Goal: Task Accomplishment & Management: Manage account settings

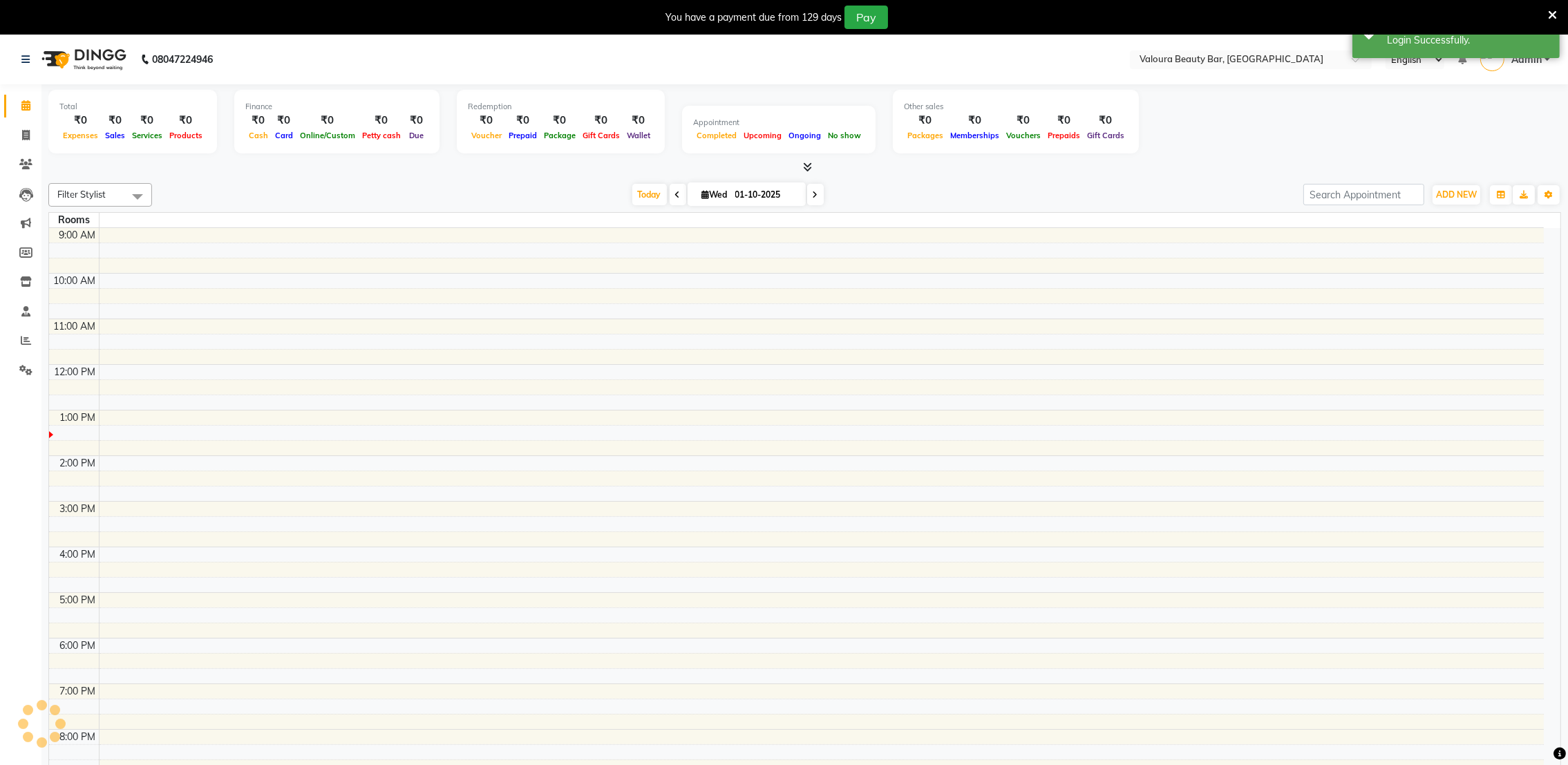
select select "en"
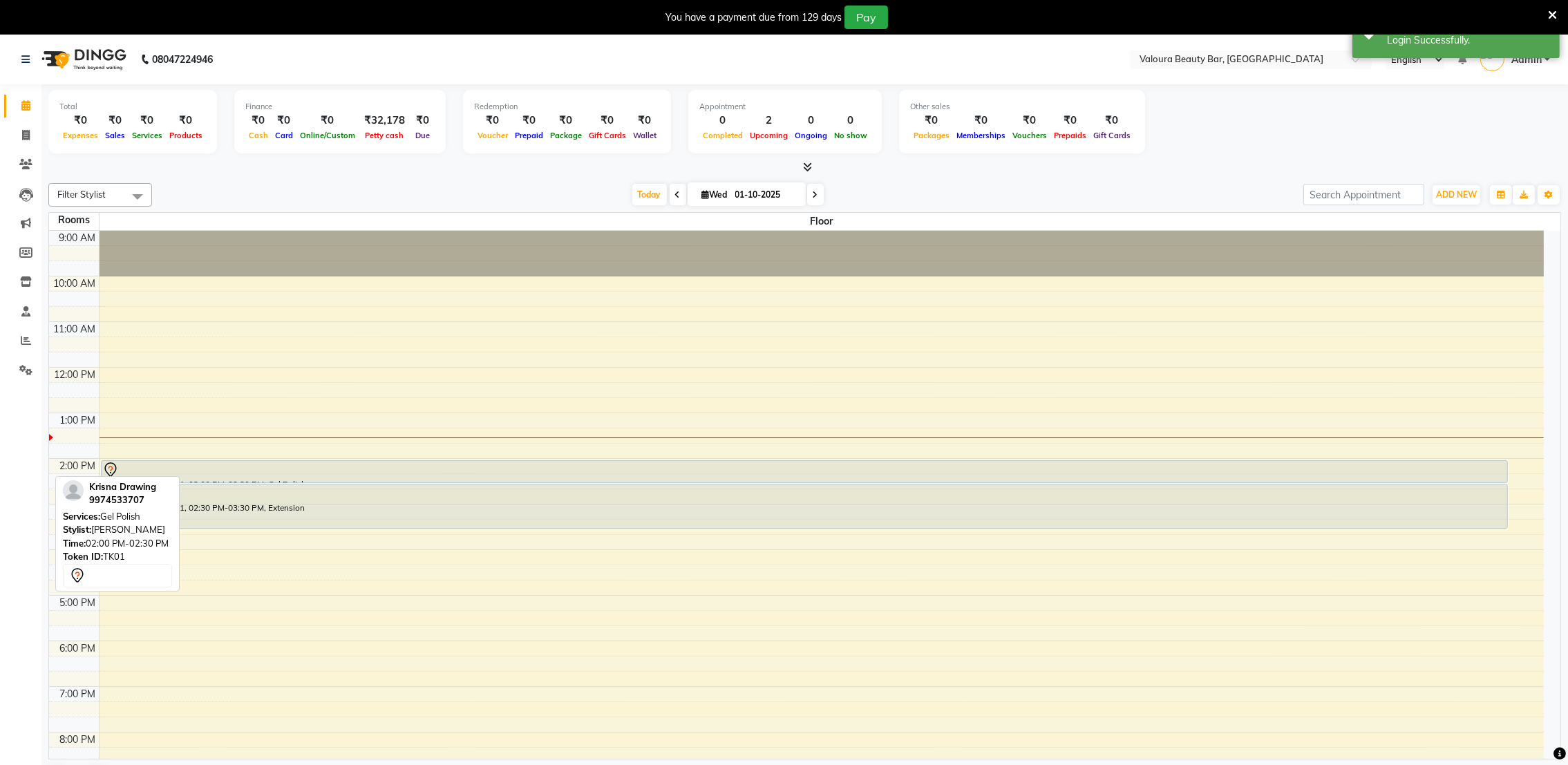
click at [526, 467] on div at bounding box center [805, 470] width 1405 height 17
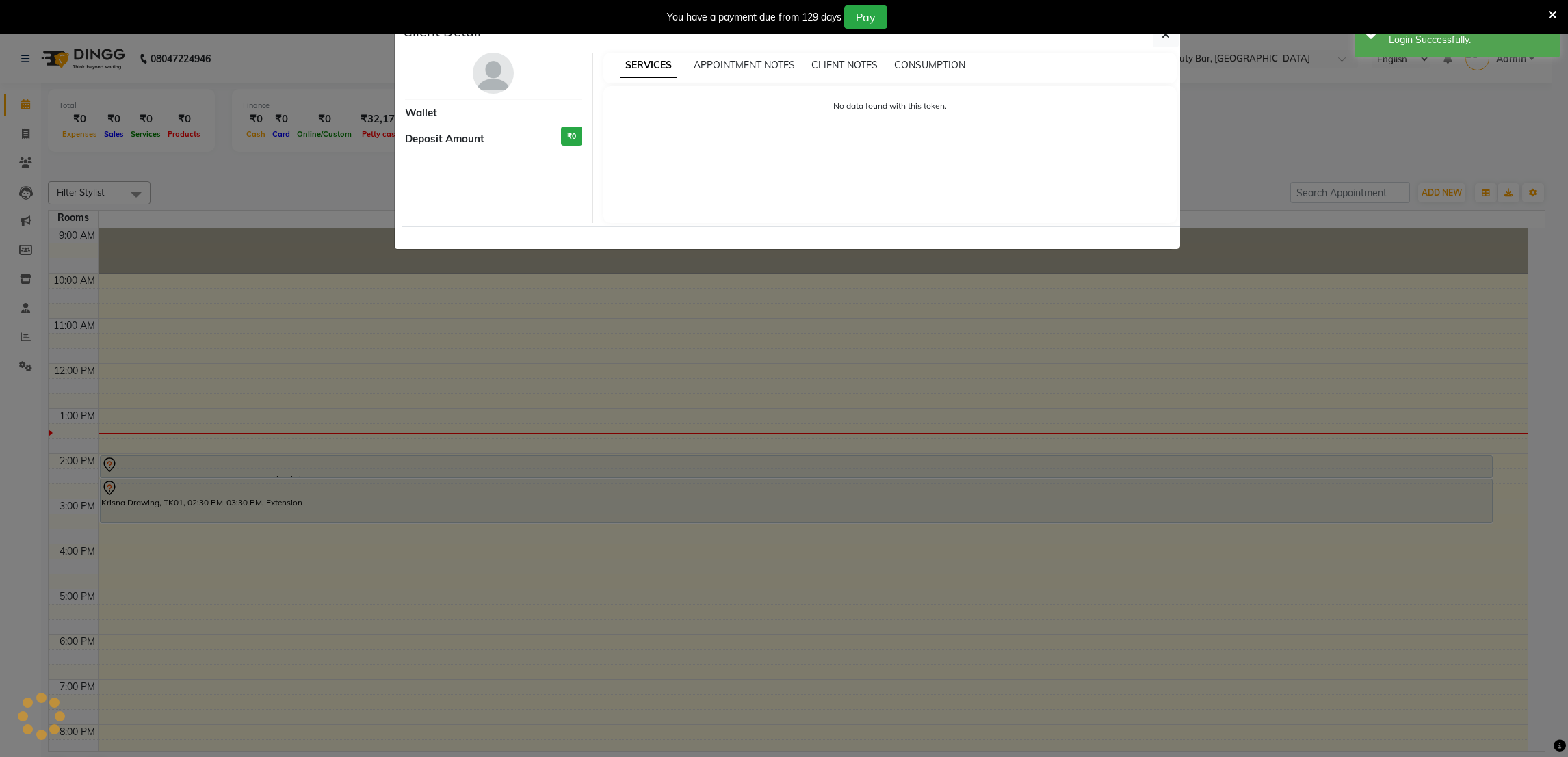
select select "7"
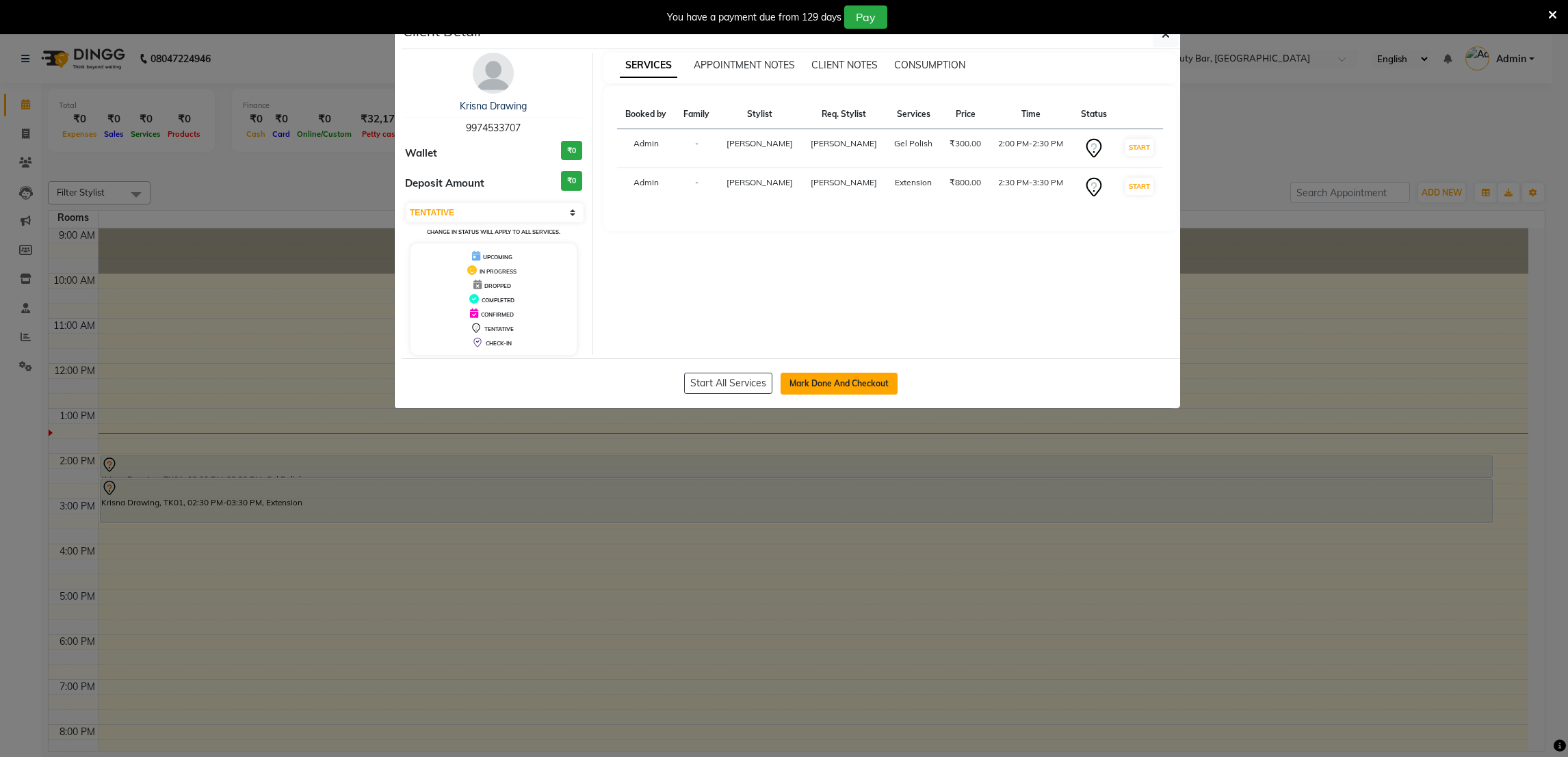
click at [838, 386] on button "Mark Done And Checkout" at bounding box center [839, 384] width 117 height 22
select select "service"
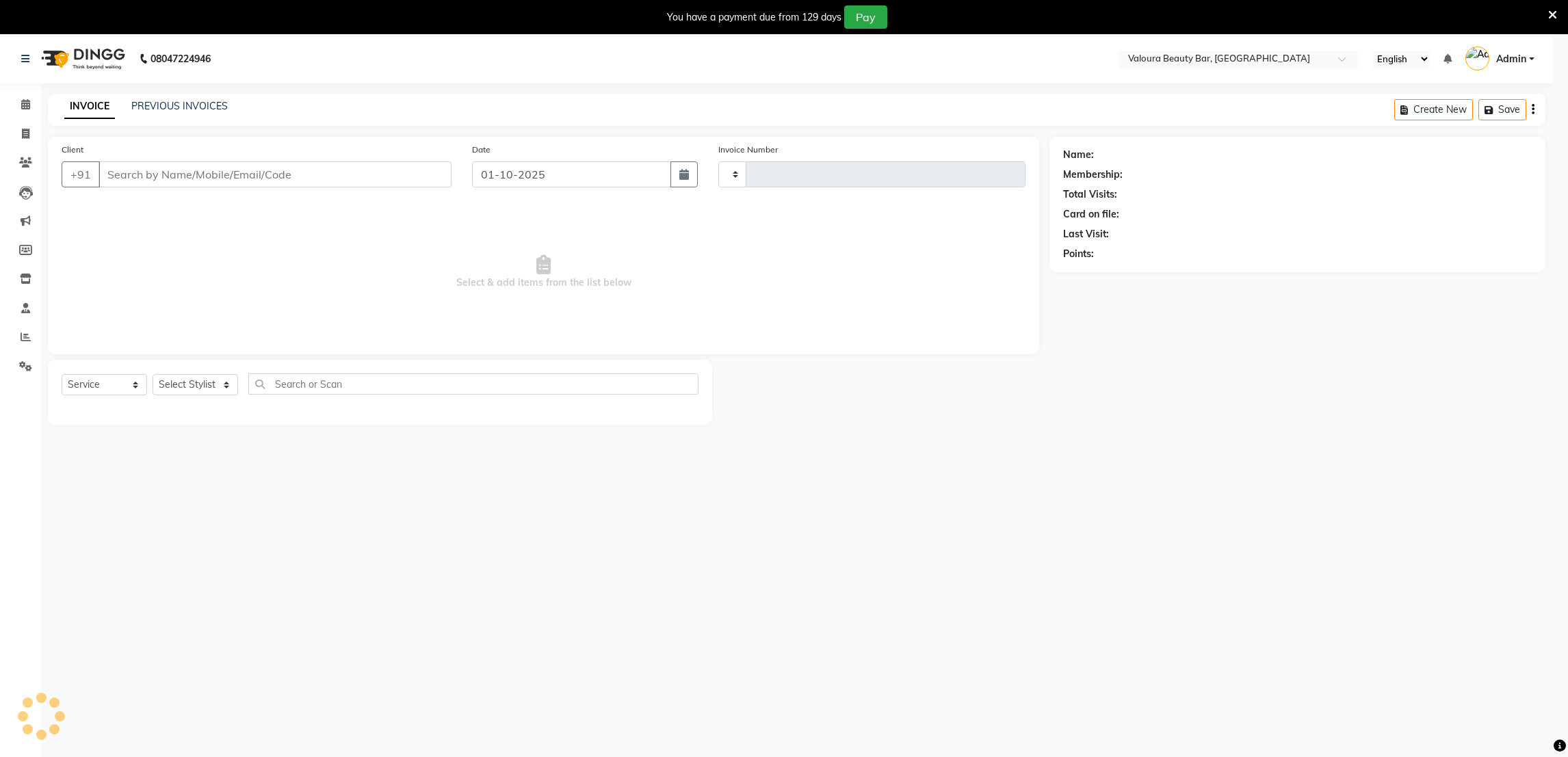
type input "0152"
select select "7995"
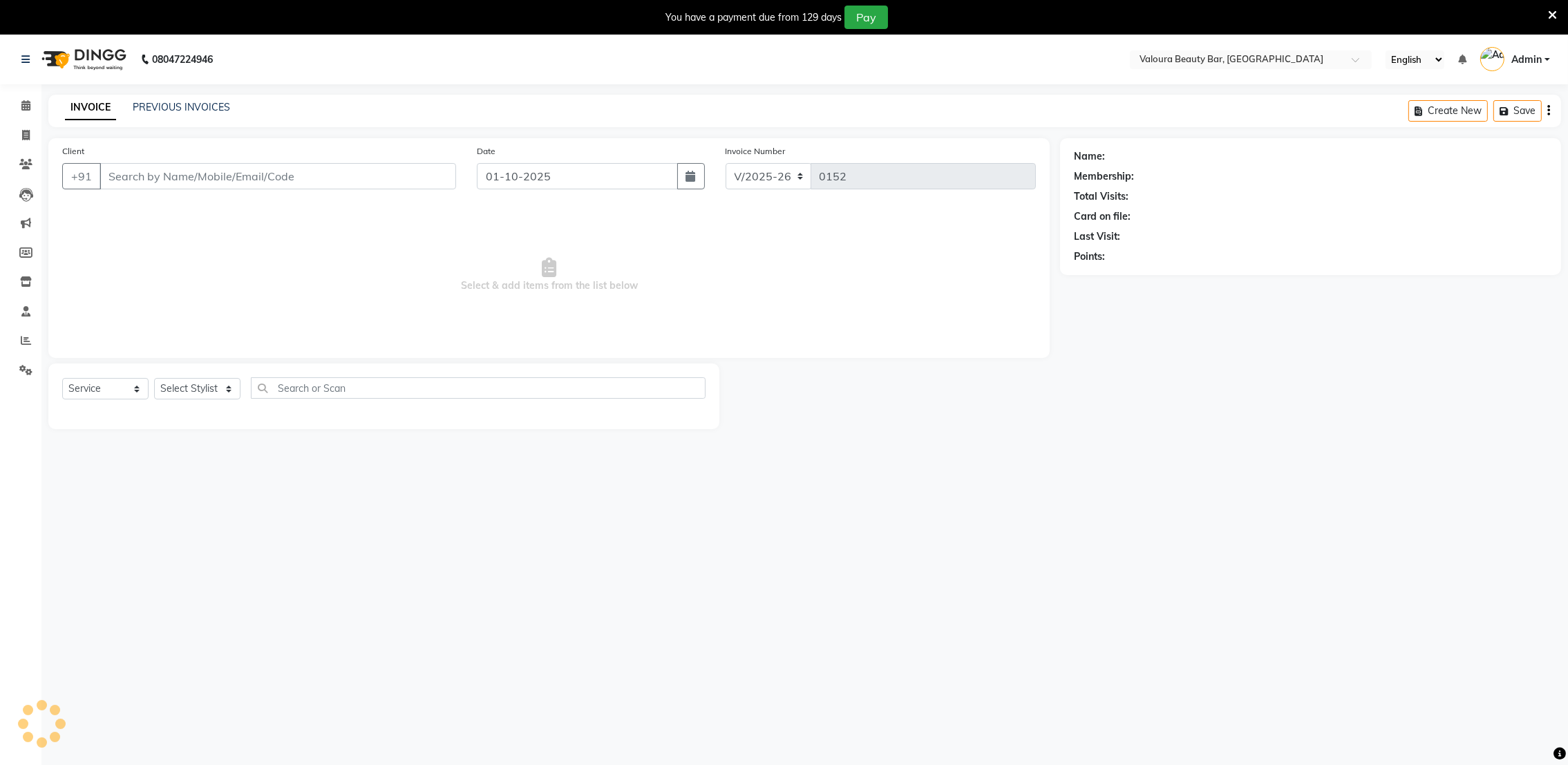
type input "9974533707"
select select "72269"
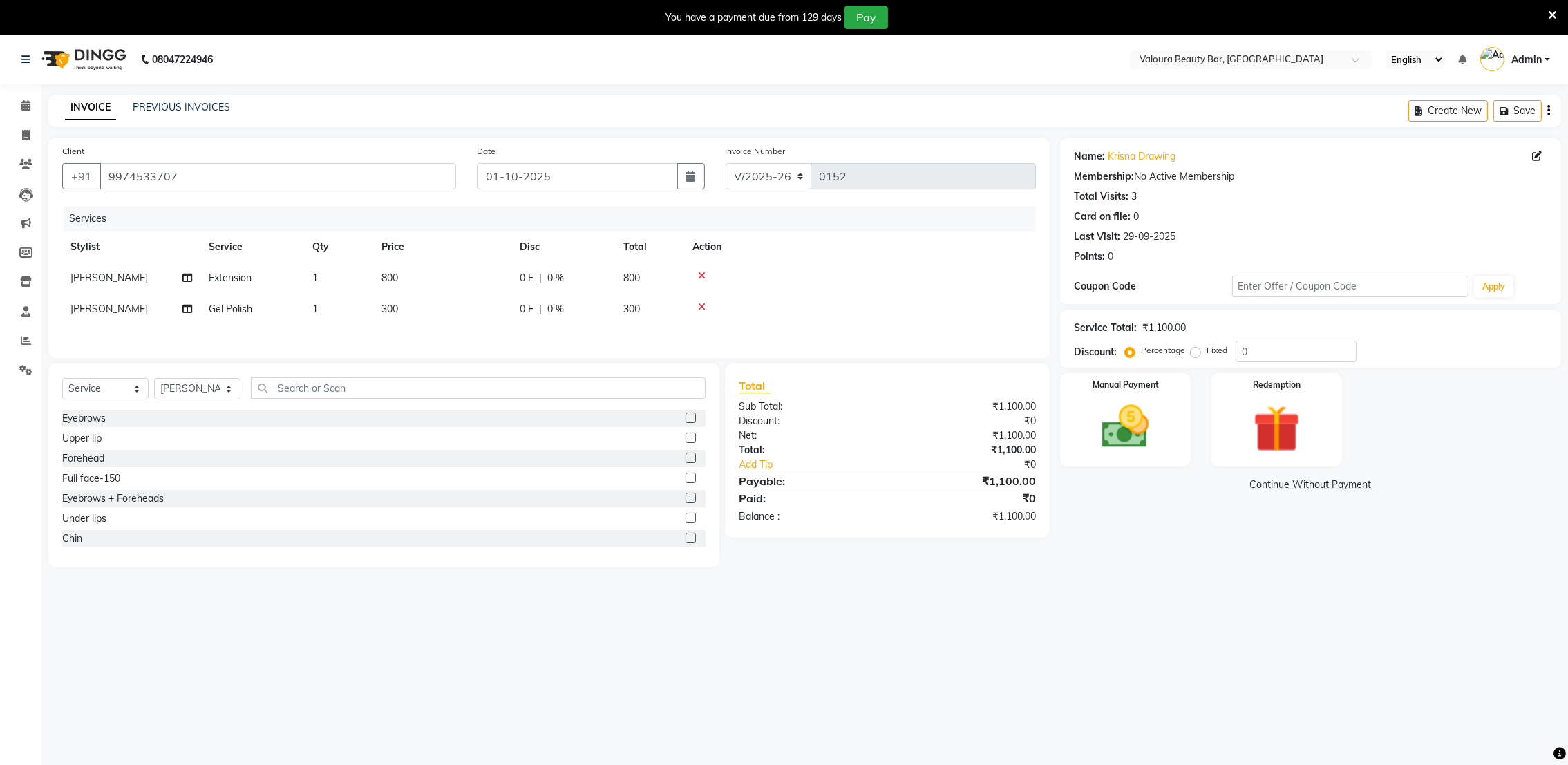
click at [545, 278] on div "0 F | 0 %" at bounding box center [563, 278] width 87 height 15
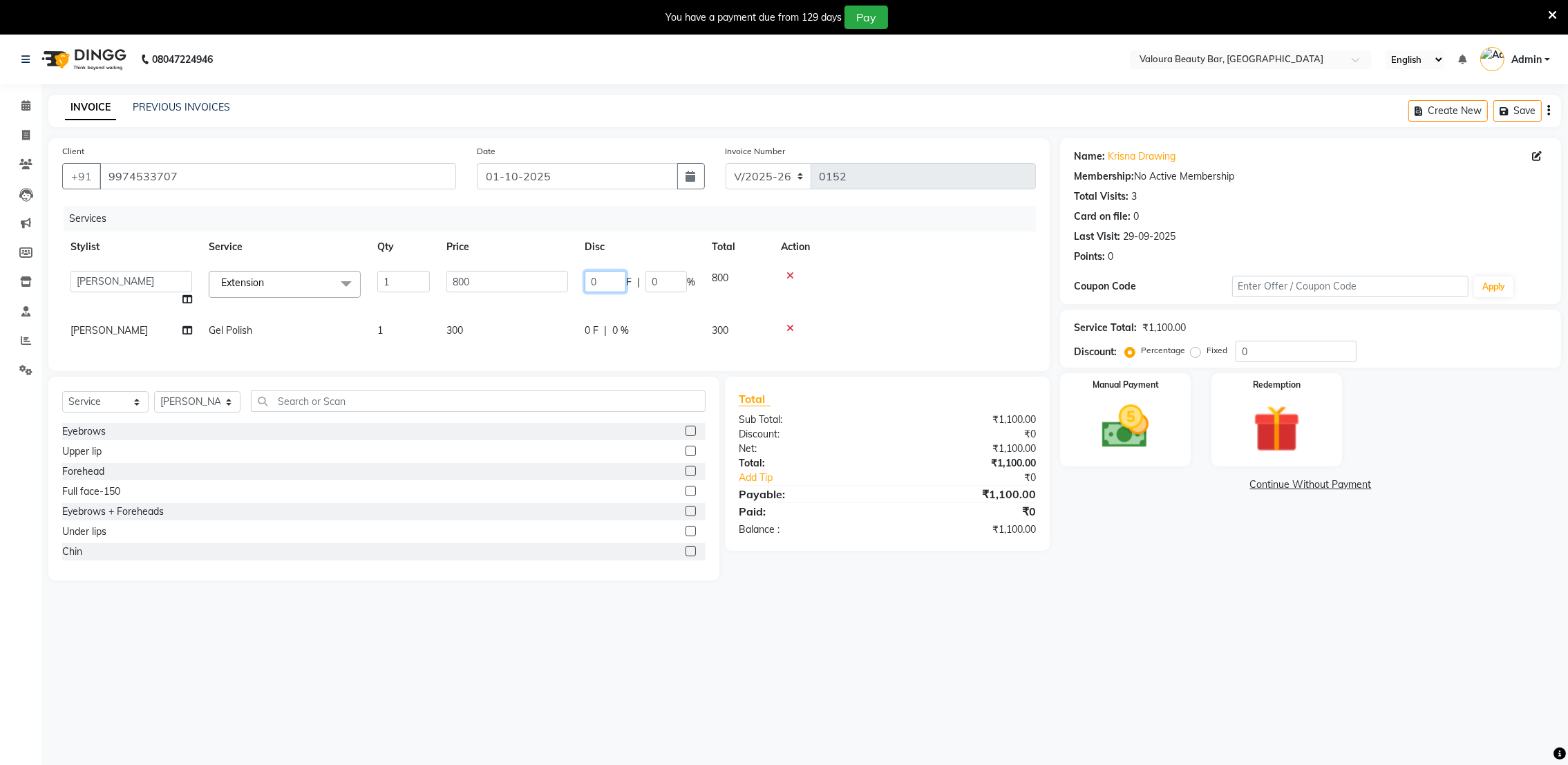
click at [607, 288] on input "0" at bounding box center [605, 281] width 41 height 21
type input "0"
click at [608, 288] on input "20" at bounding box center [605, 281] width 41 height 21
type input "2"
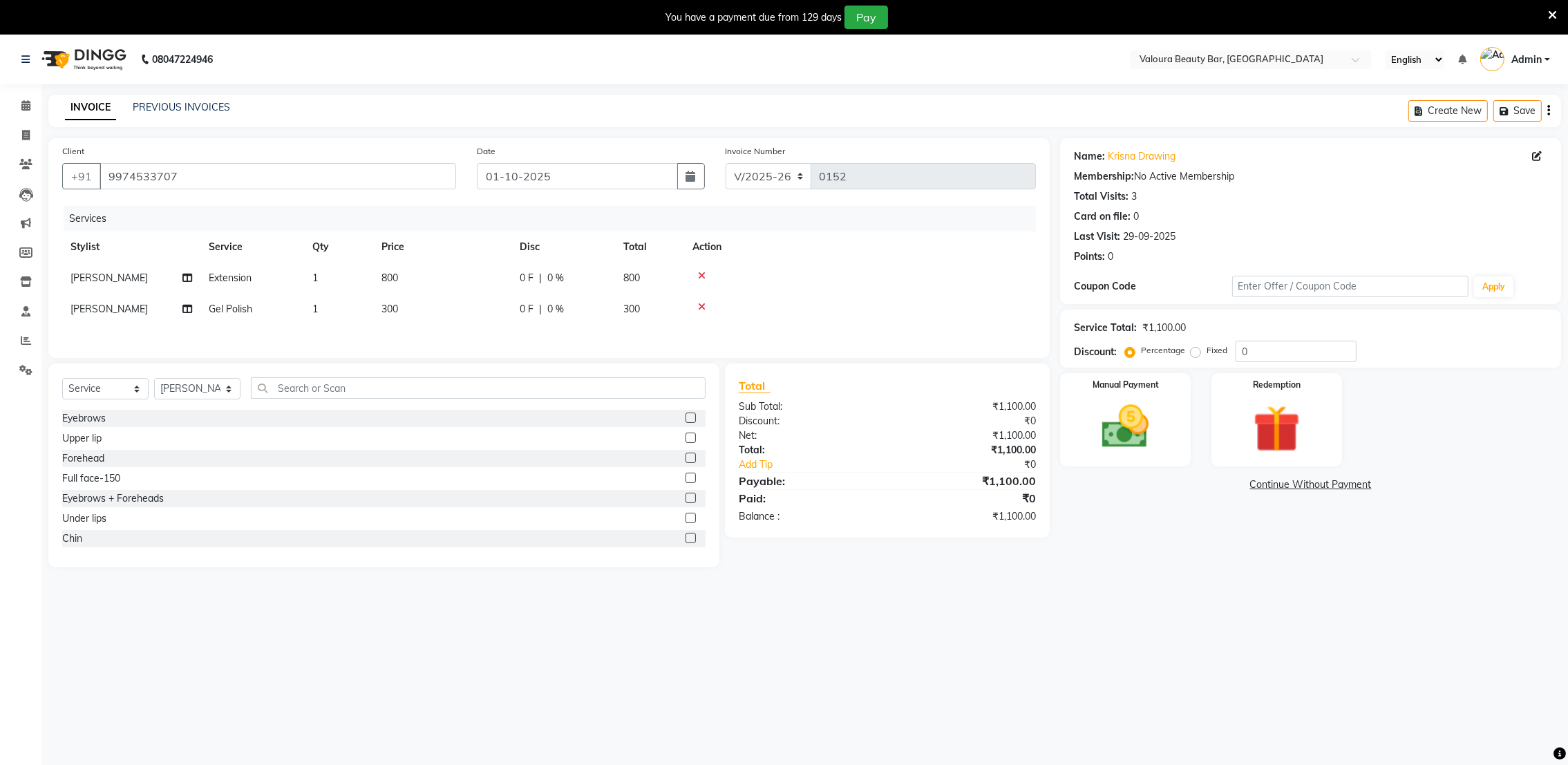
click at [554, 277] on span "0 %" at bounding box center [556, 278] width 17 height 15
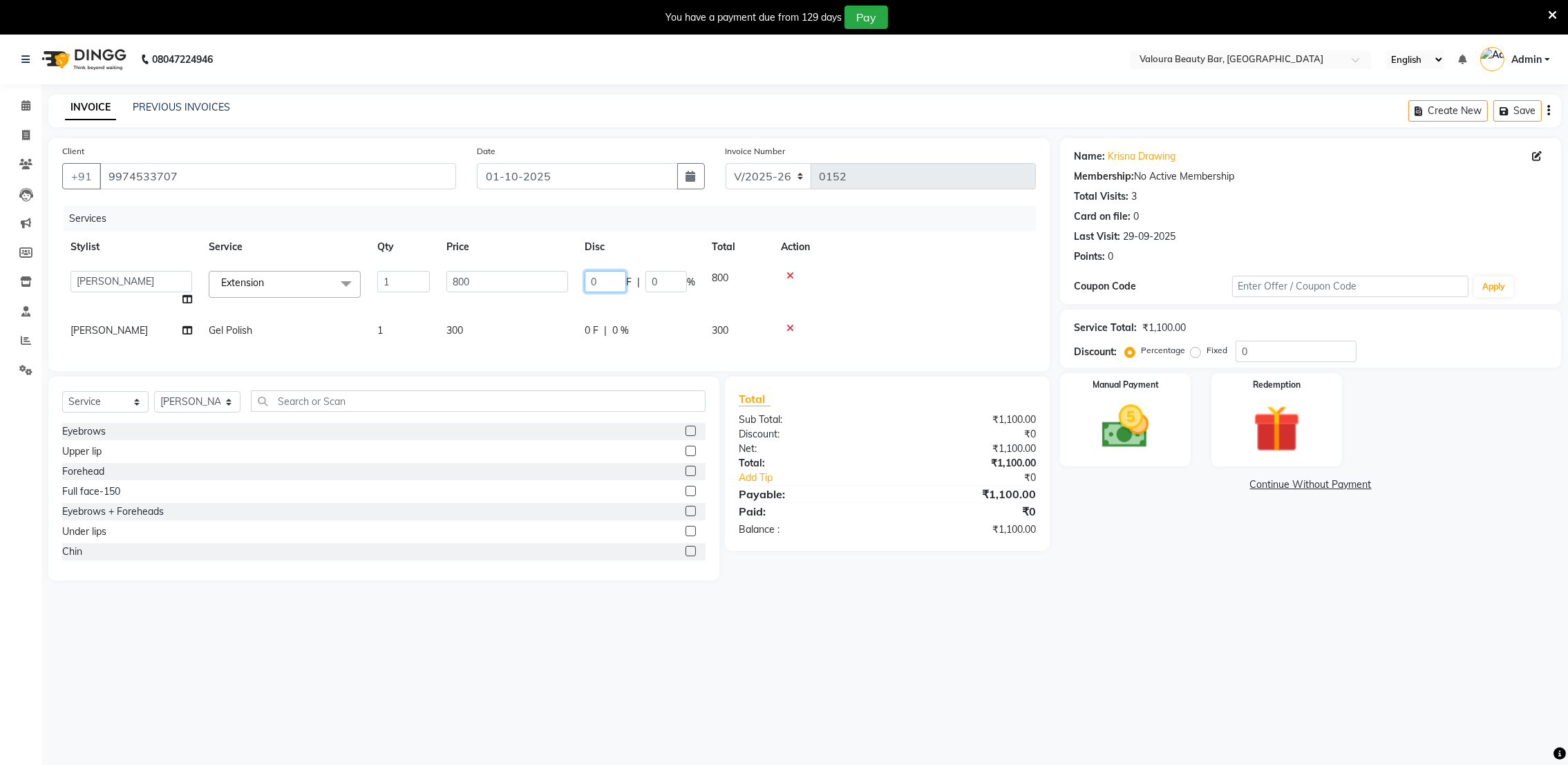
click at [598, 283] on input "0" at bounding box center [605, 281] width 41 height 21
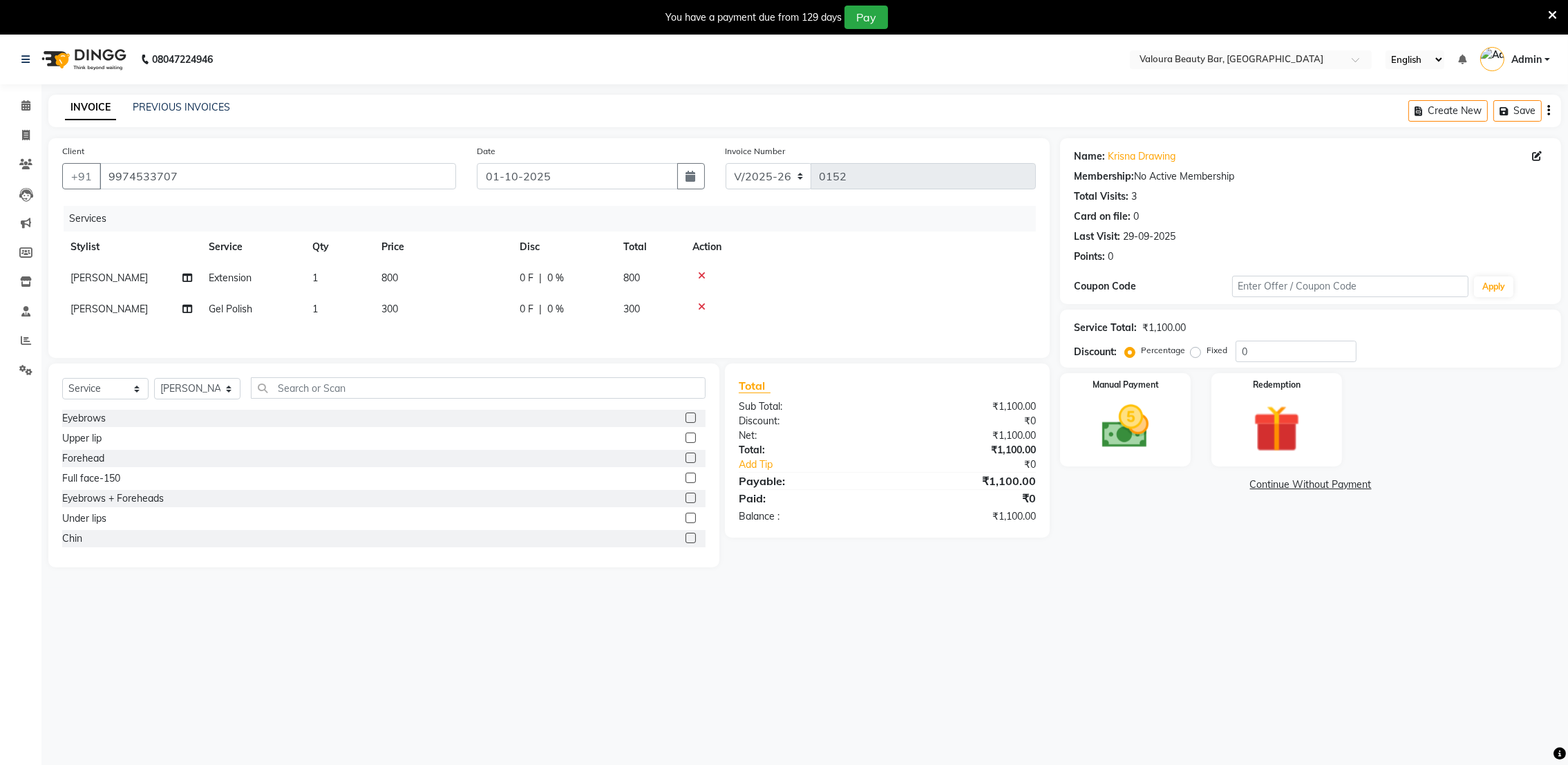
click at [640, 285] on td "800" at bounding box center [649, 278] width 69 height 31
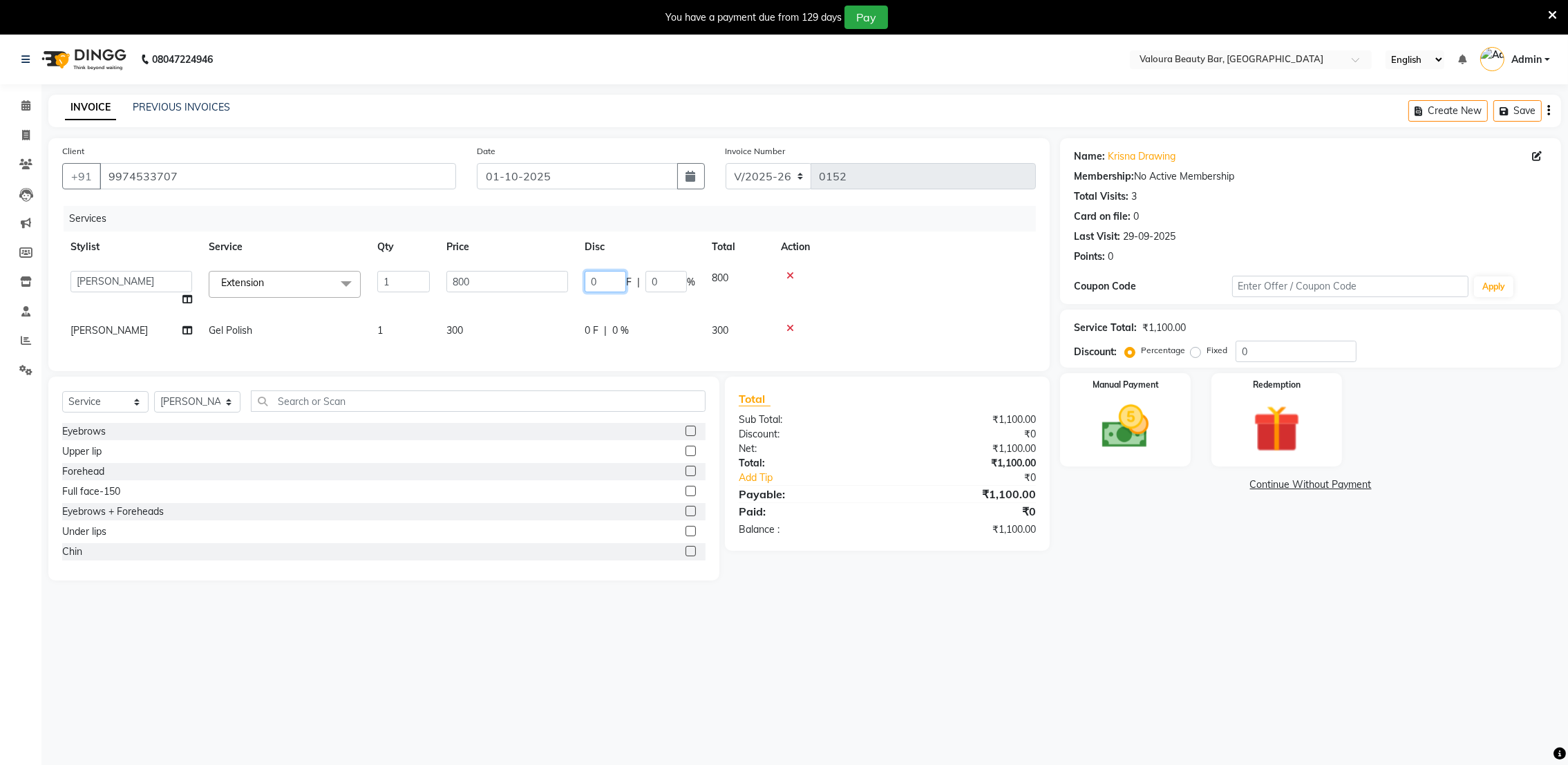
click at [598, 285] on input "0" at bounding box center [605, 281] width 41 height 21
type input "21"
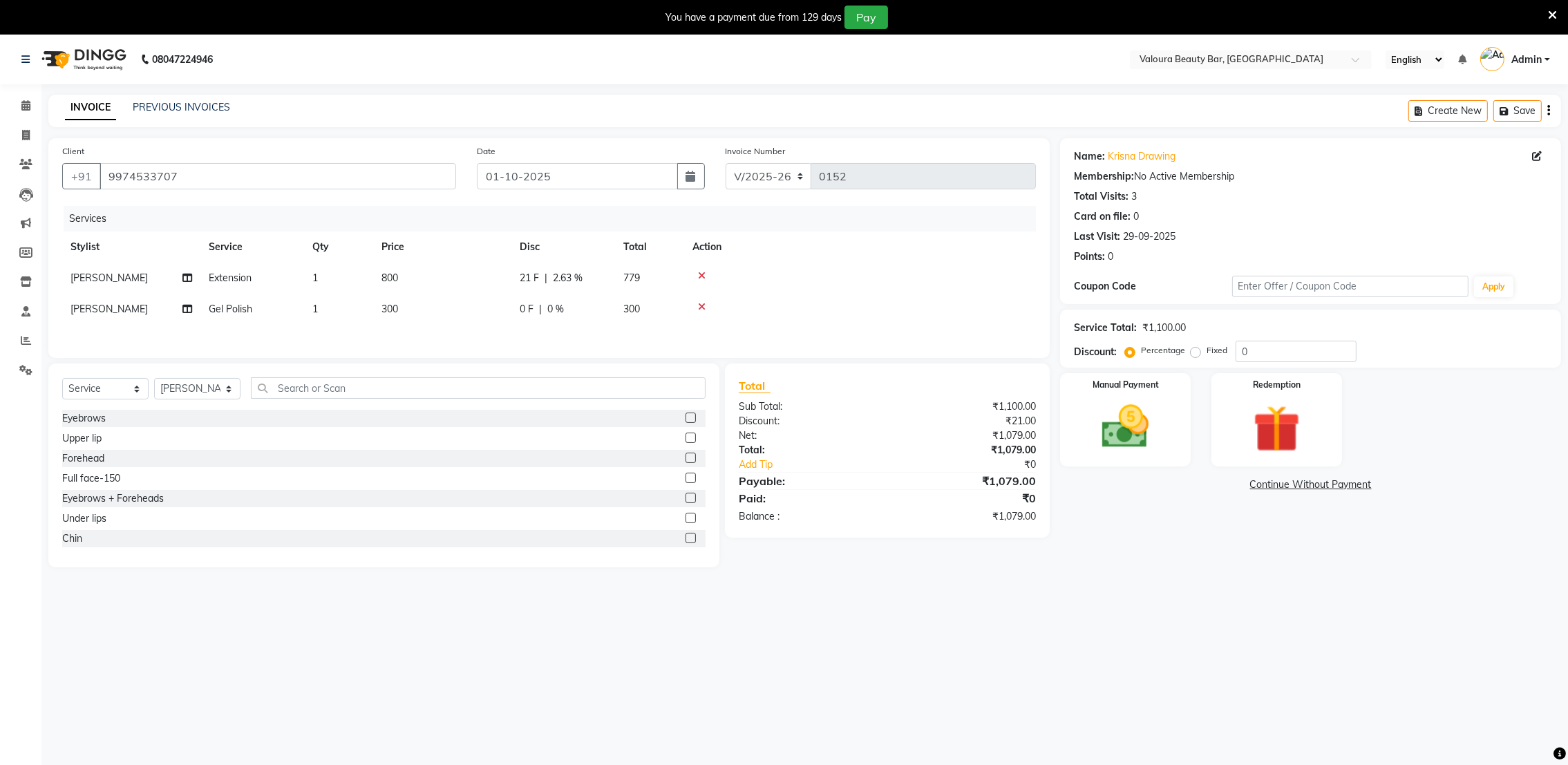
click at [571, 279] on span "2.63 %" at bounding box center [568, 278] width 29 height 15
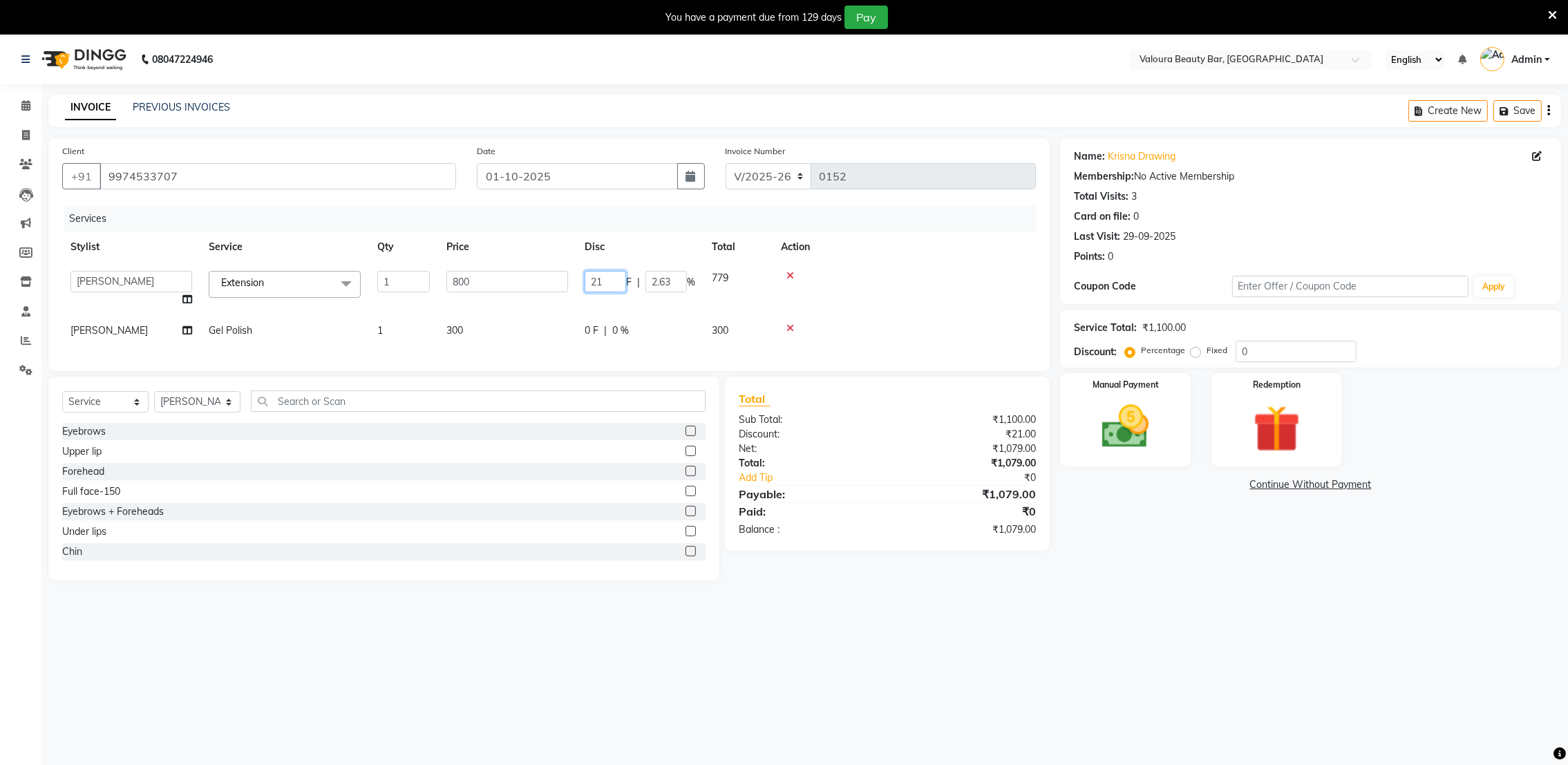
click at [607, 286] on input "21" at bounding box center [605, 281] width 41 height 21
type input "2"
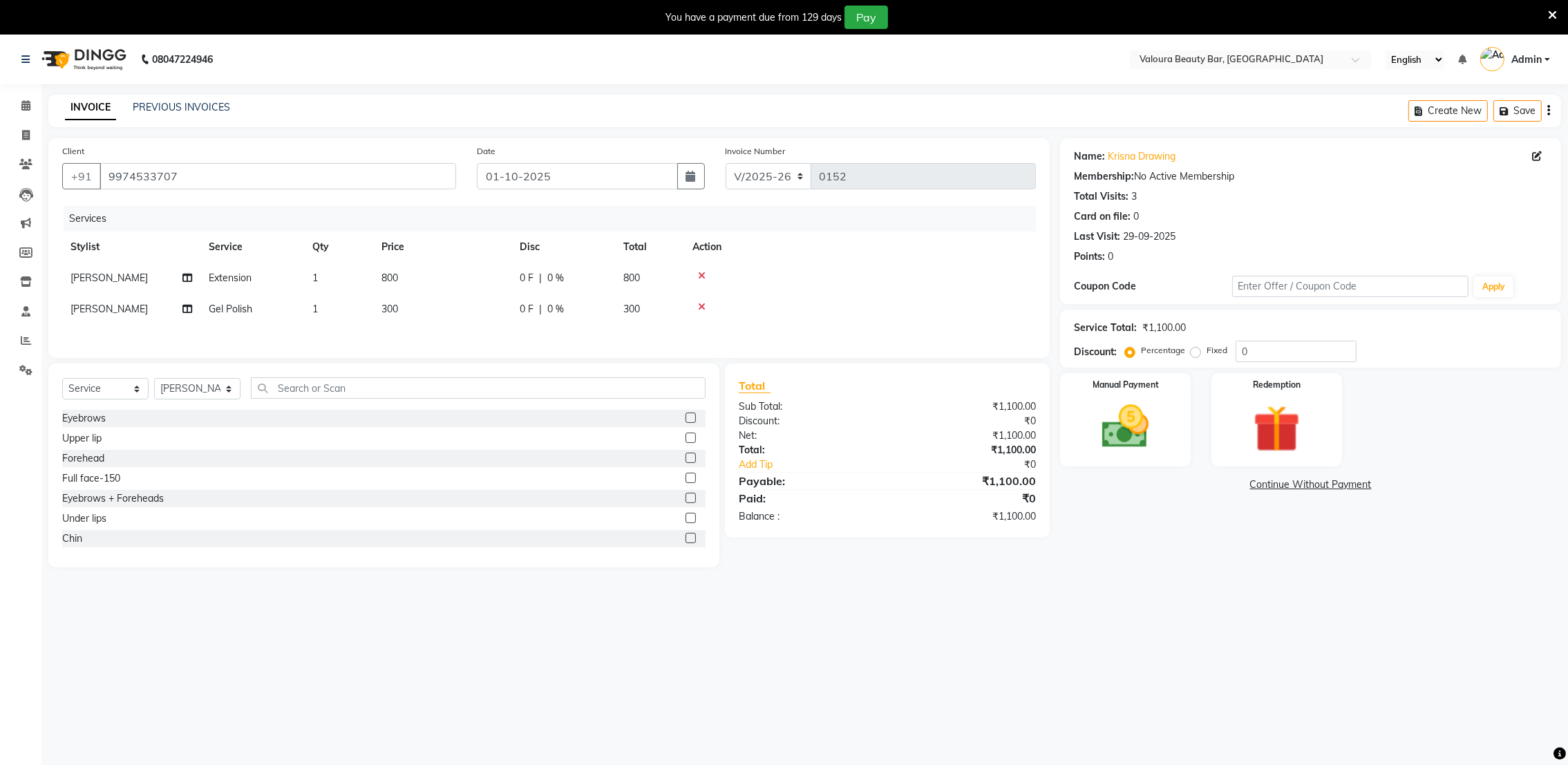
click at [648, 277] on td "800" at bounding box center [649, 278] width 69 height 31
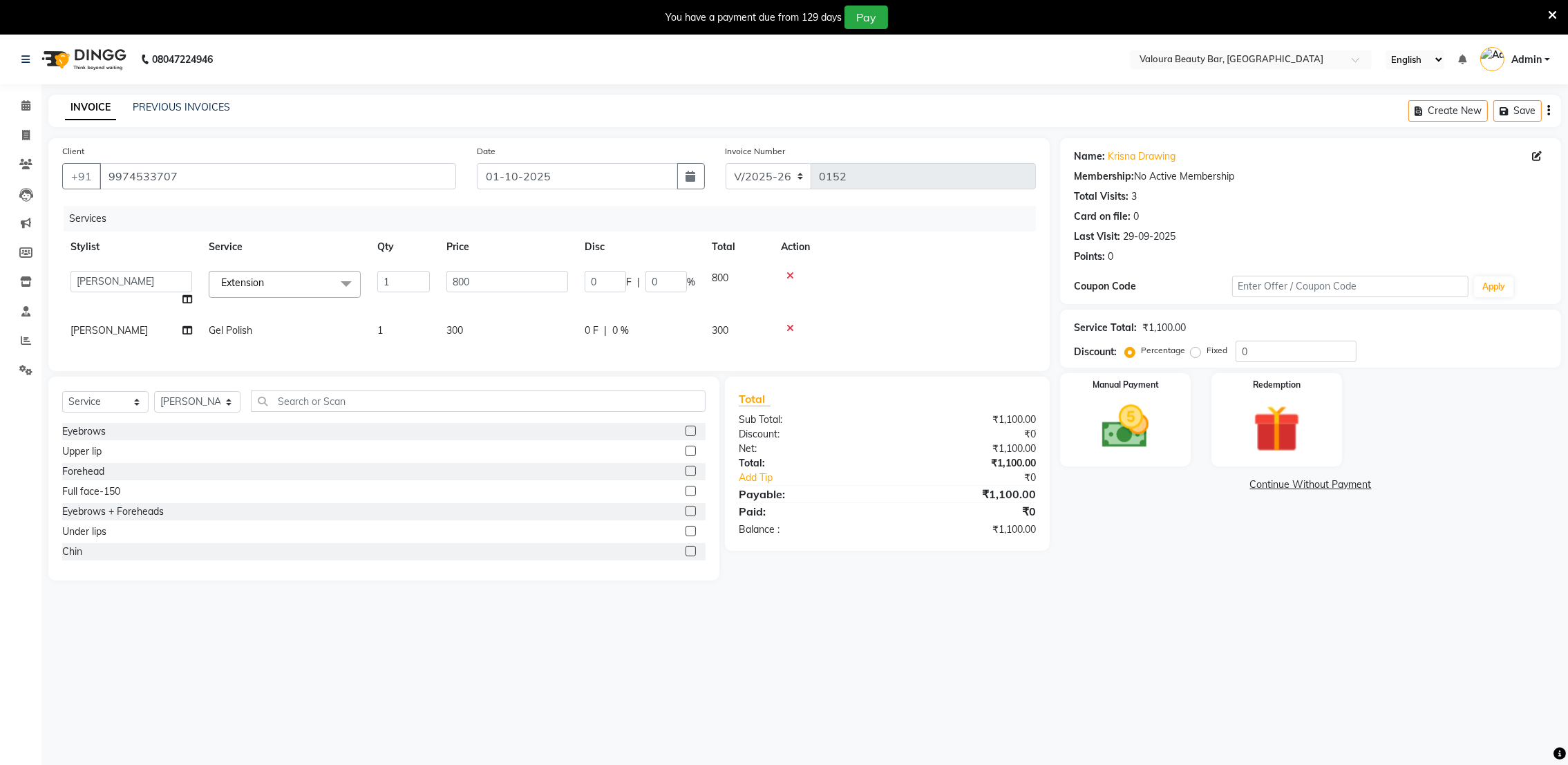
click at [723, 279] on span "800" at bounding box center [720, 277] width 17 height 12
click at [491, 290] on input "800" at bounding box center [507, 281] width 122 height 21
type input "8"
type input "600"
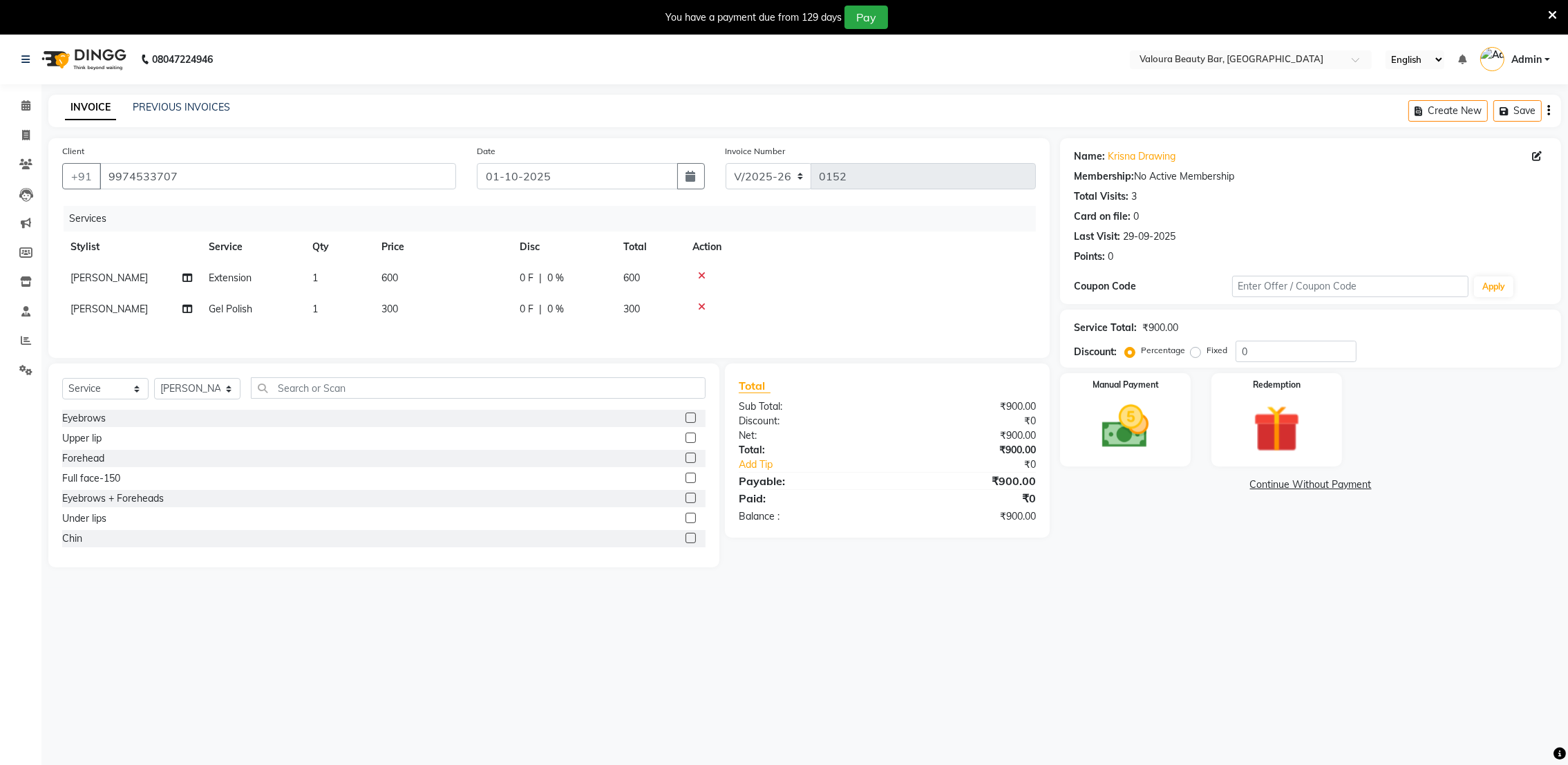
click at [474, 337] on div "Services Stylist Service Qty Price Disc Total Action Devanshi Extension 1 600 0…" at bounding box center [548, 275] width 973 height 138
click at [391, 310] on span "300" at bounding box center [390, 308] width 17 height 12
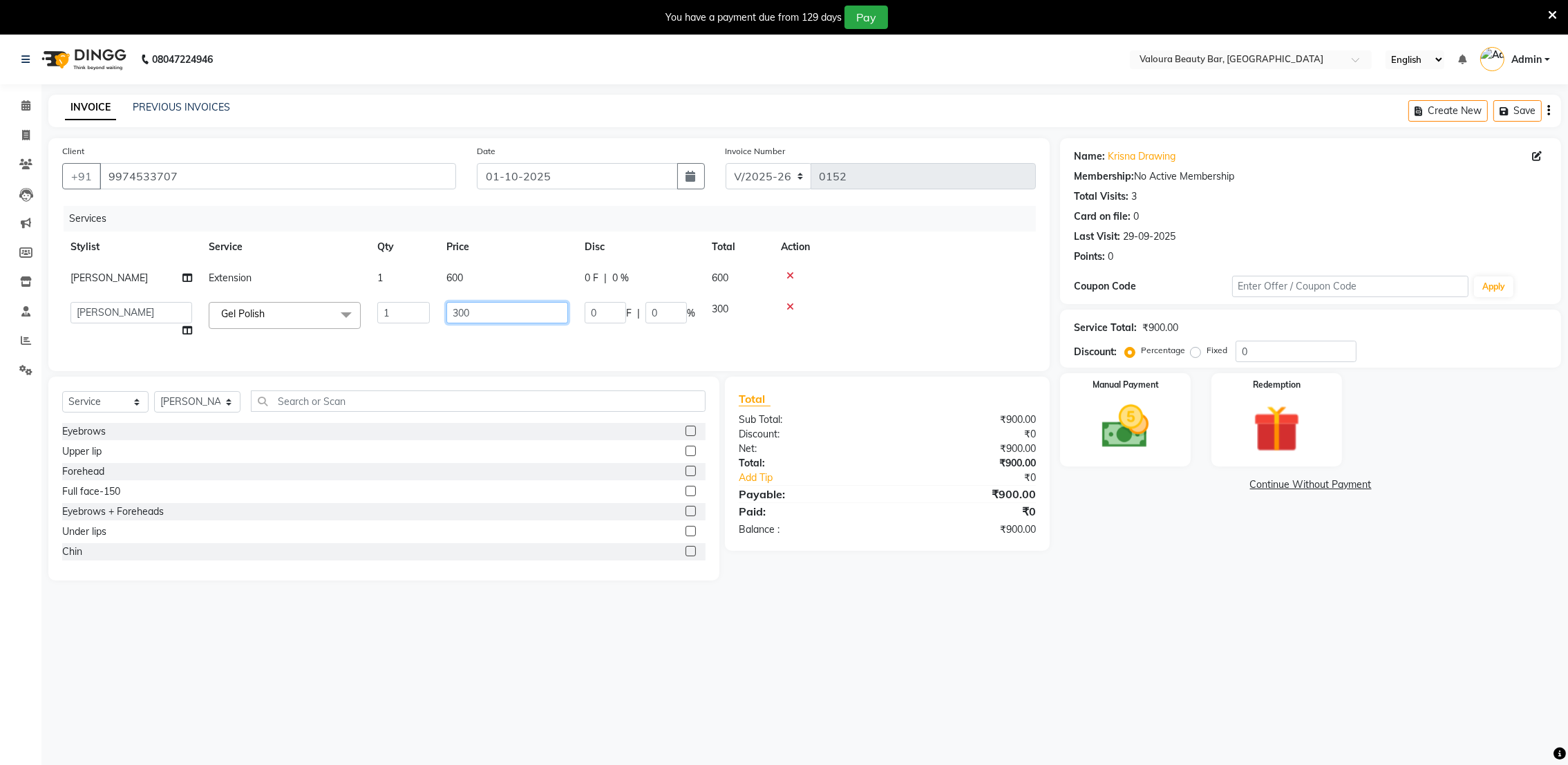
click at [471, 321] on input "300" at bounding box center [507, 312] width 122 height 21
type input "3"
type input "200"
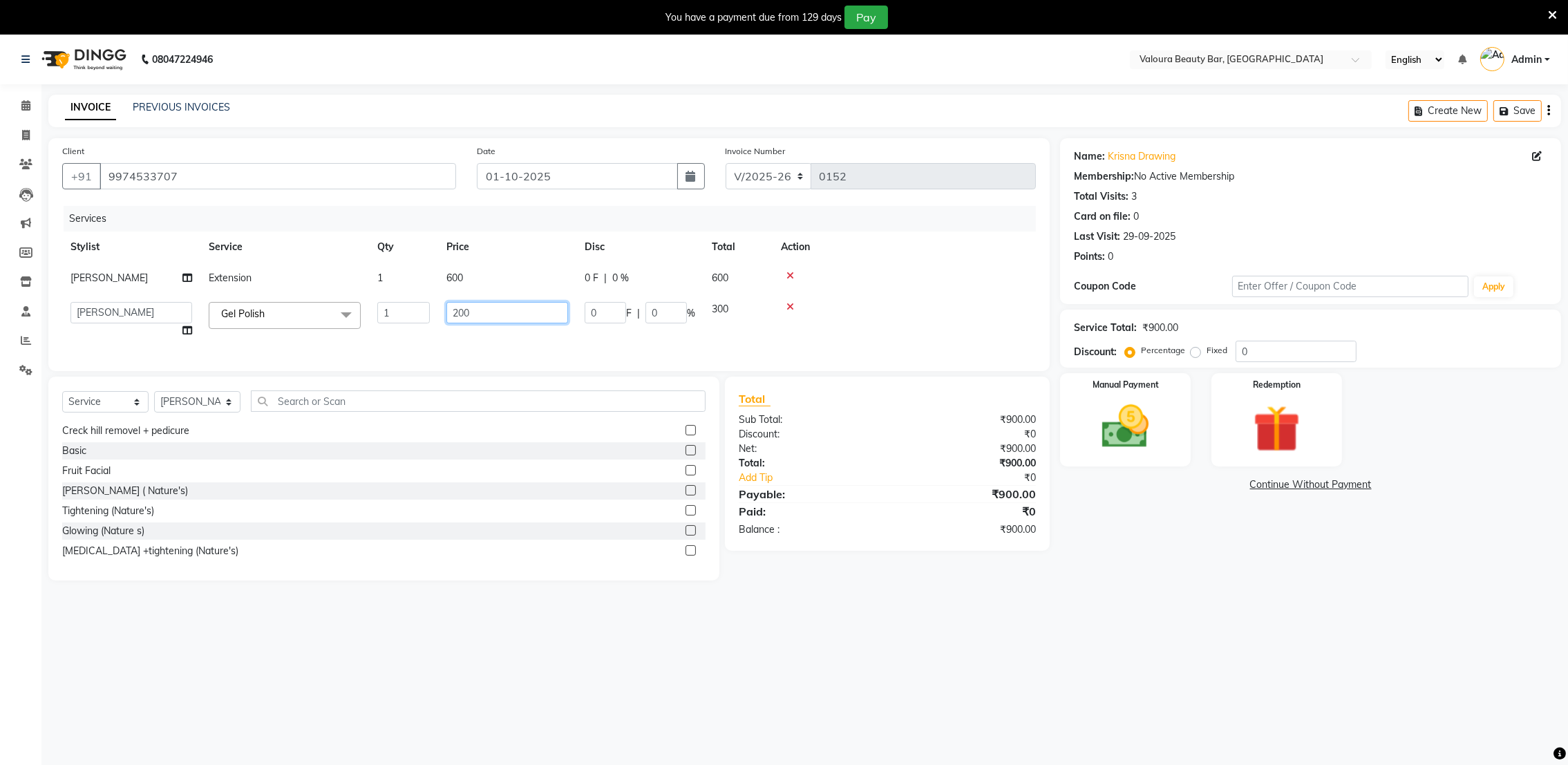
scroll to position [305, 0]
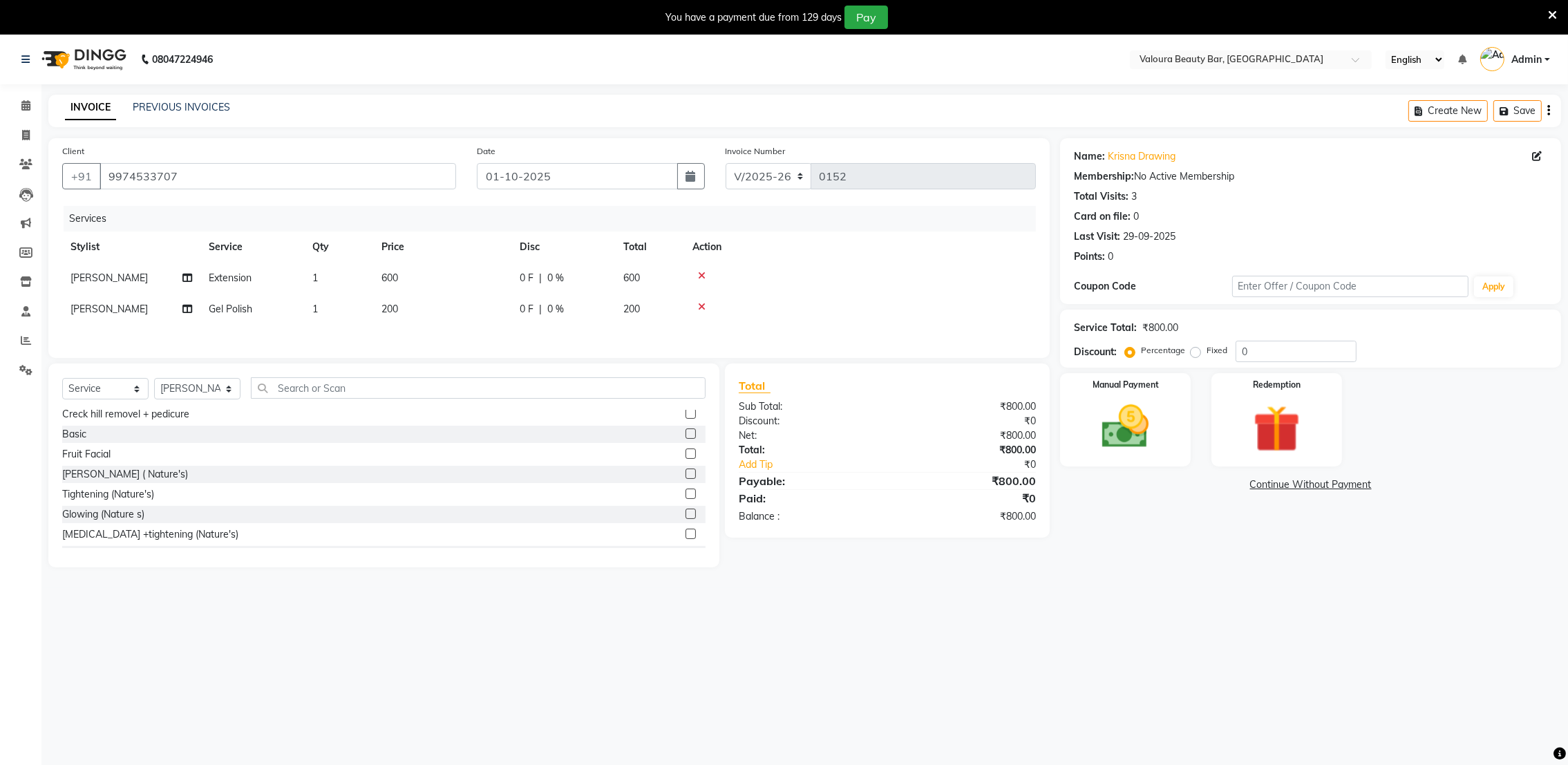
click at [374, 486] on div "Eyebrows Upper lip Forehead Full face-150 Eyebrows + Foreheads Under lips Chin …" at bounding box center [383, 479] width 643 height 138
click at [686, 459] on label at bounding box center [690, 453] width 10 height 10
click at [686, 459] on input "checkbox" at bounding box center [690, 454] width 9 height 9
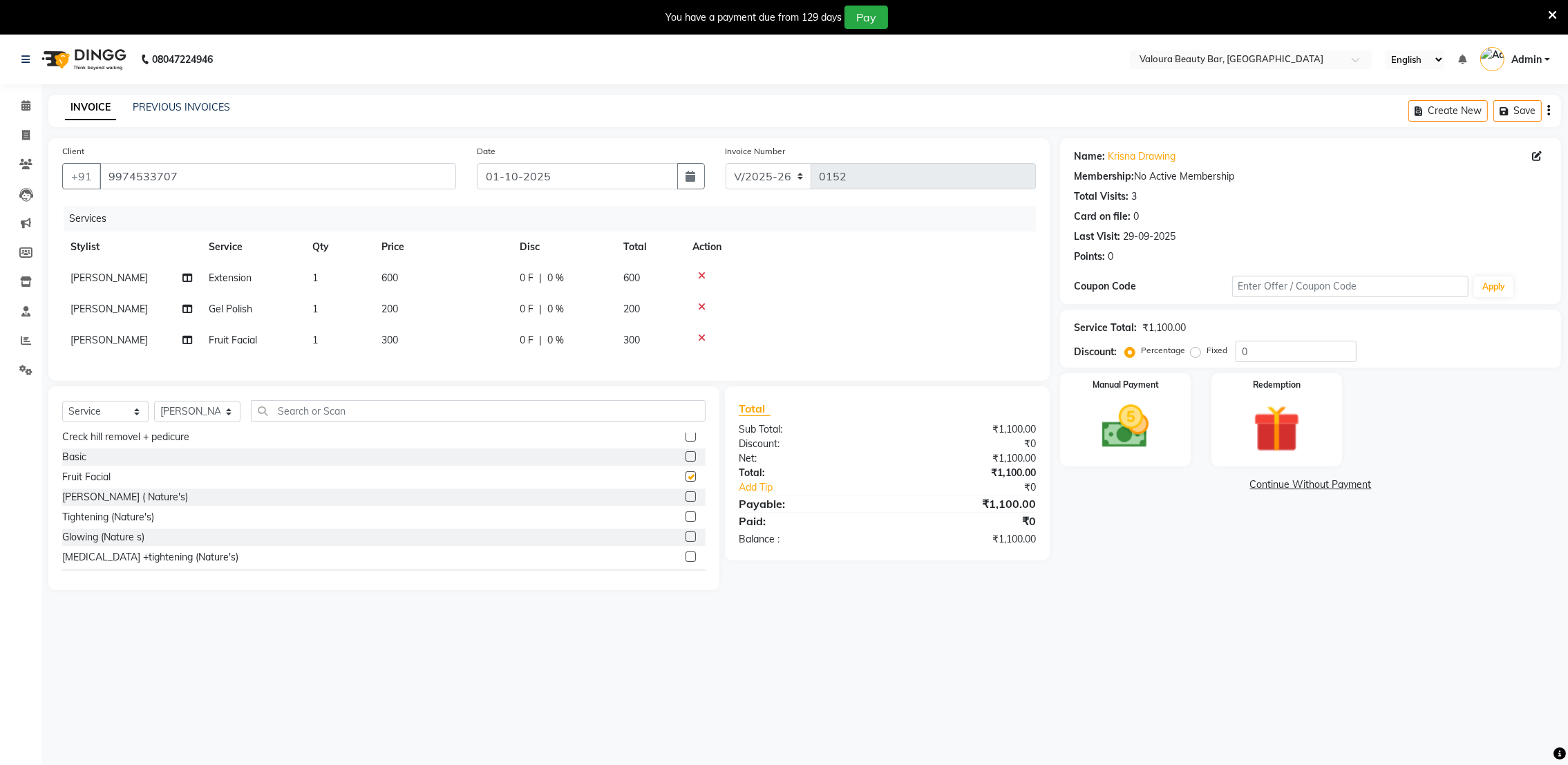
checkbox input "false"
click at [641, 345] on td "300" at bounding box center [649, 340] width 69 height 31
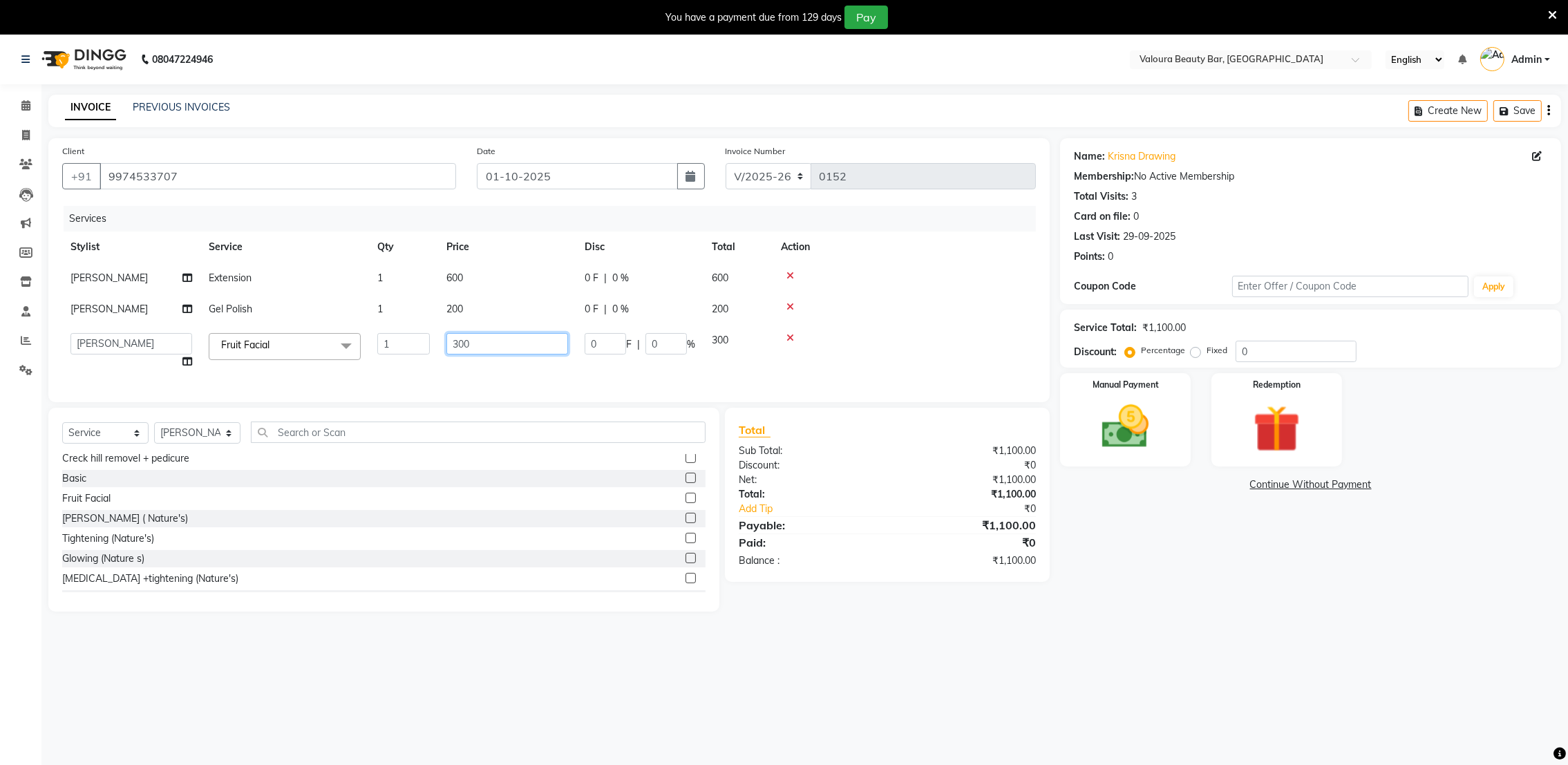
click at [486, 353] on input "300" at bounding box center [507, 343] width 122 height 21
type input "3"
type input "250"
click at [1001, 684] on div "08047224946 Select Location × Valoura Beauty Bar, New Ring Road English ENGLISH…" at bounding box center [784, 417] width 1568 height 765
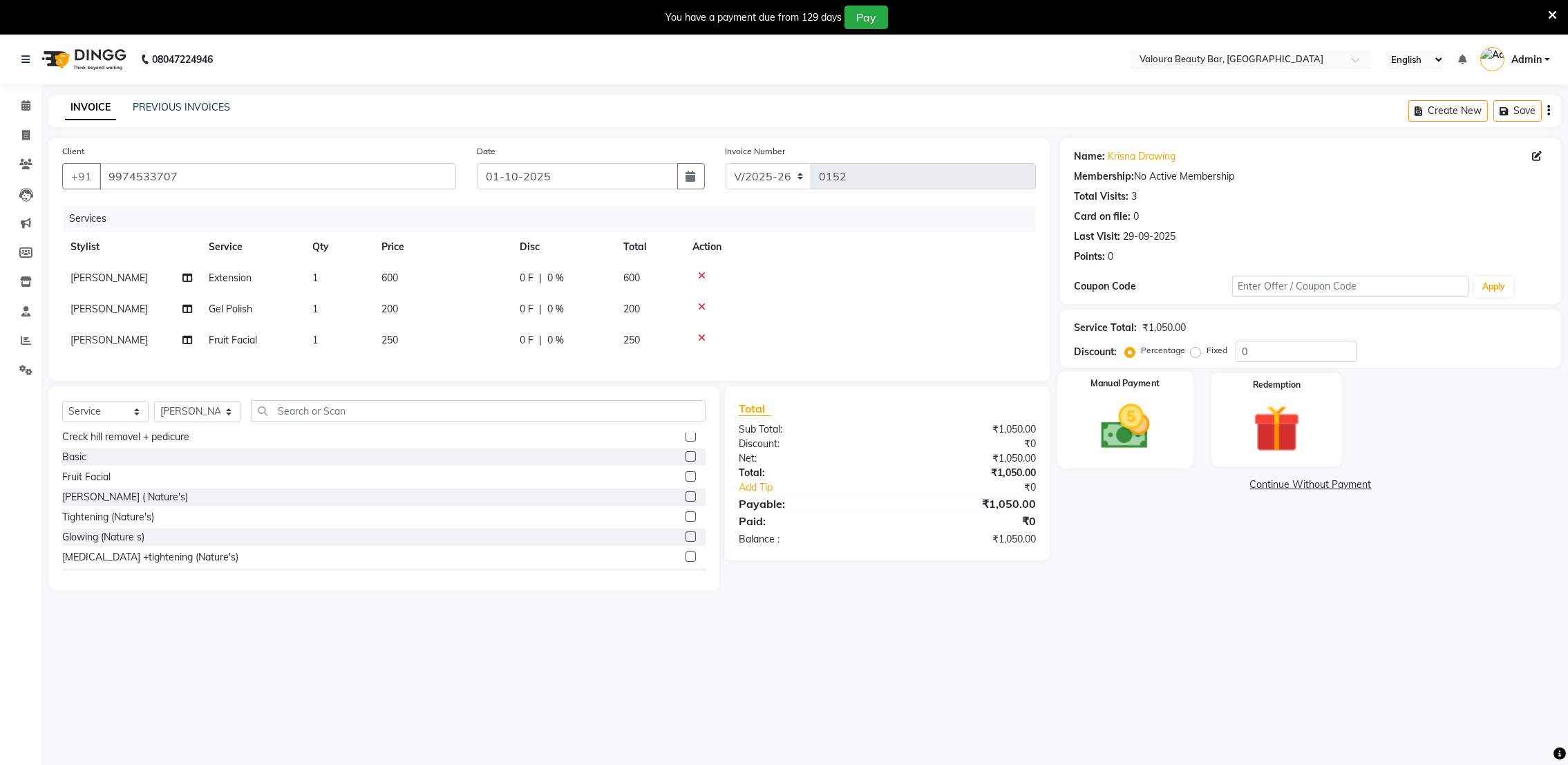
click at [1139, 442] on img at bounding box center [1126, 427] width 80 height 56
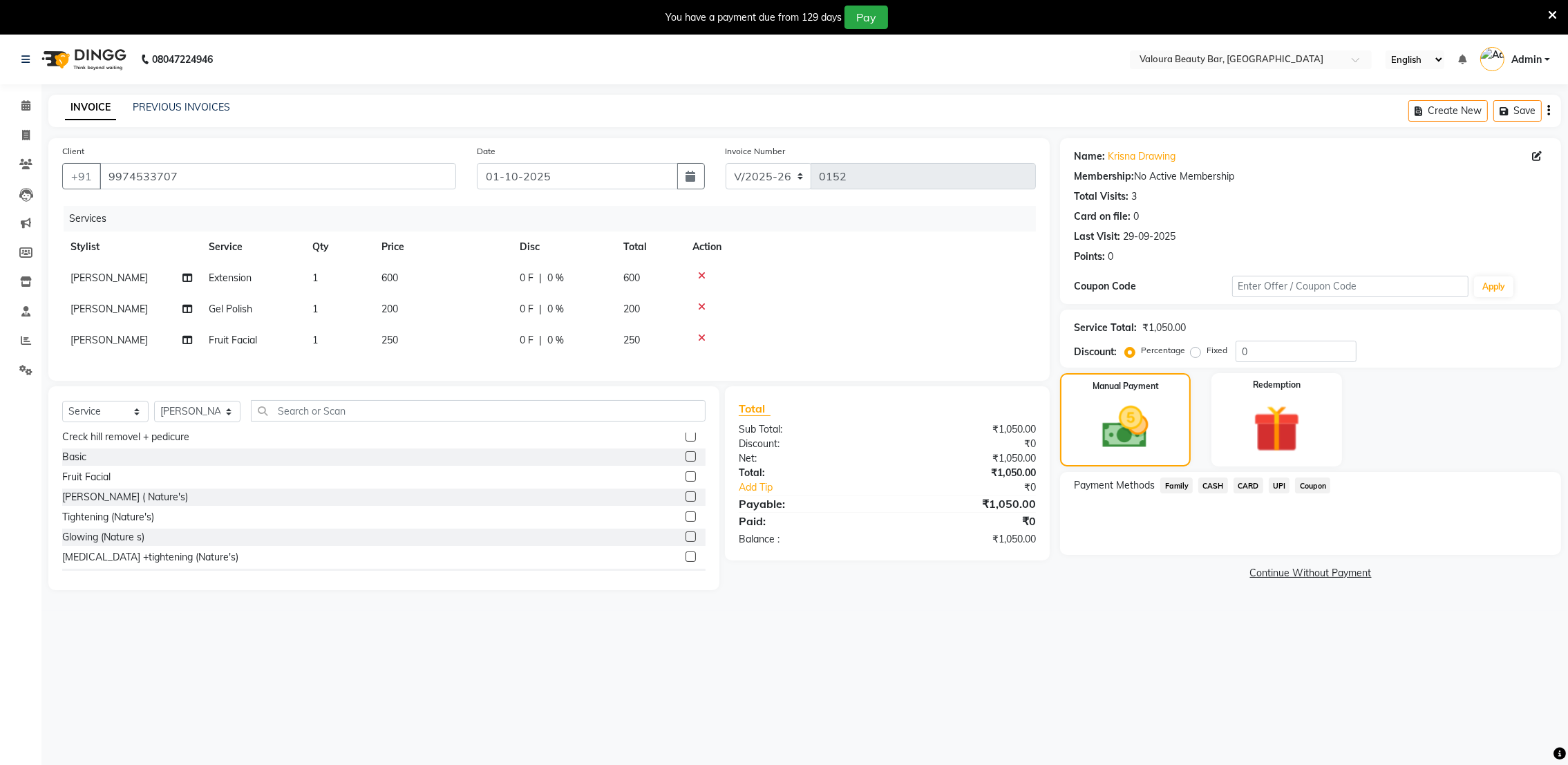
click at [1218, 488] on span "CASH" at bounding box center [1213, 485] width 29 height 16
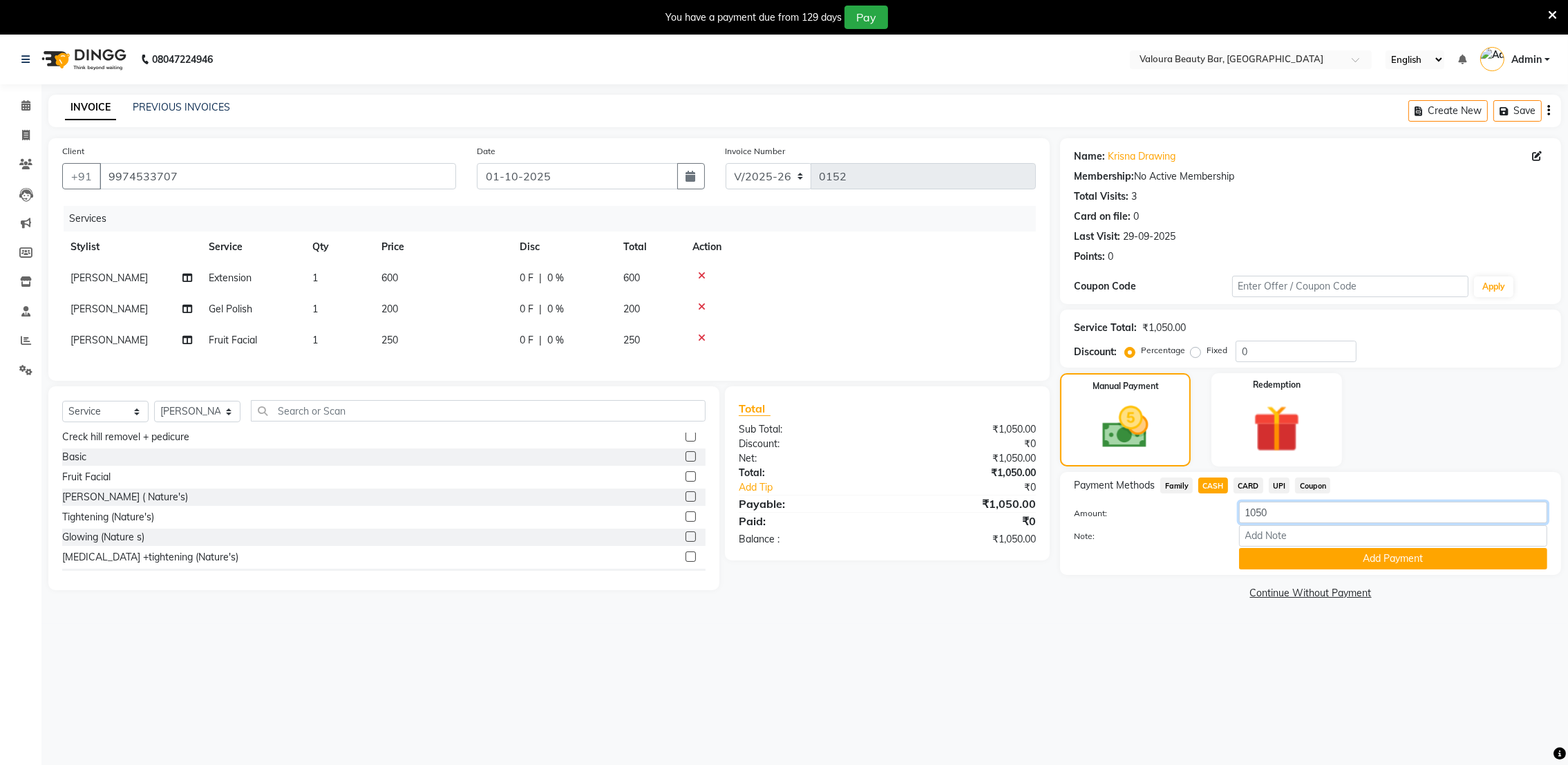
click at [1301, 512] on input "1050" at bounding box center [1393, 512] width 308 height 21
type input "1"
click at [1280, 482] on span "UPI" at bounding box center [1279, 485] width 21 height 16
type input "1050"
click at [1214, 486] on span "CASH" at bounding box center [1213, 485] width 29 height 16
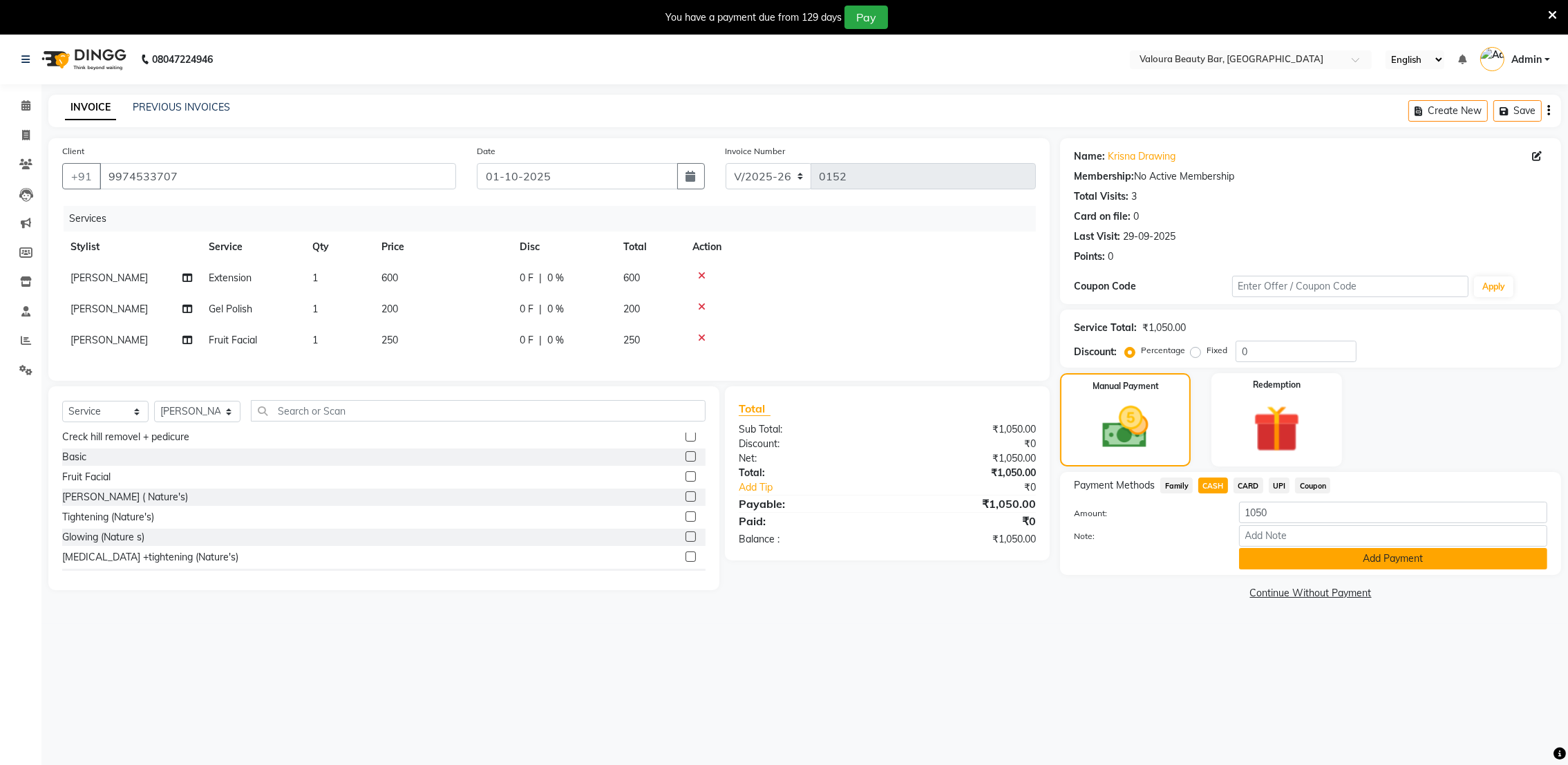
click at [1309, 565] on button "Add Payment" at bounding box center [1393, 559] width 308 height 21
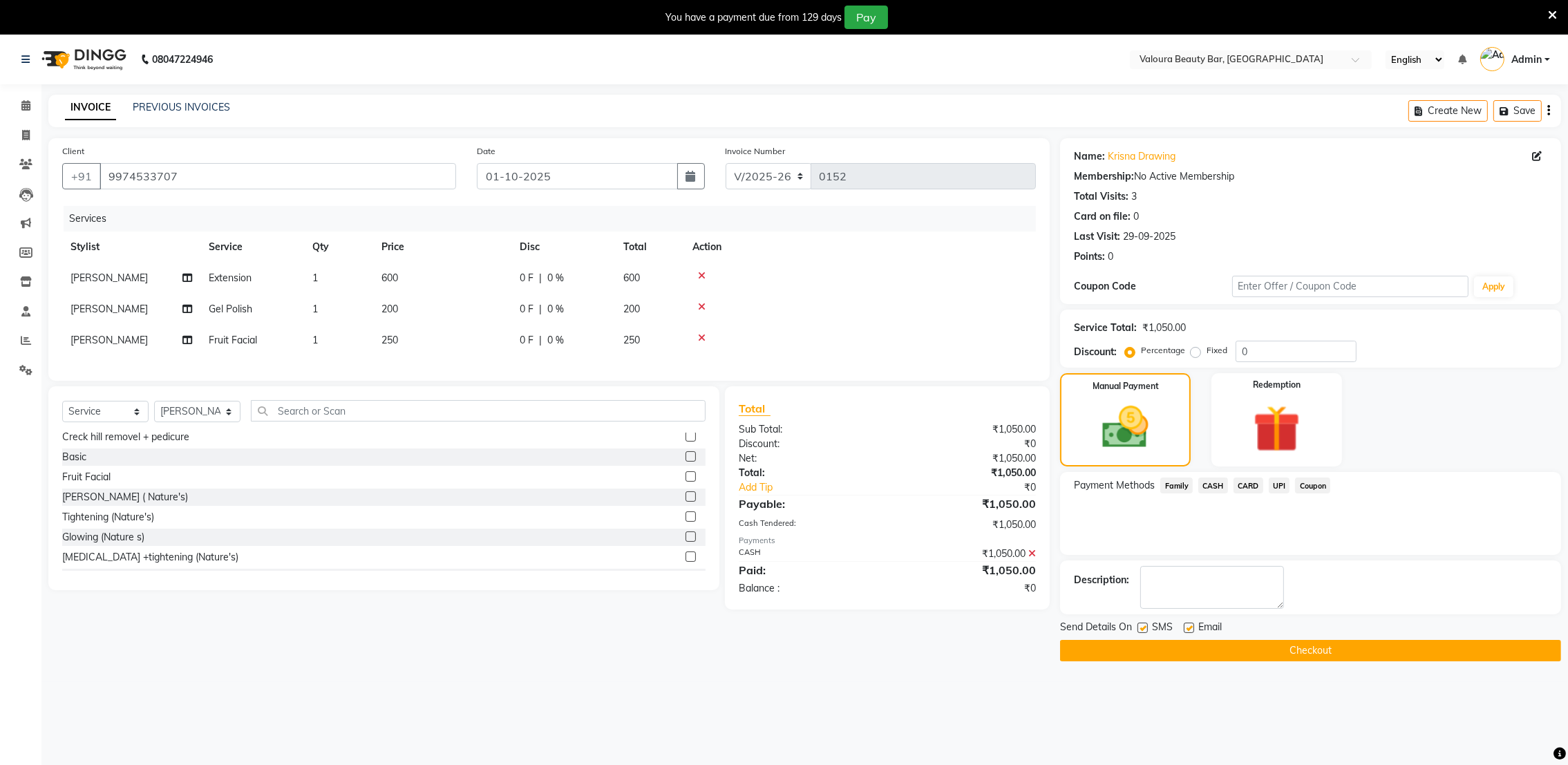
click at [1314, 650] on button "Checkout" at bounding box center [1311, 650] width 501 height 21
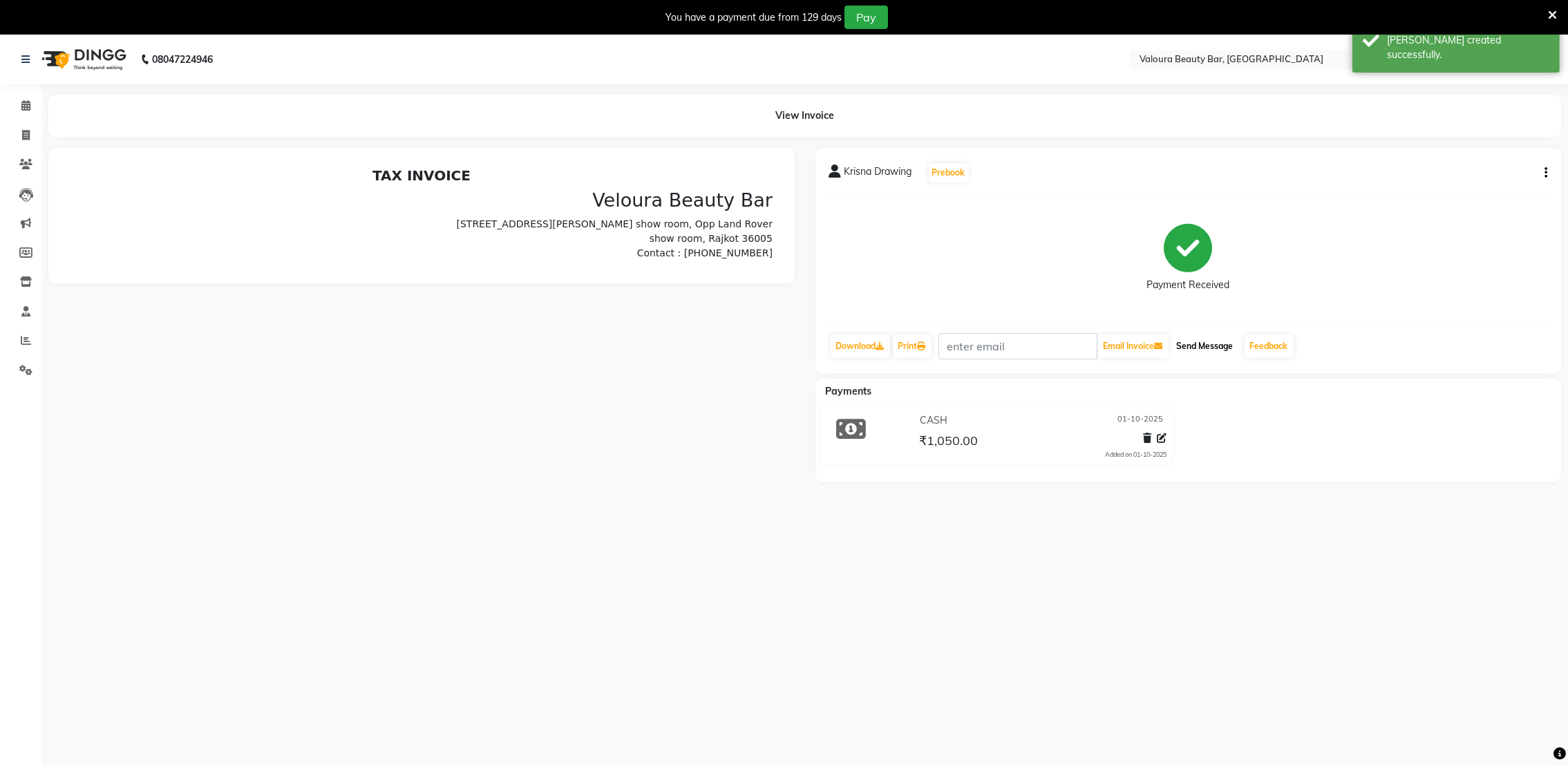
click at [1209, 344] on button "Send Message" at bounding box center [1205, 346] width 67 height 23
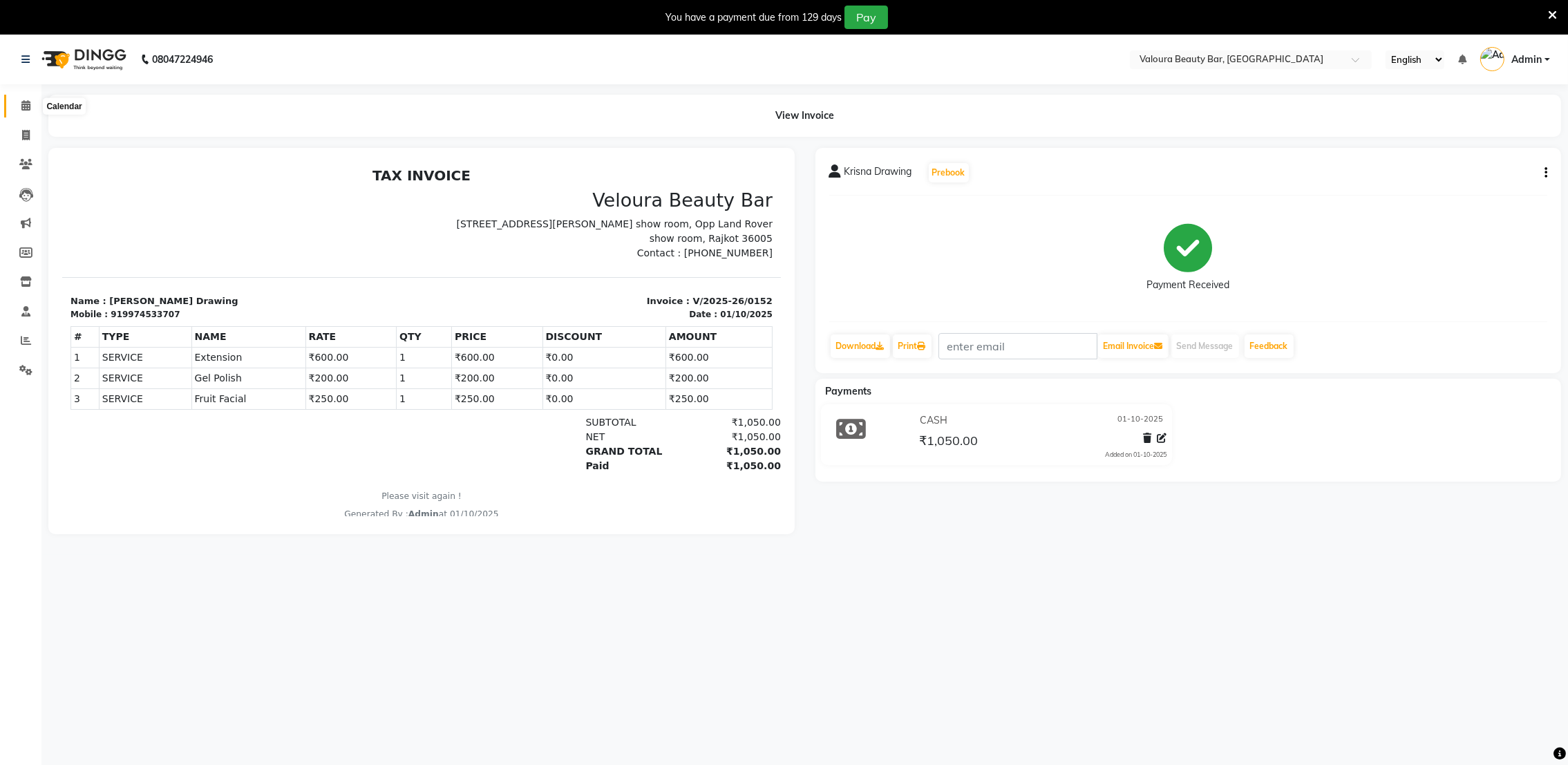
click at [23, 103] on icon at bounding box center [26, 105] width 9 height 10
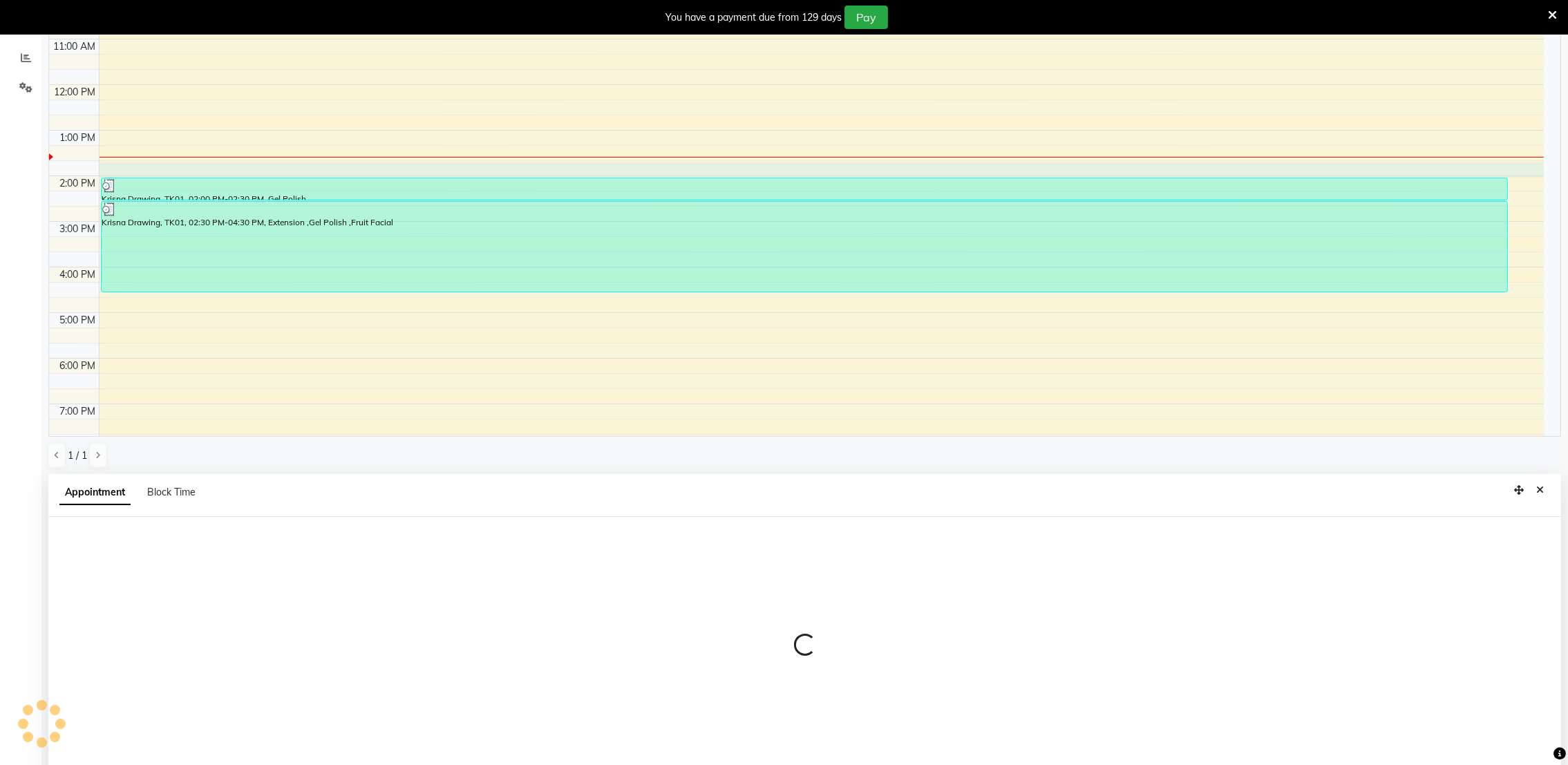
scroll to position [305, 0]
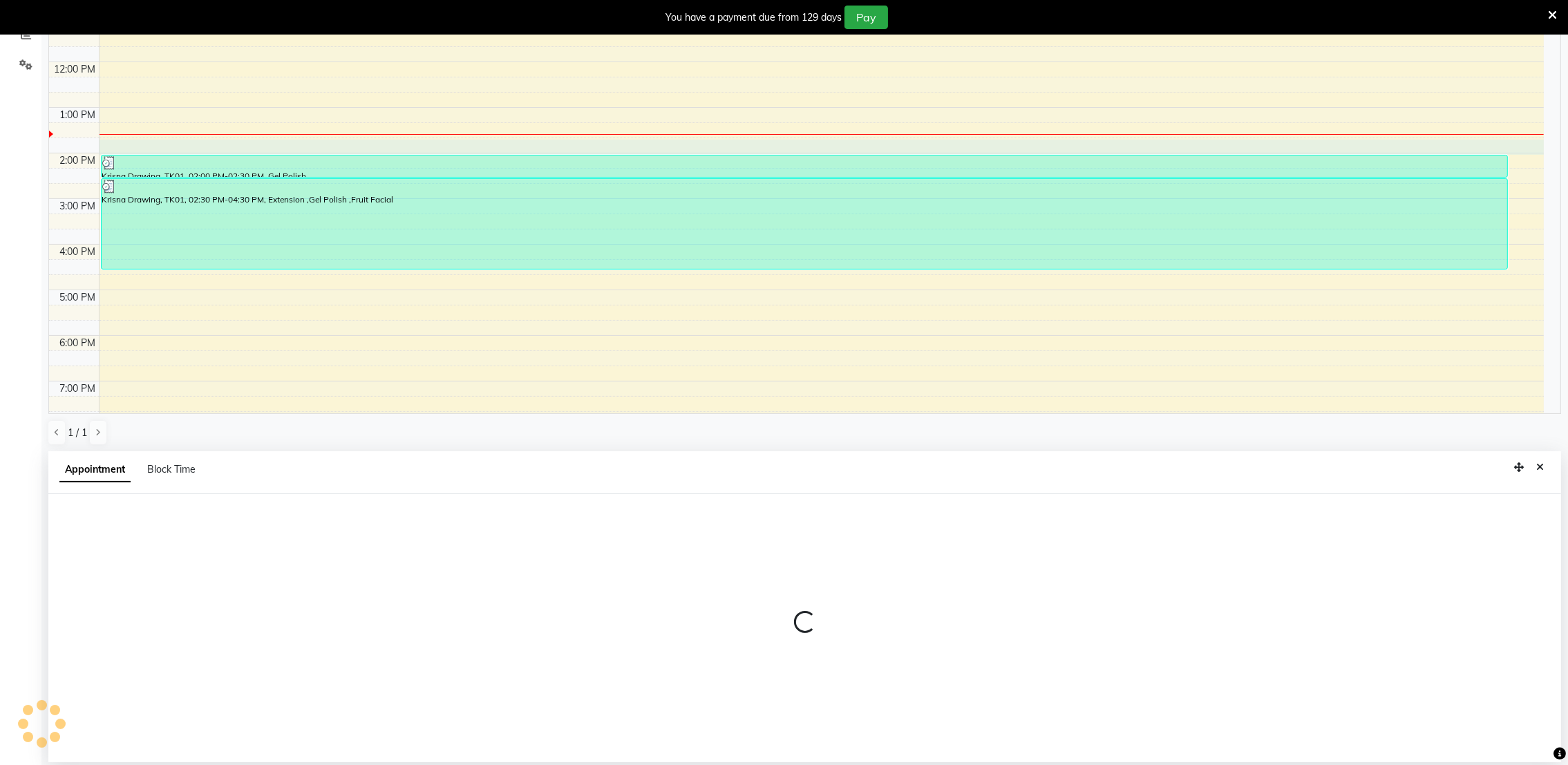
select select "825"
select select "tentative"
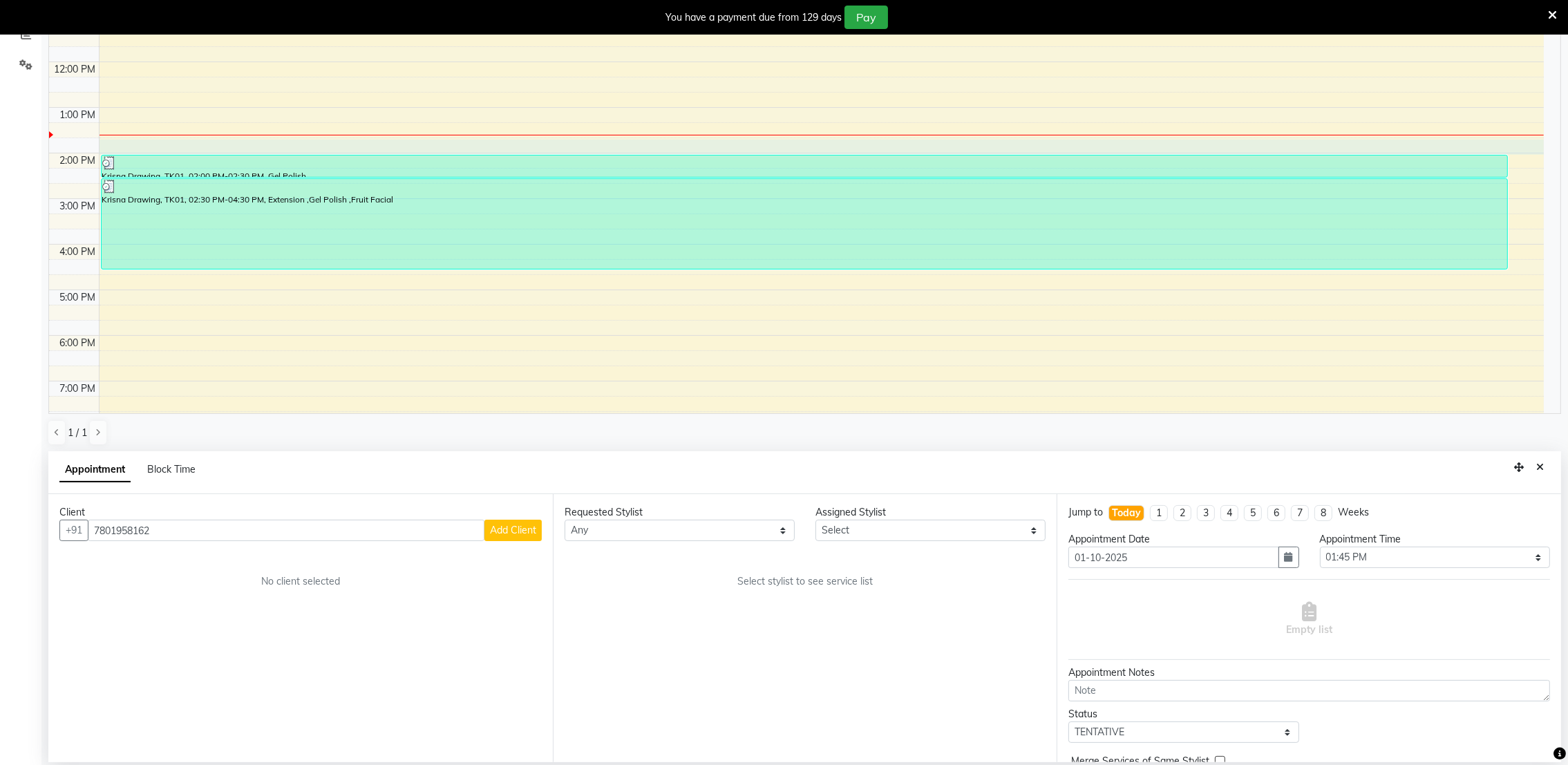
type input "7801958162"
click at [509, 535] on span "Add Client" at bounding box center [513, 529] width 46 height 12
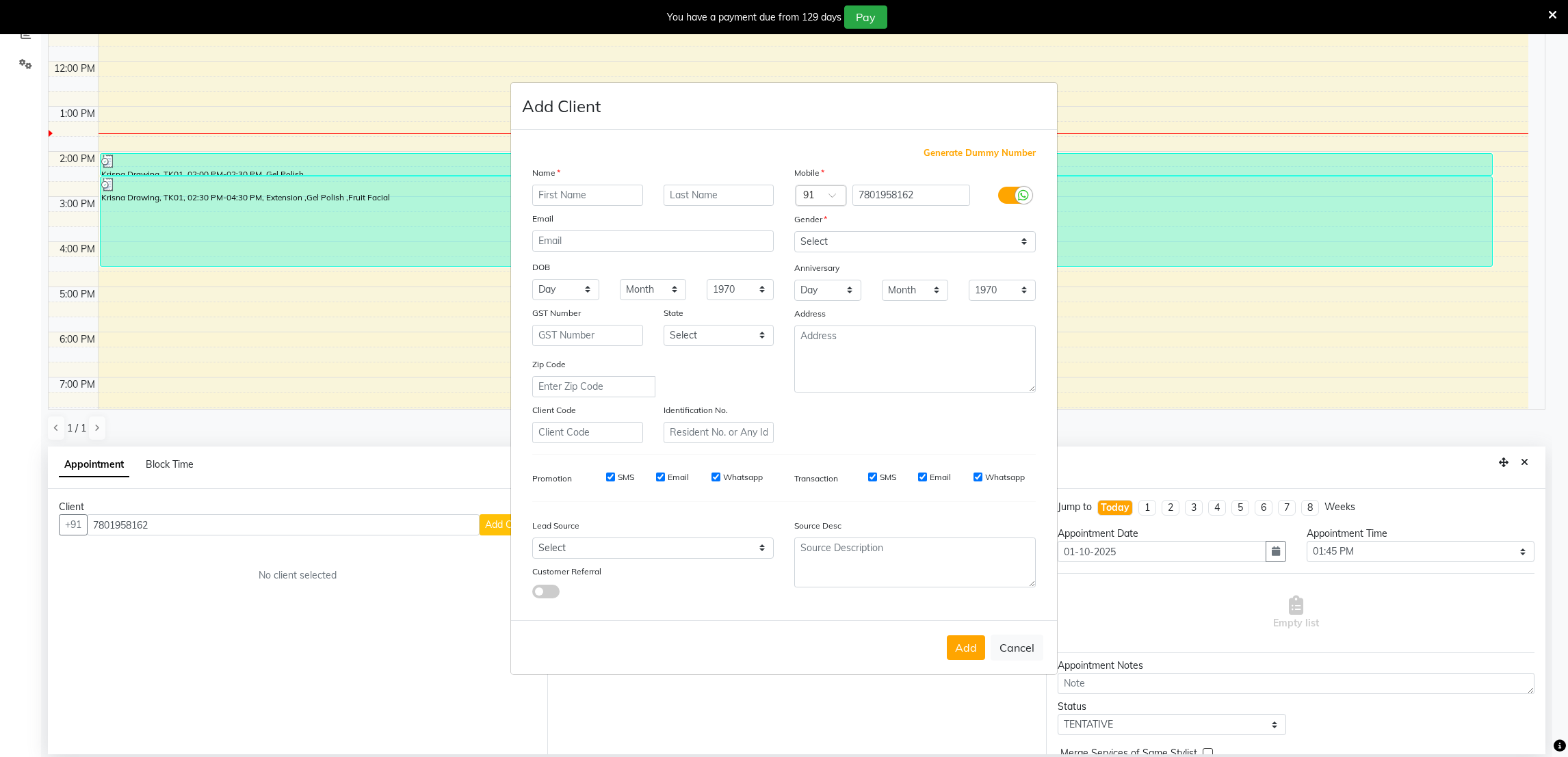
click at [590, 198] on input "text" at bounding box center [587, 194] width 110 height 21
type input "dimpal"
click at [1026, 242] on select "Select Male Female Other Prefer Not To Say" at bounding box center [915, 241] width 242 height 21
select select "female"
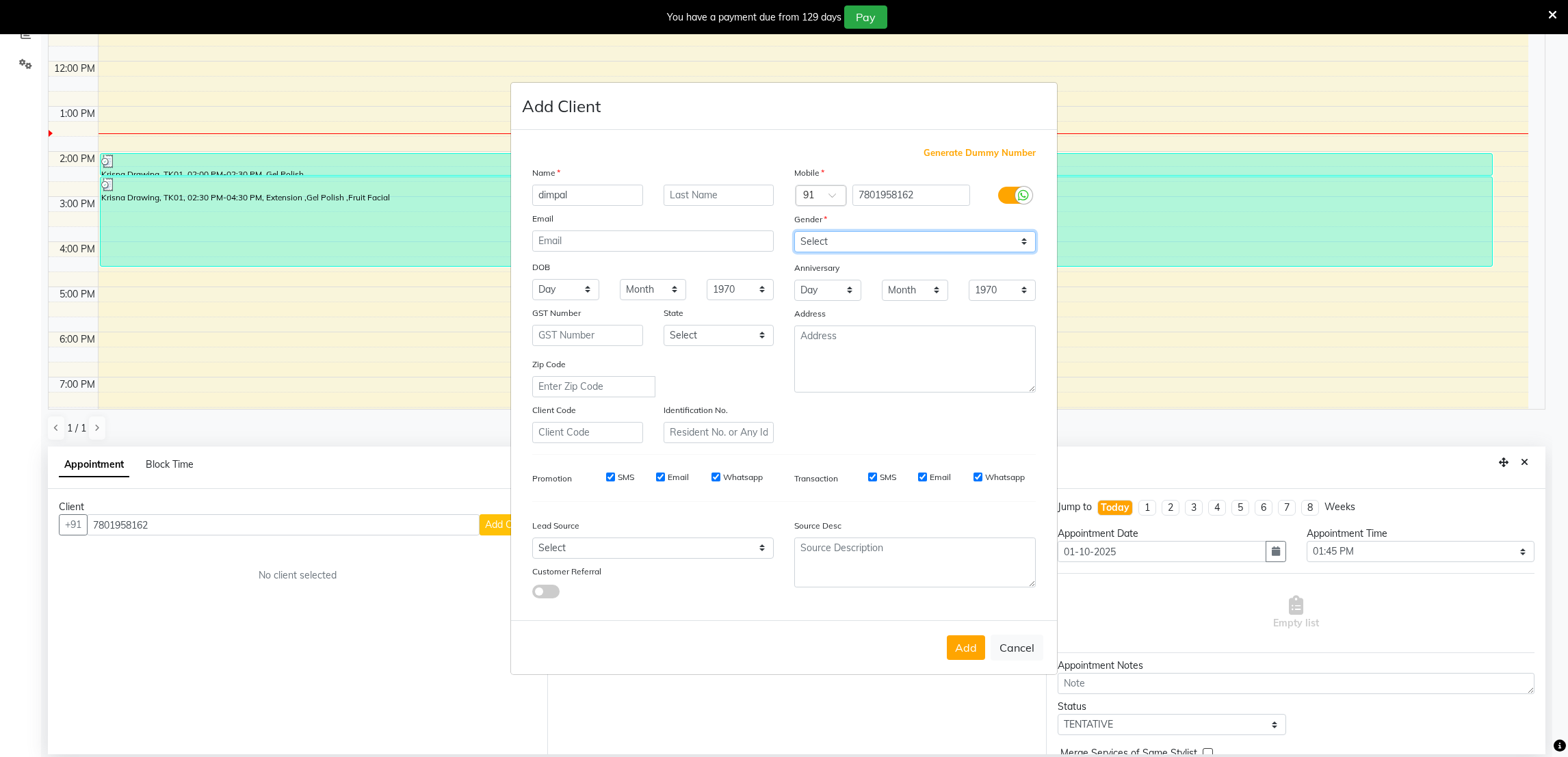
click at [794, 231] on select "Select Male Female Other Prefer Not To Say" at bounding box center [915, 241] width 242 height 21
click at [992, 362] on textarea at bounding box center [915, 358] width 242 height 67
type textarea "f"
type textarea "F wings"
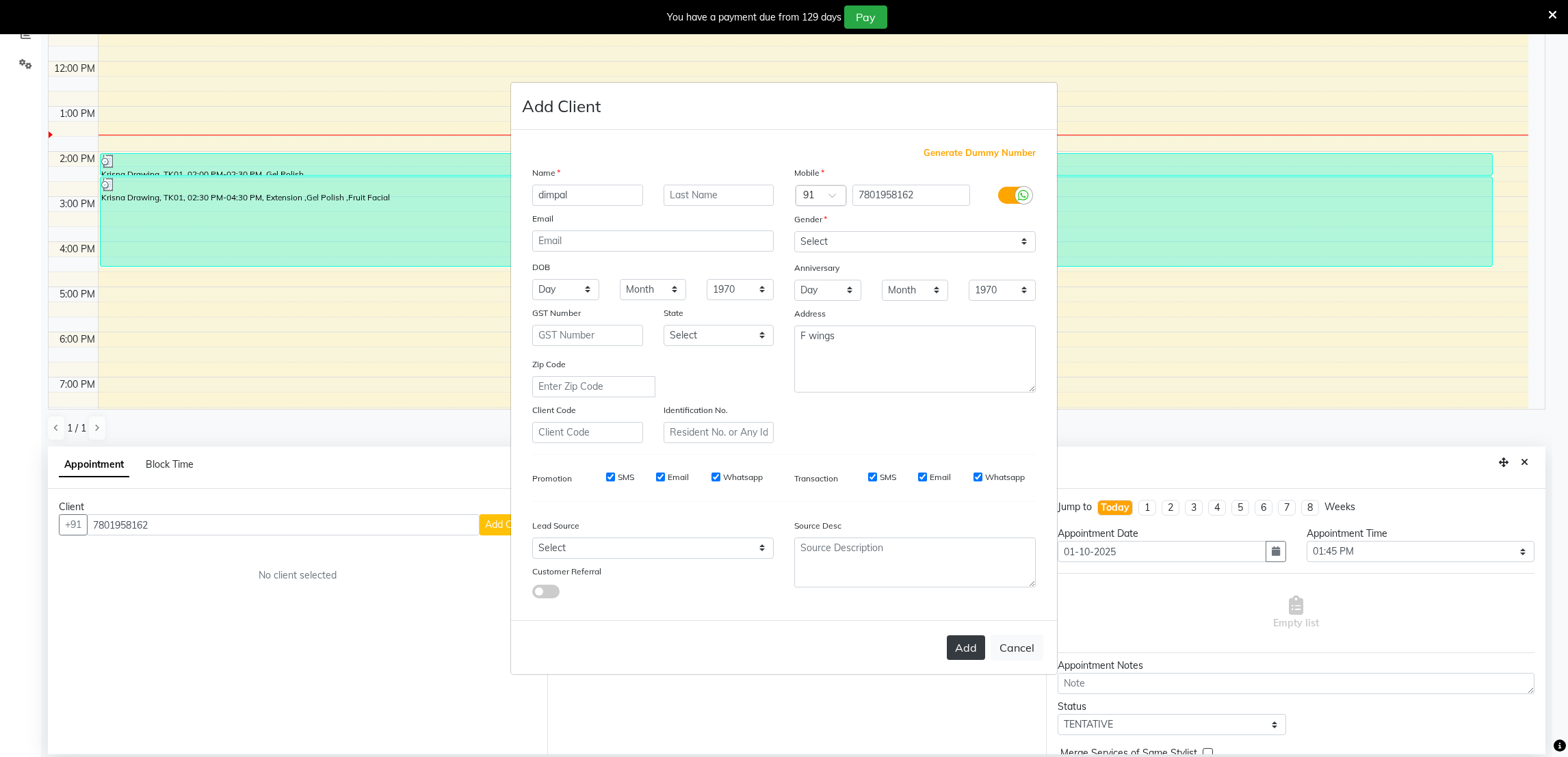
click at [970, 649] on button "Add" at bounding box center [966, 648] width 38 height 25
select select
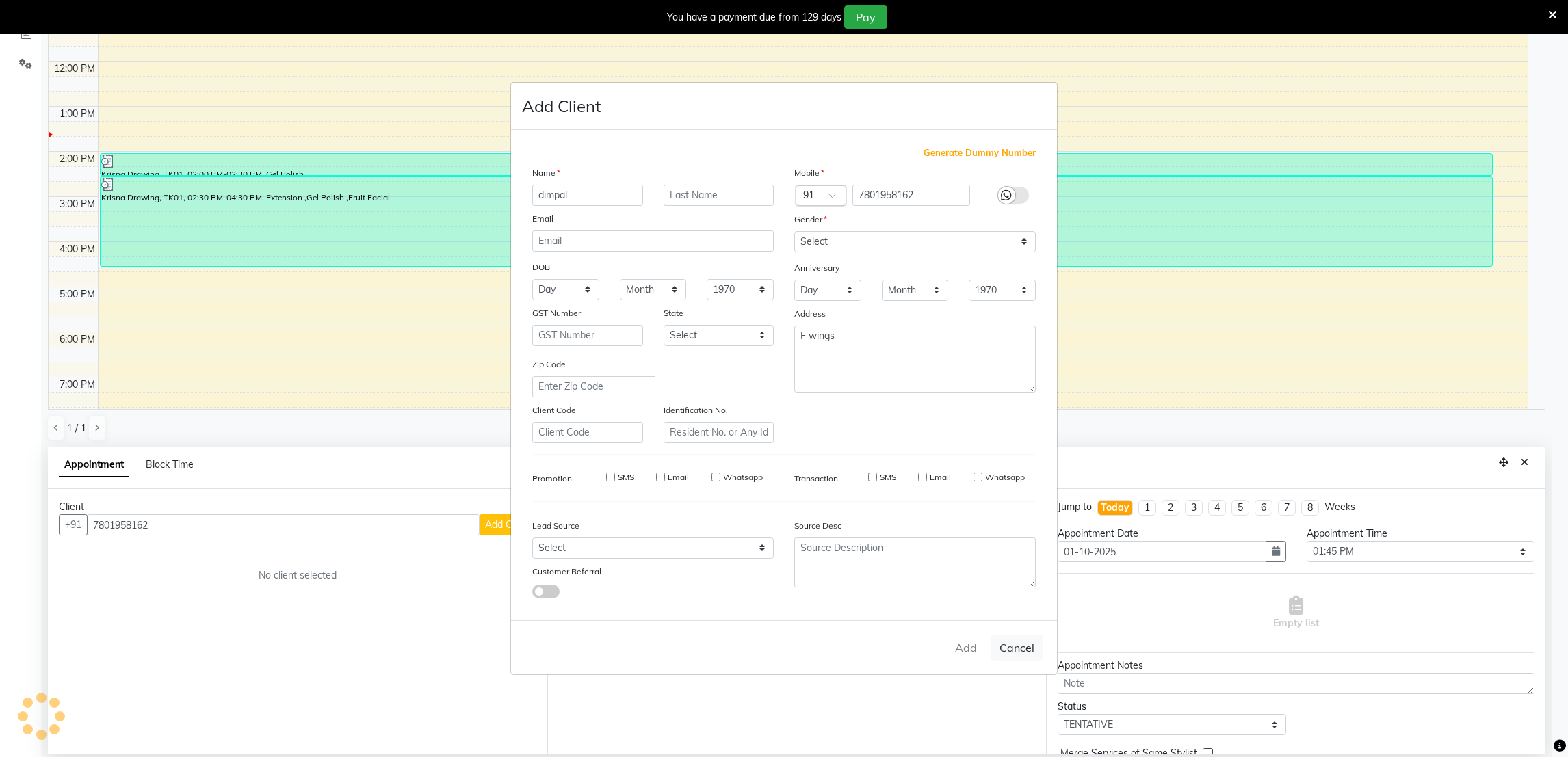
select select
checkbox input "false"
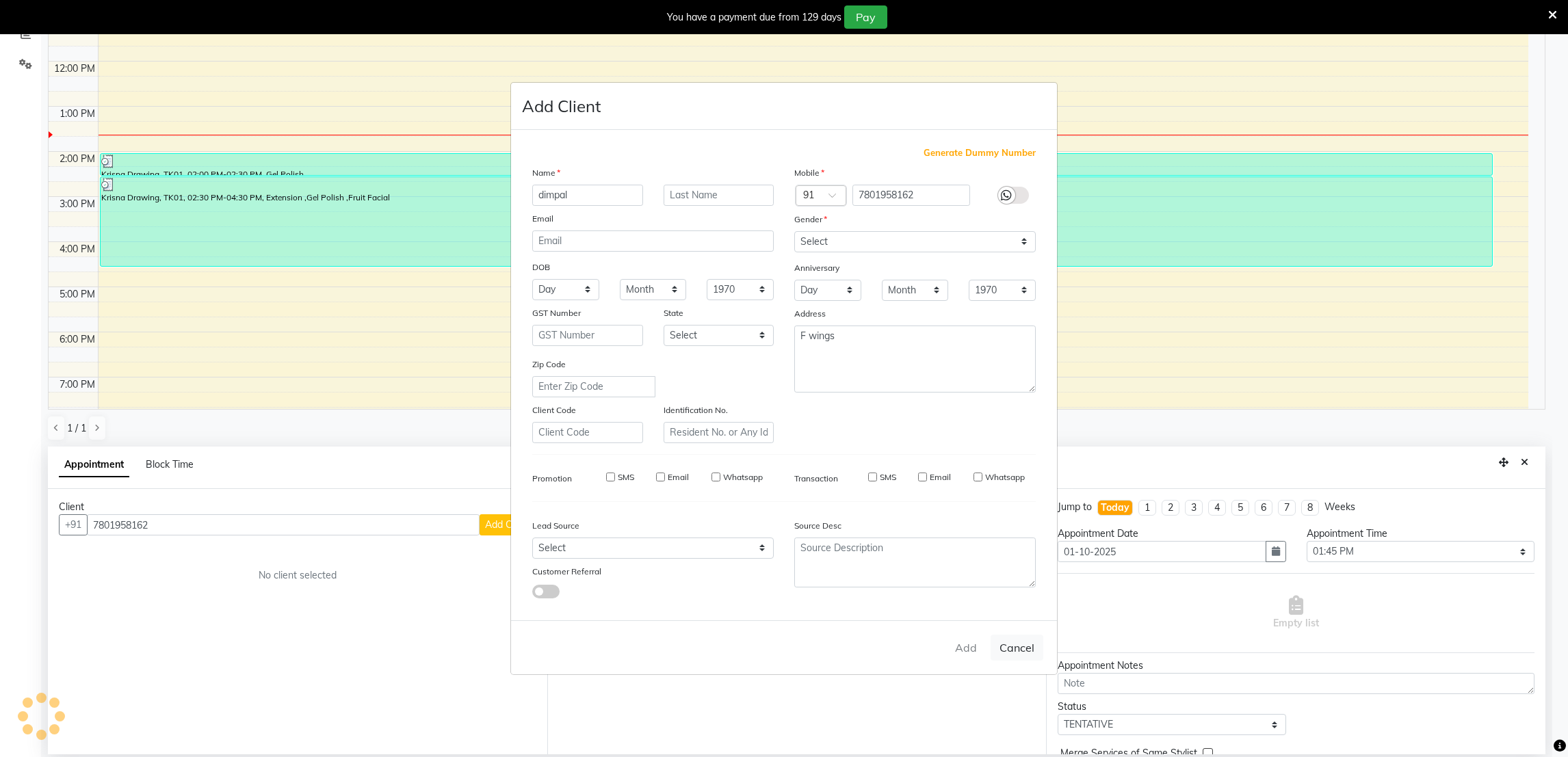
checkbox input "false"
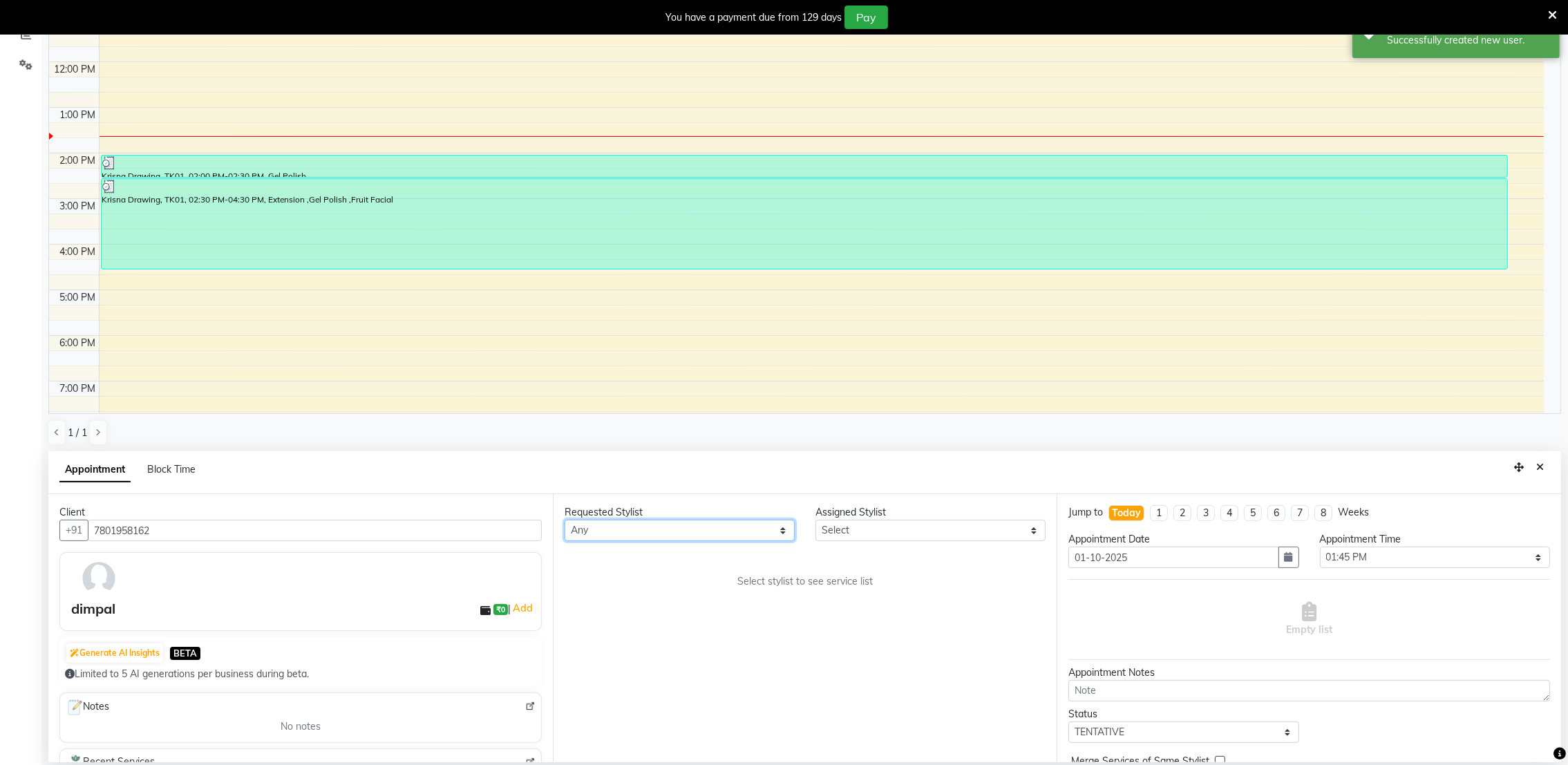
click at [779, 526] on select "Any [PERSON_NAME] [PERSON_NAME]" at bounding box center [680, 530] width 230 height 21
select select "72269"
click at [565, 520] on select "Any [PERSON_NAME] [PERSON_NAME]" at bounding box center [680, 530] width 230 height 21
select select "72269"
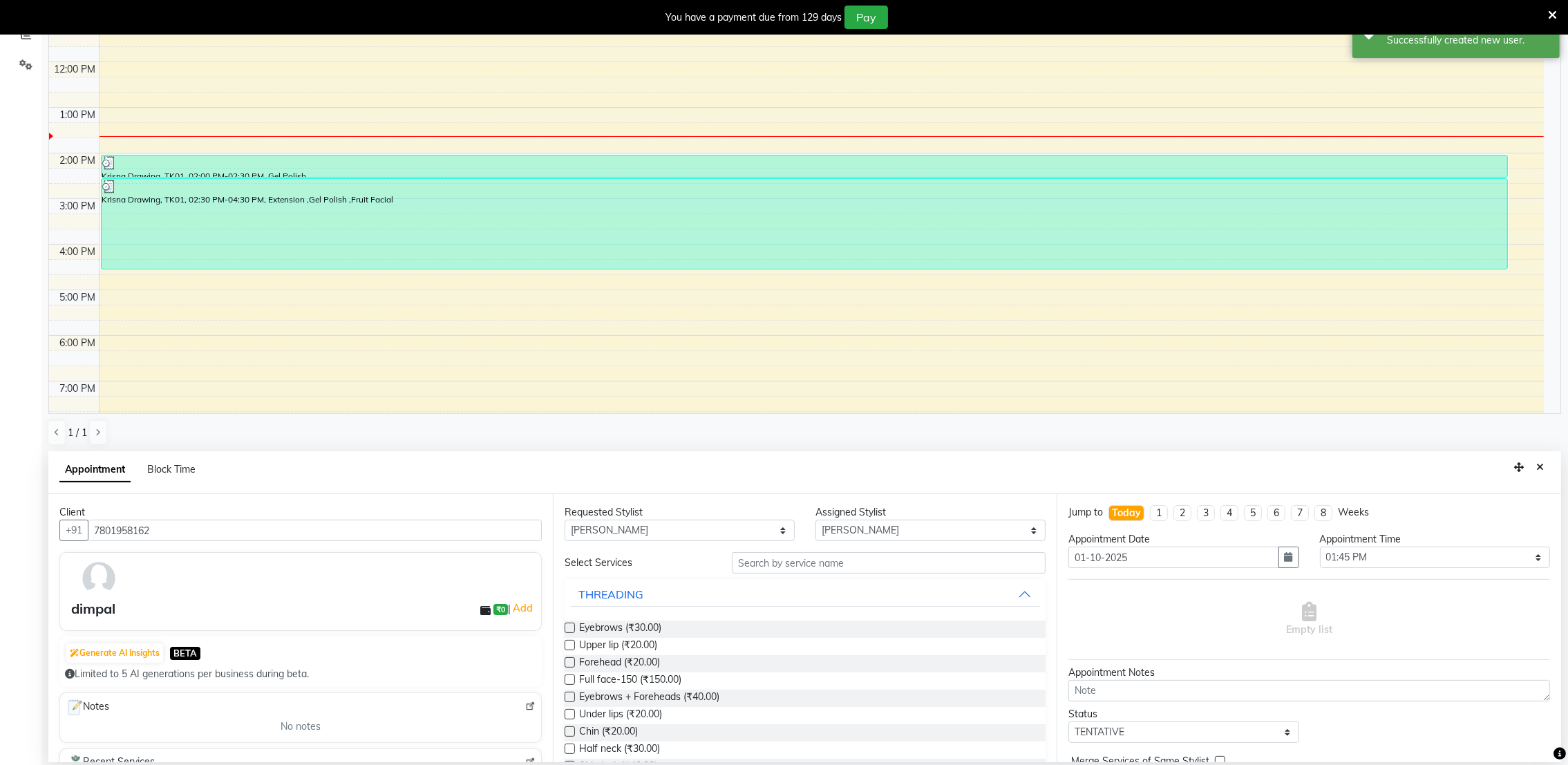
click at [568, 630] on label at bounding box center [570, 628] width 10 height 10
click at [568, 630] on input "checkbox" at bounding box center [570, 630] width 9 height 9
checkbox input "true"
select select "4024"
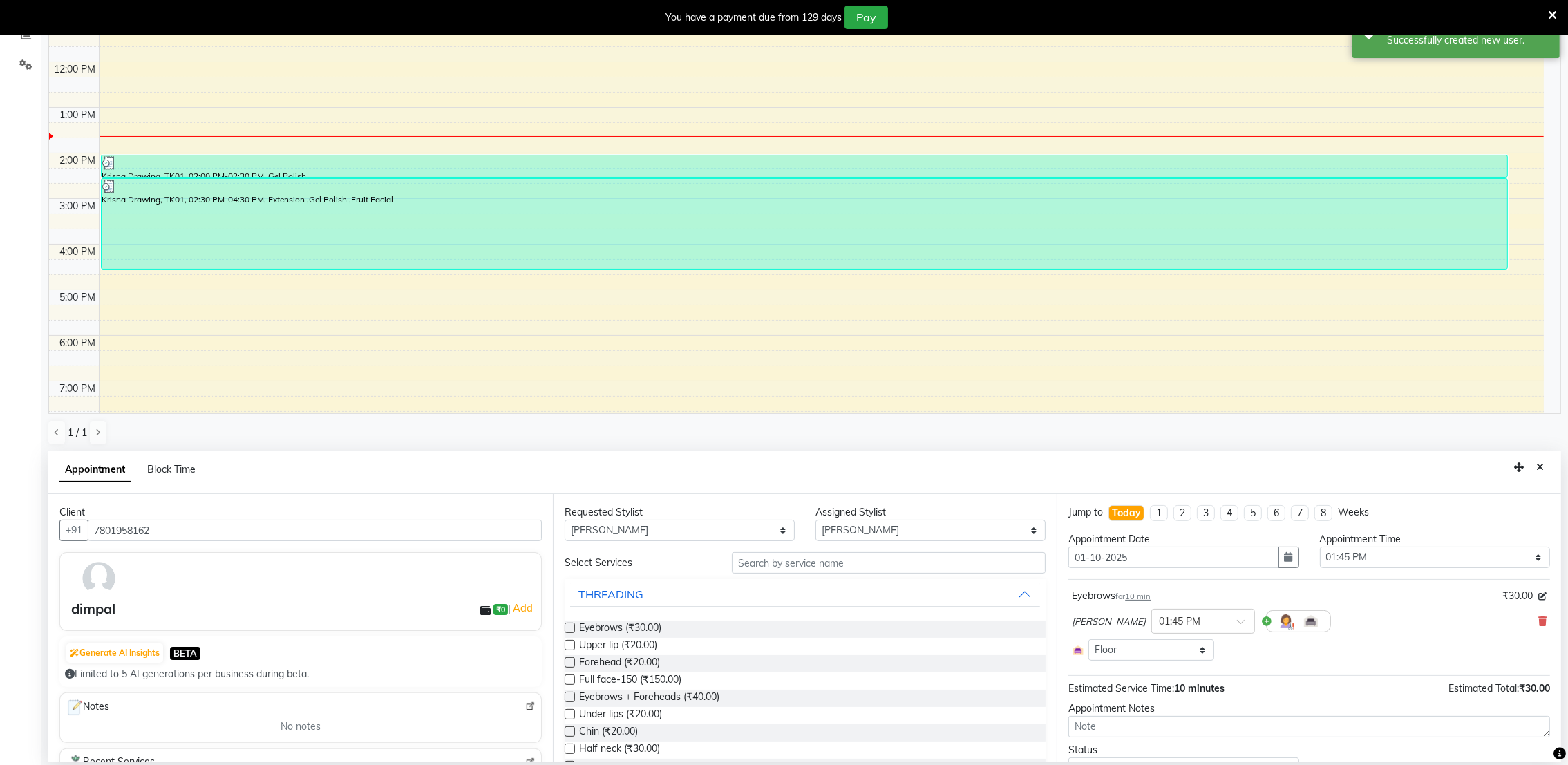
checkbox input "false"
click at [569, 644] on label at bounding box center [570, 644] width 10 height 10
click at [569, 644] on input "checkbox" at bounding box center [570, 647] width 9 height 9
checkbox input "true"
select select "4024"
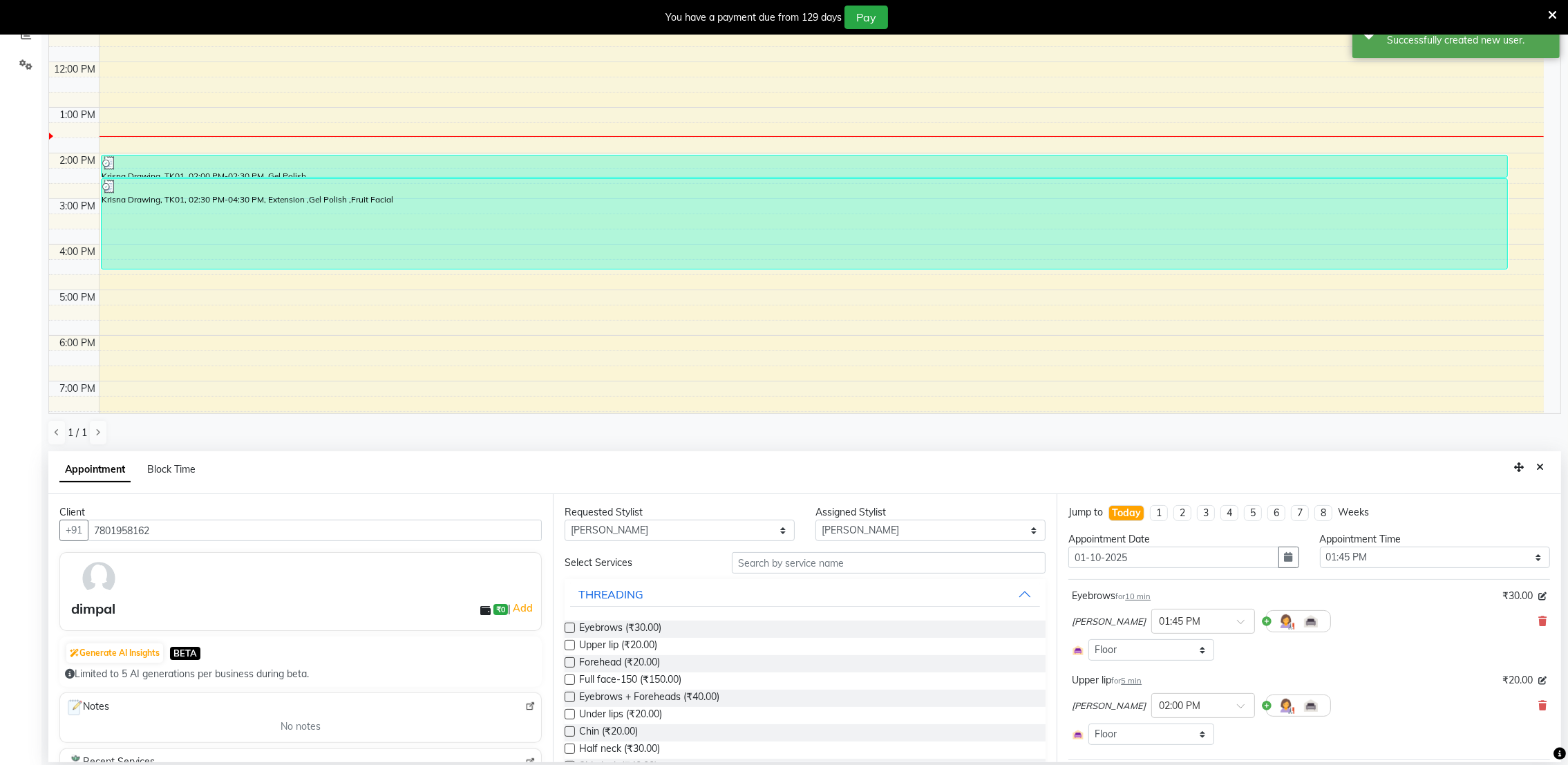
checkbox input "false"
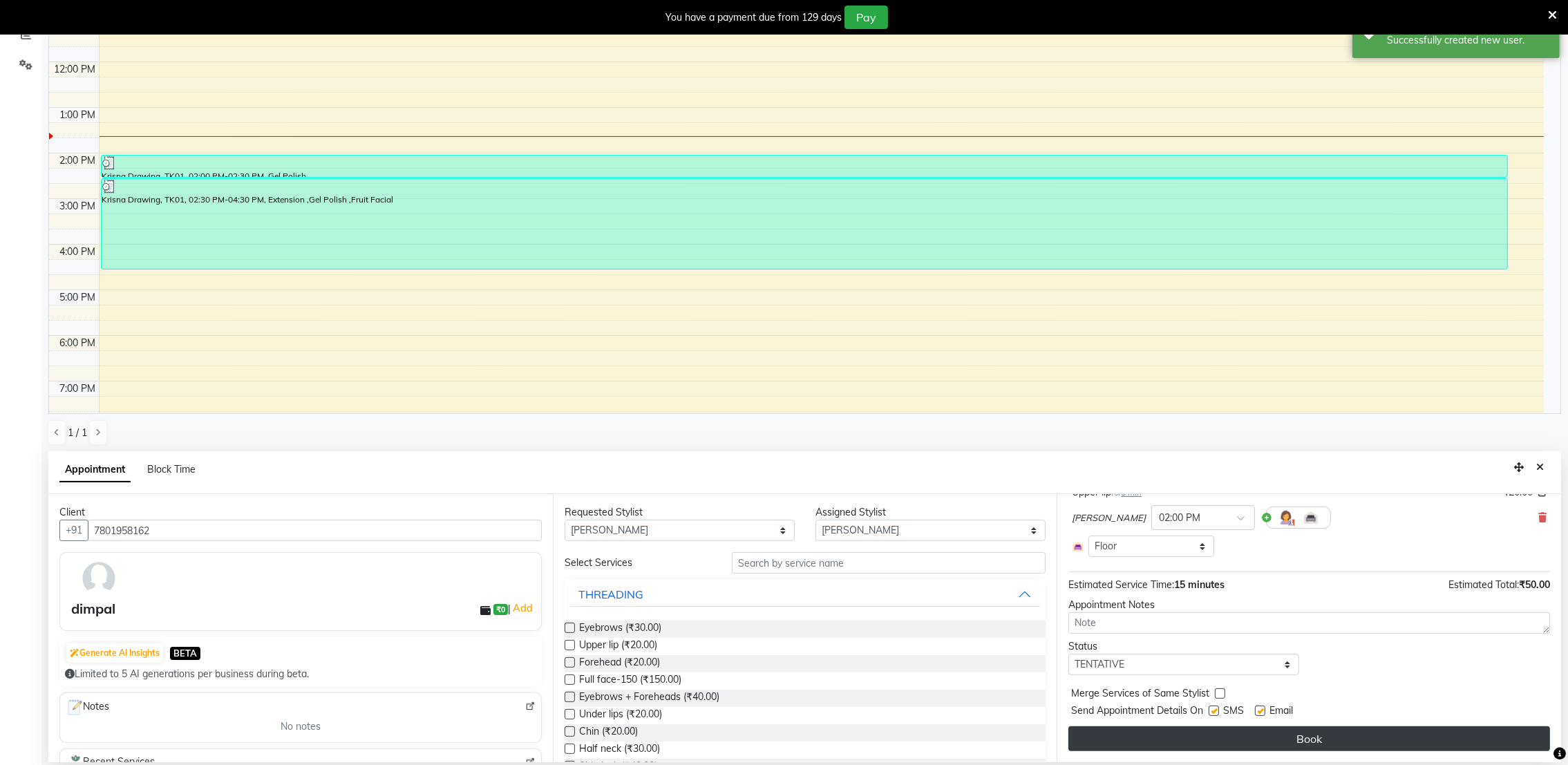
click at [1177, 739] on button "Book" at bounding box center [1309, 738] width 482 height 25
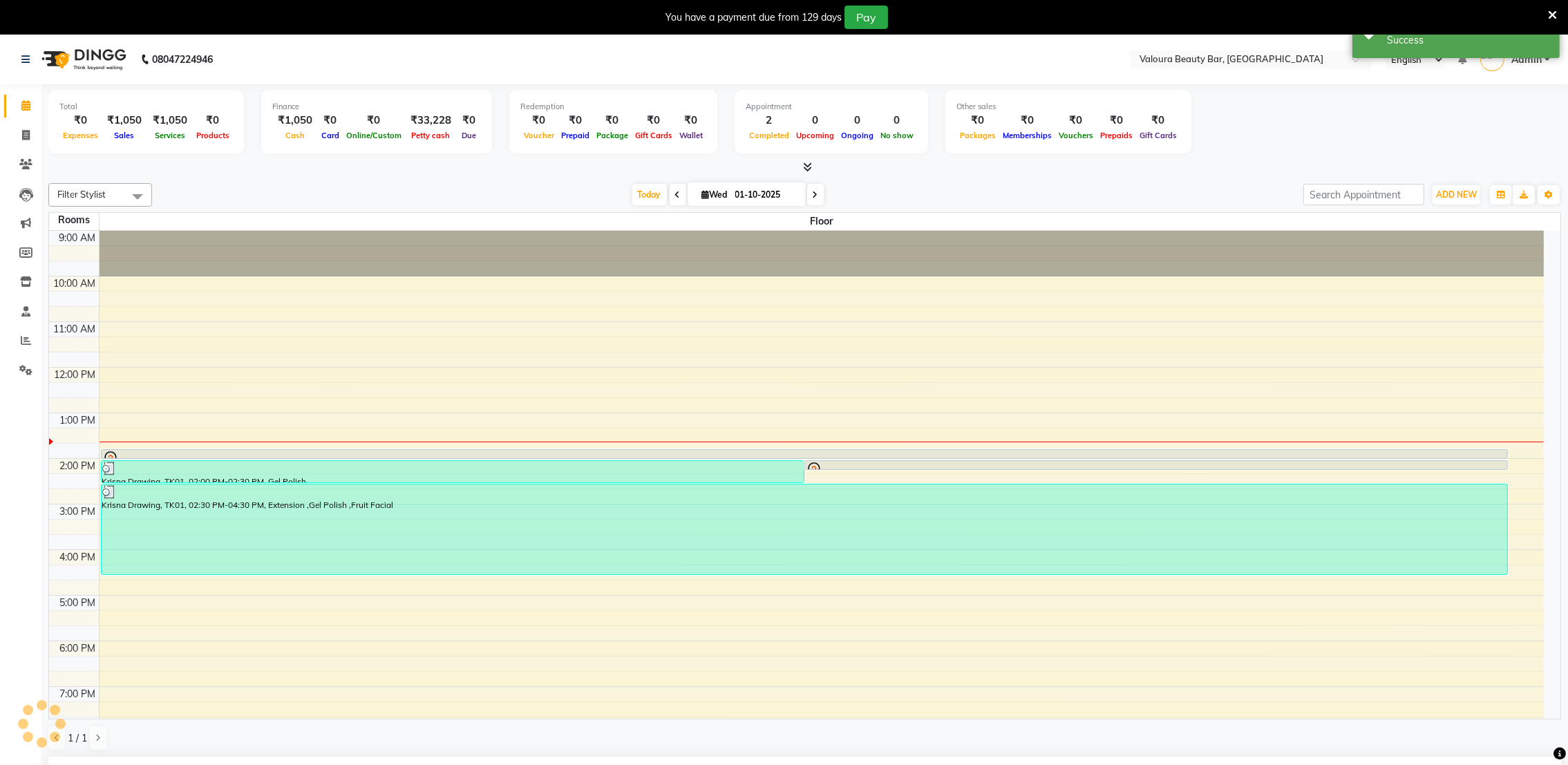
scroll to position [203, 0]
click at [786, 455] on div at bounding box center [804, 458] width 1406 height 6
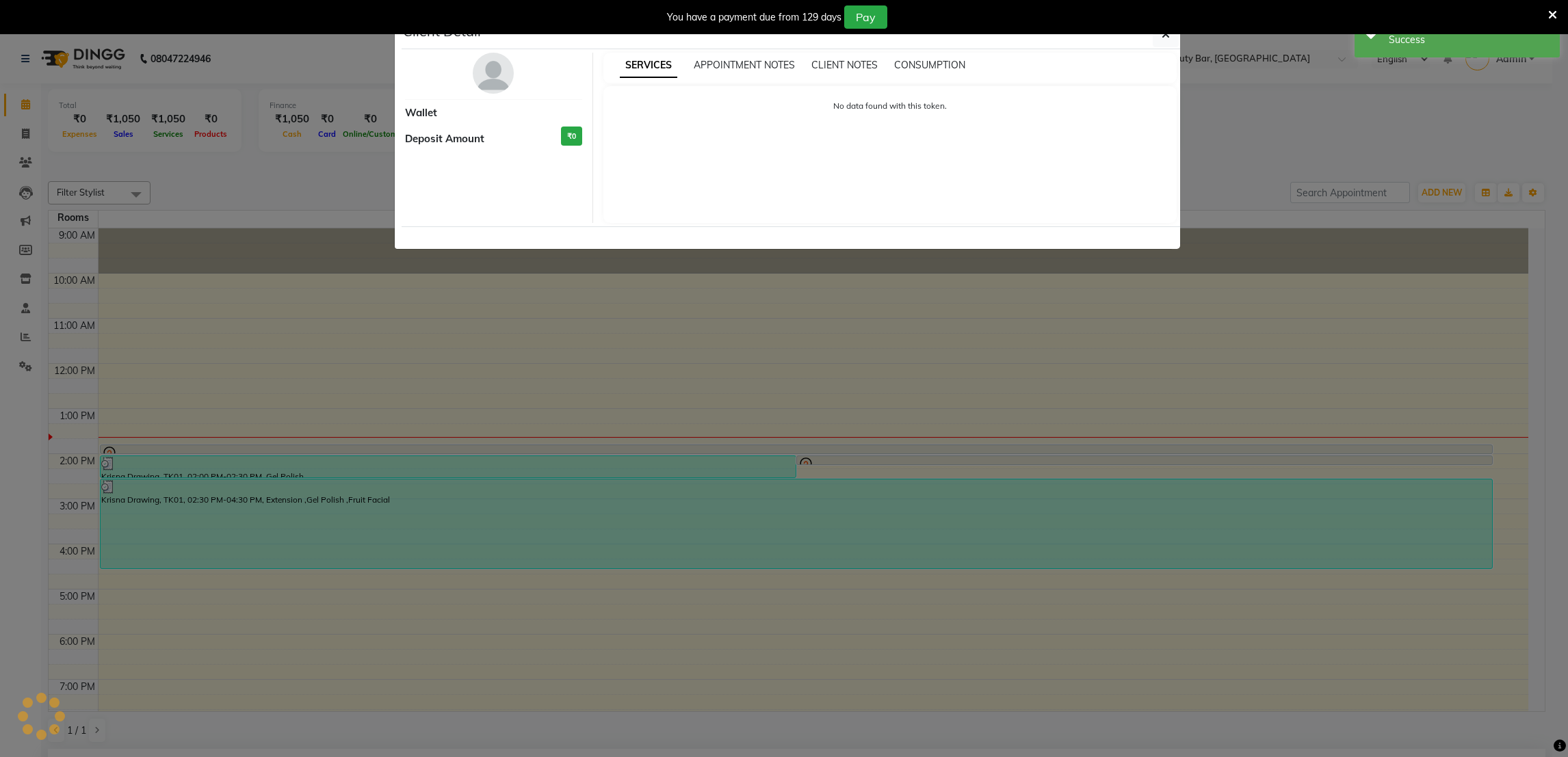
select select "7"
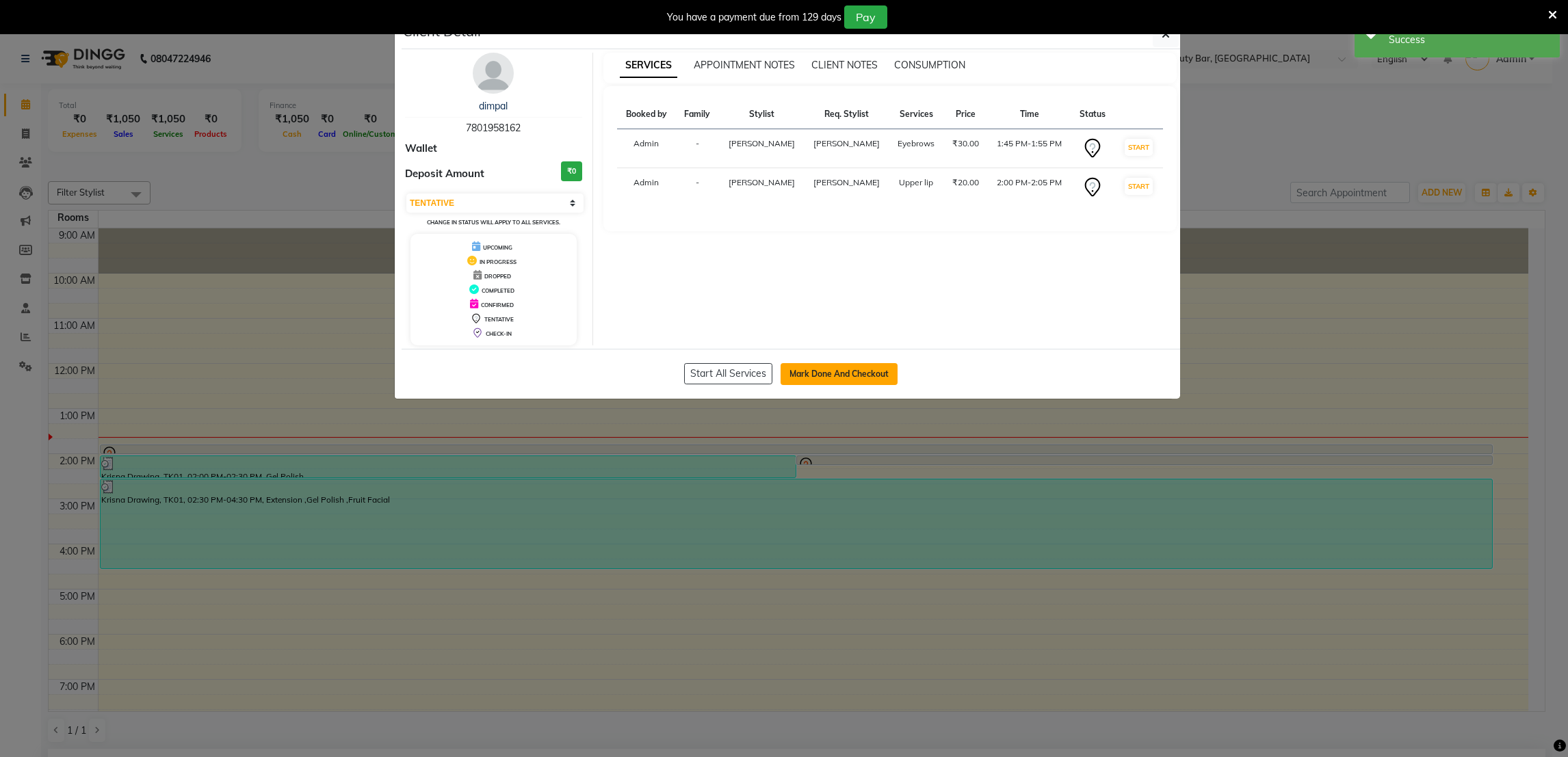
click at [814, 369] on button "Mark Done And Checkout" at bounding box center [839, 374] width 117 height 22
select select "service"
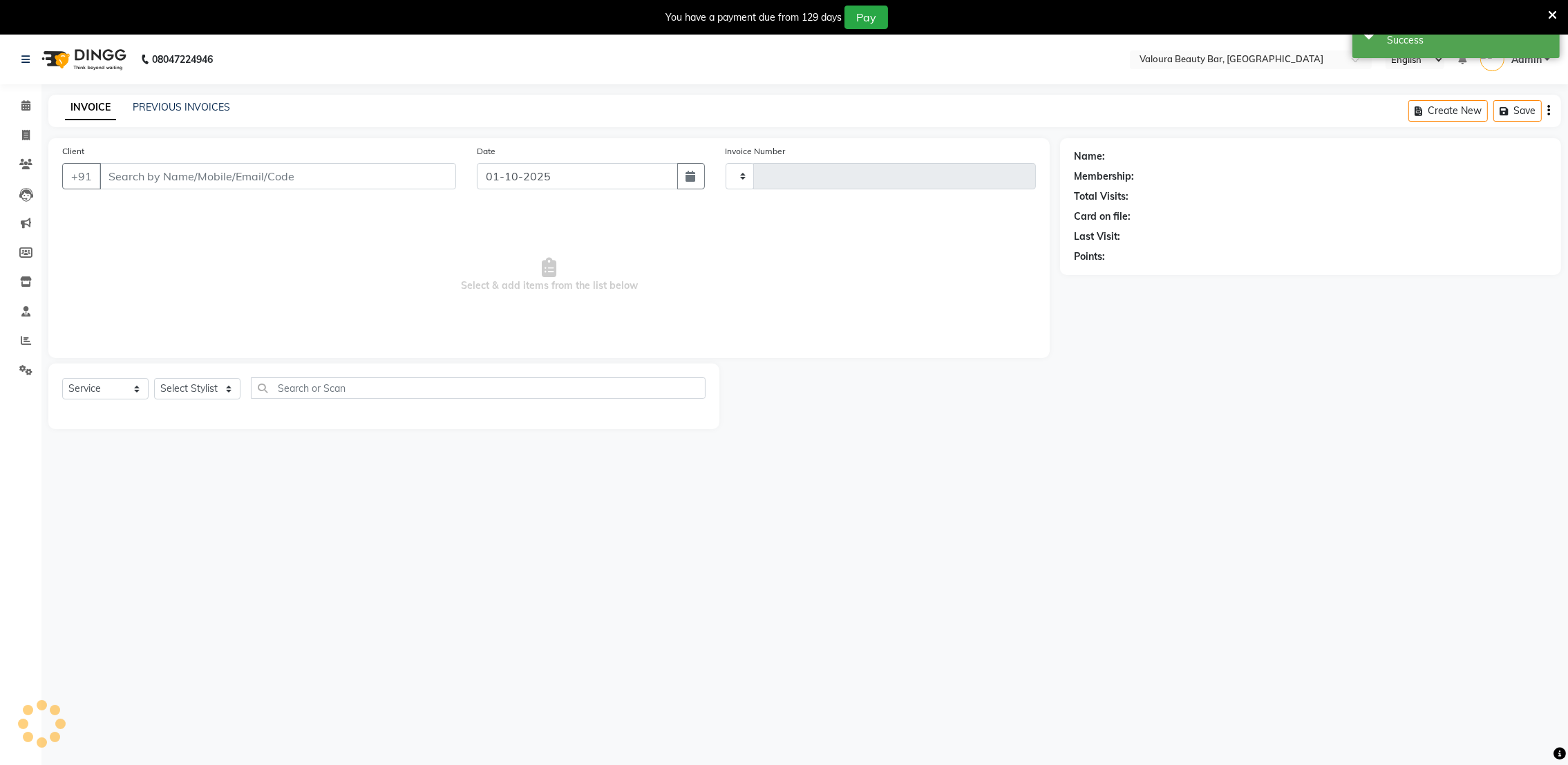
type input "7801958162"
select select "72269"
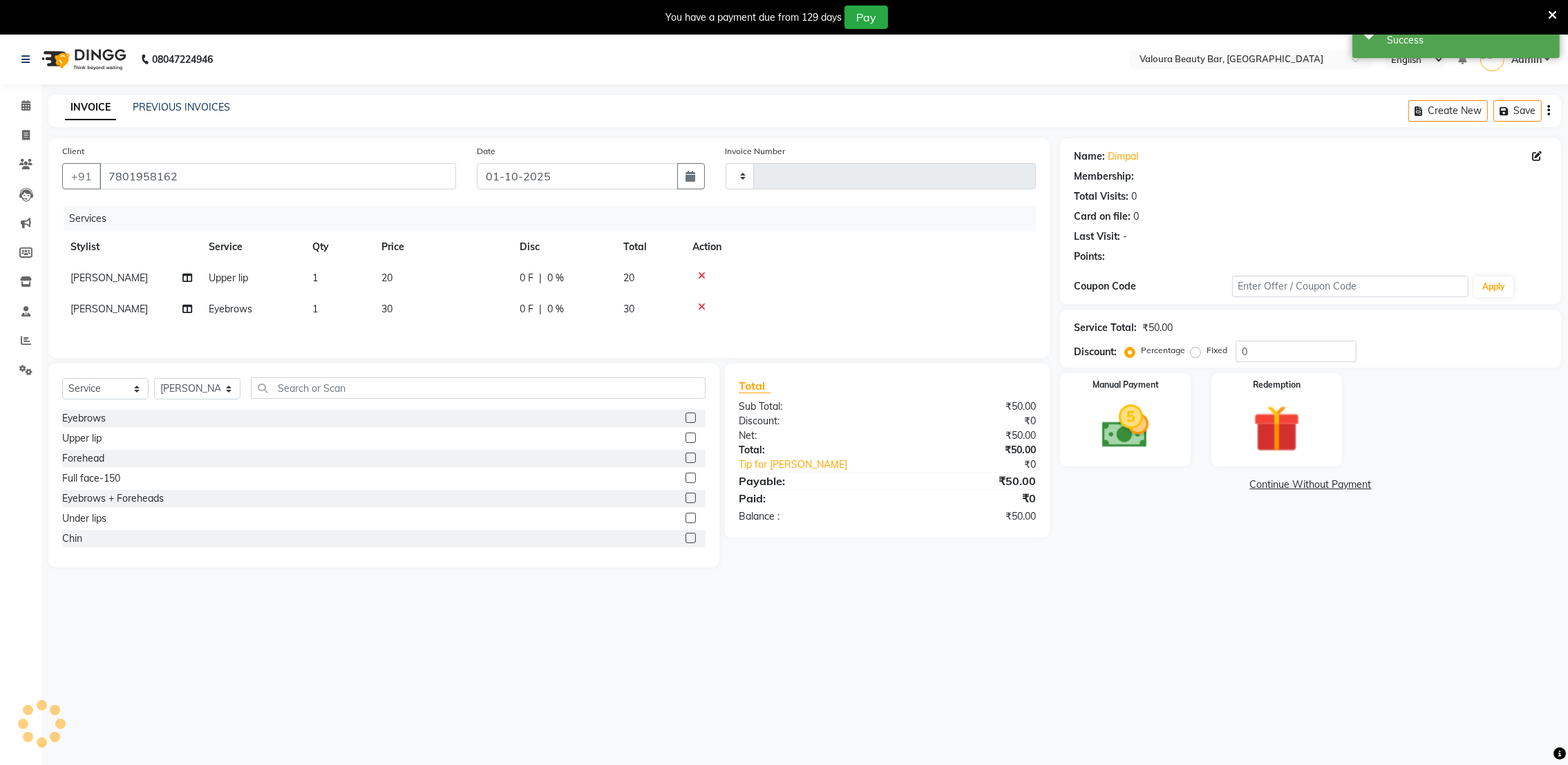
type input "0153"
select select "7995"
click at [1128, 431] on img at bounding box center [1126, 427] width 80 height 56
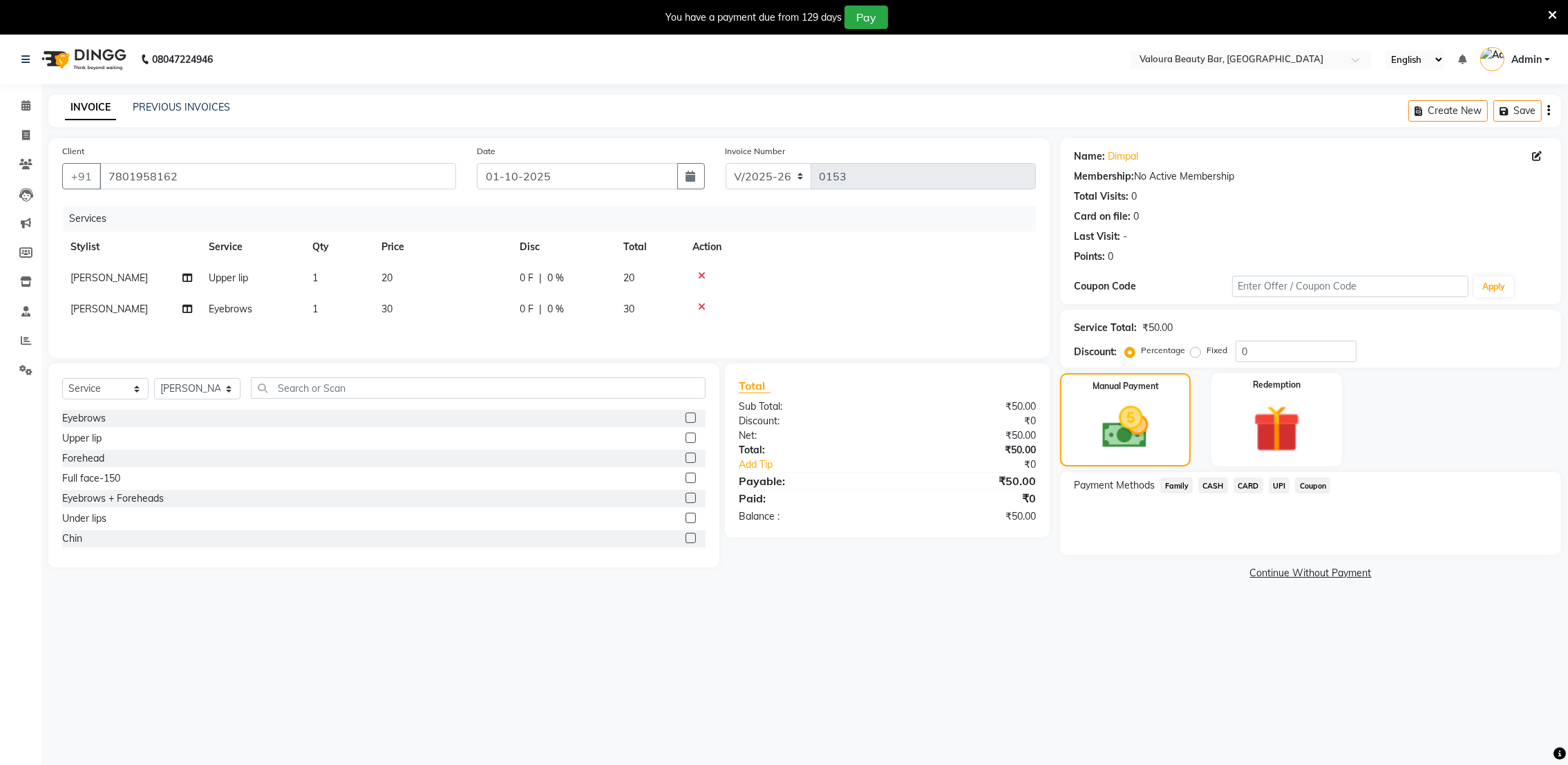
click at [1209, 490] on span "CASH" at bounding box center [1213, 485] width 29 height 16
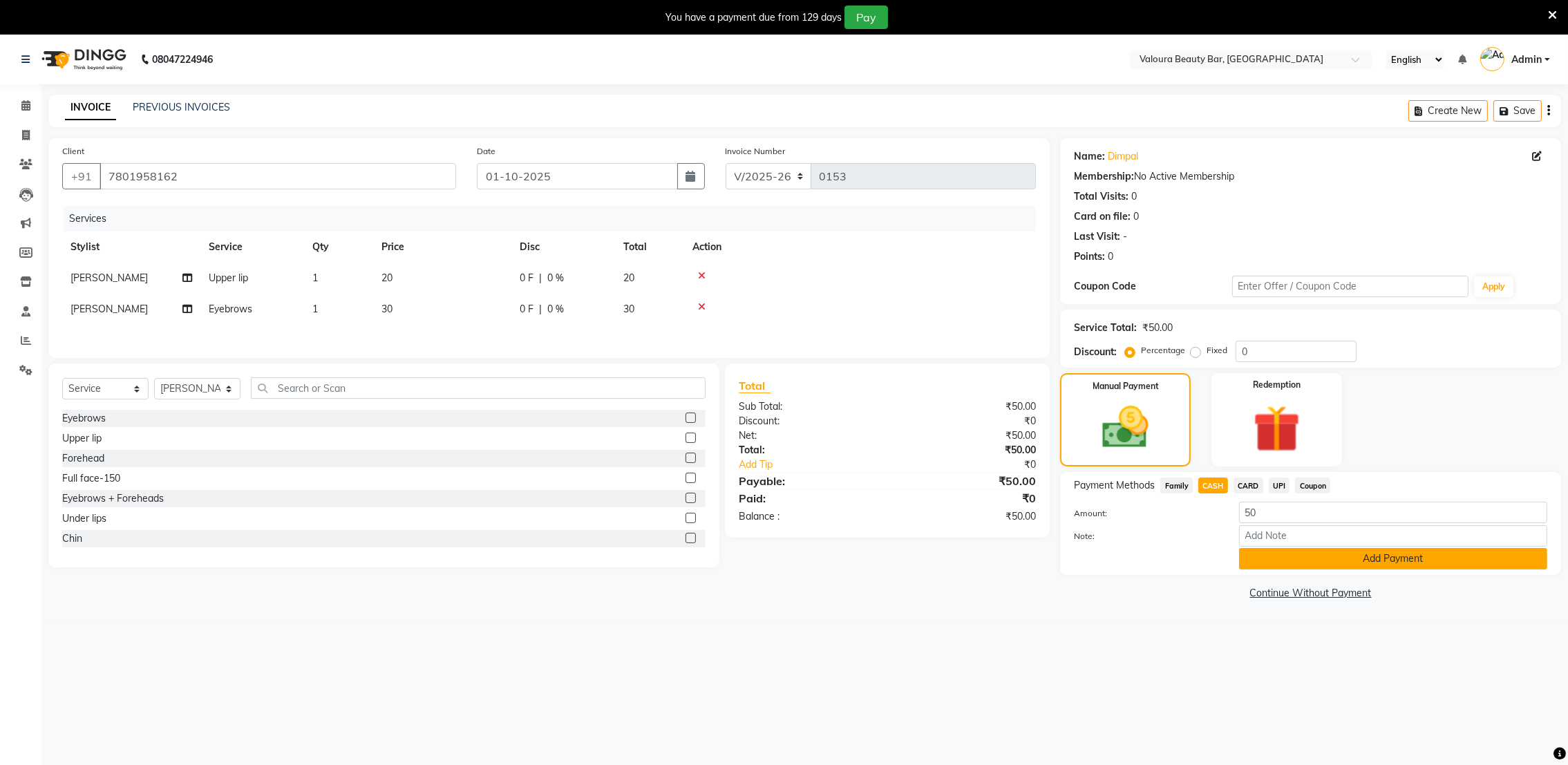
click at [1259, 552] on button "Add Payment" at bounding box center [1393, 559] width 308 height 21
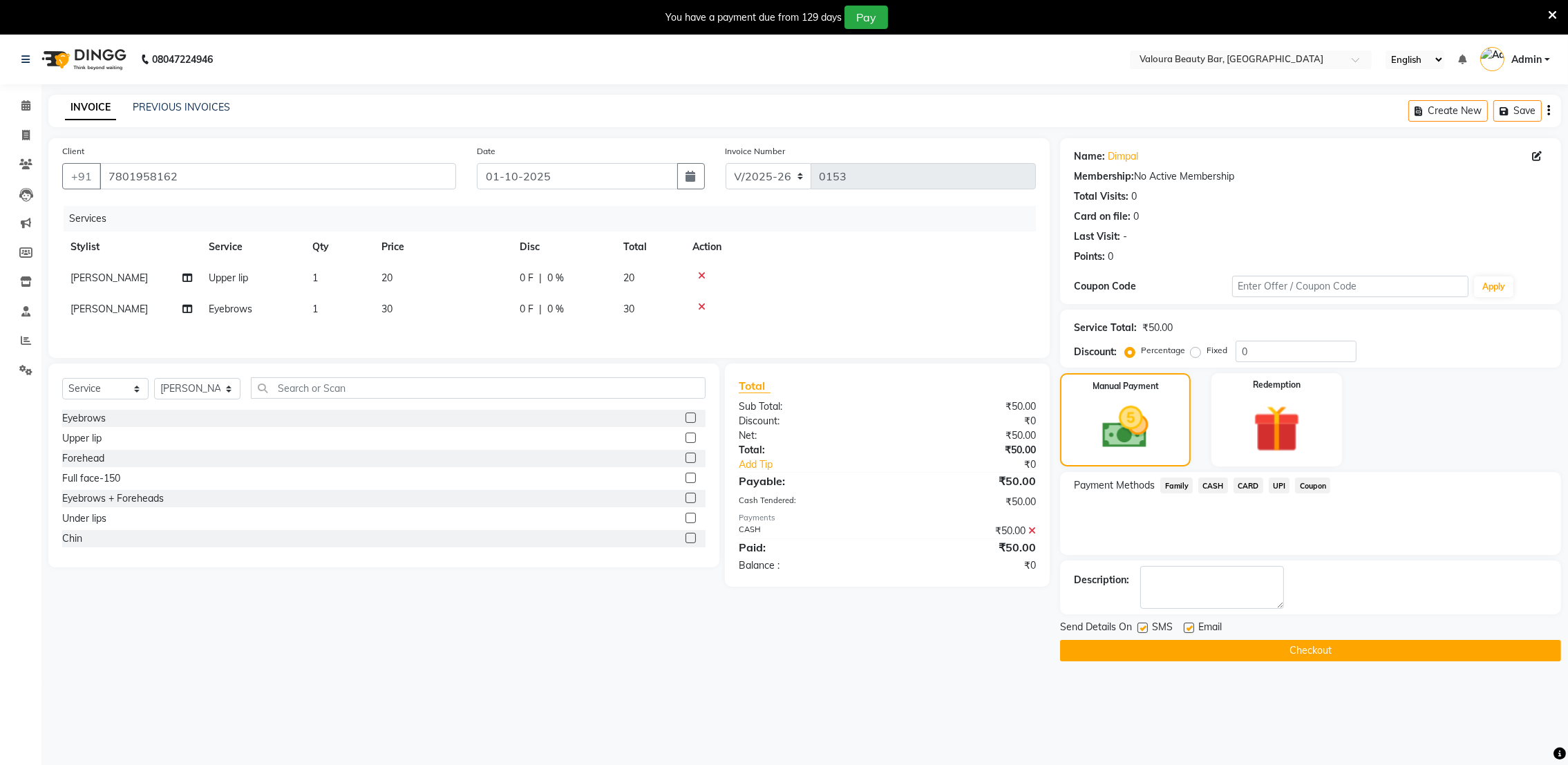
click at [1263, 647] on button "Checkout" at bounding box center [1311, 650] width 501 height 21
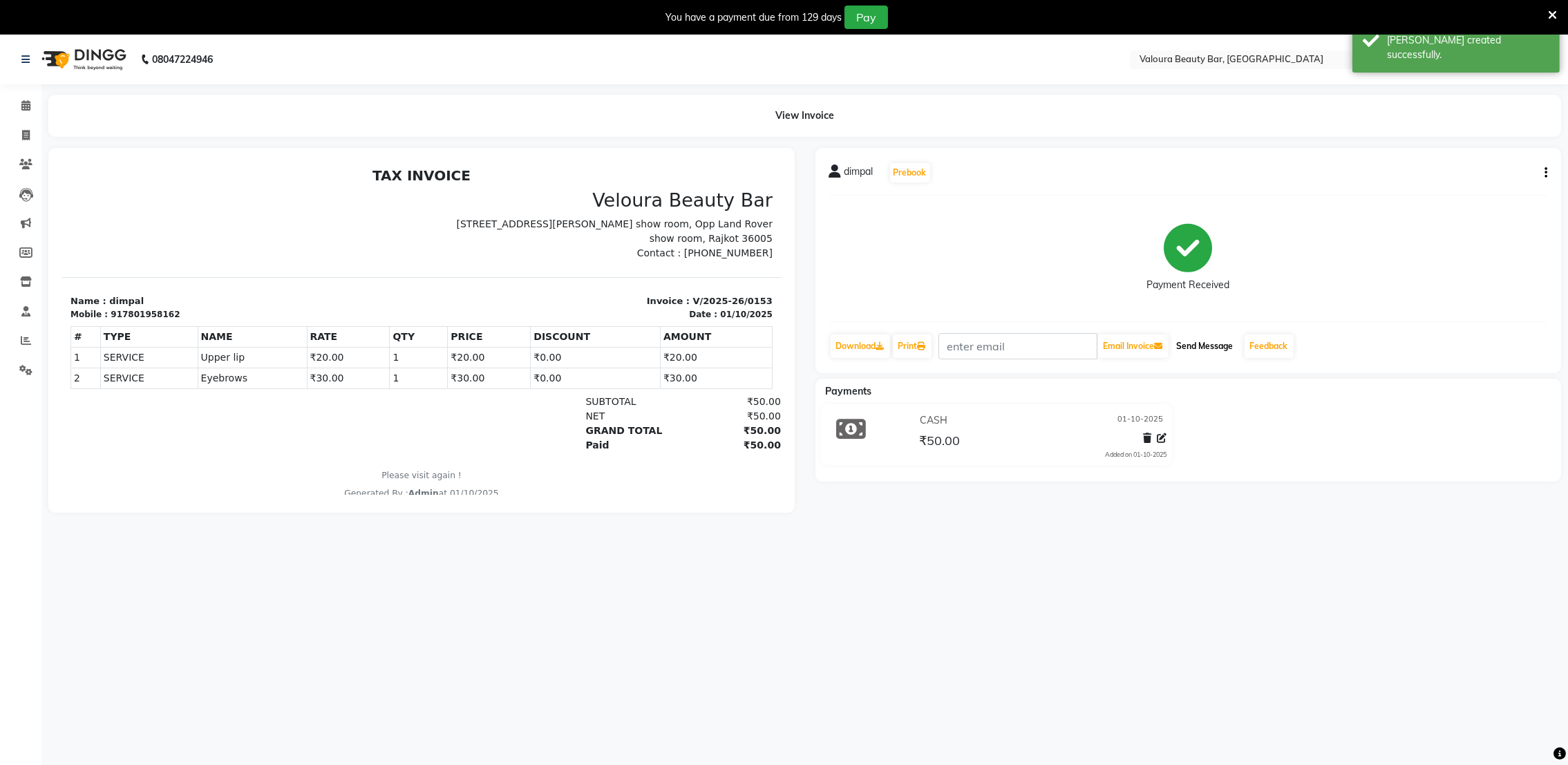
click at [1217, 351] on button "Send Message" at bounding box center [1205, 346] width 67 height 23
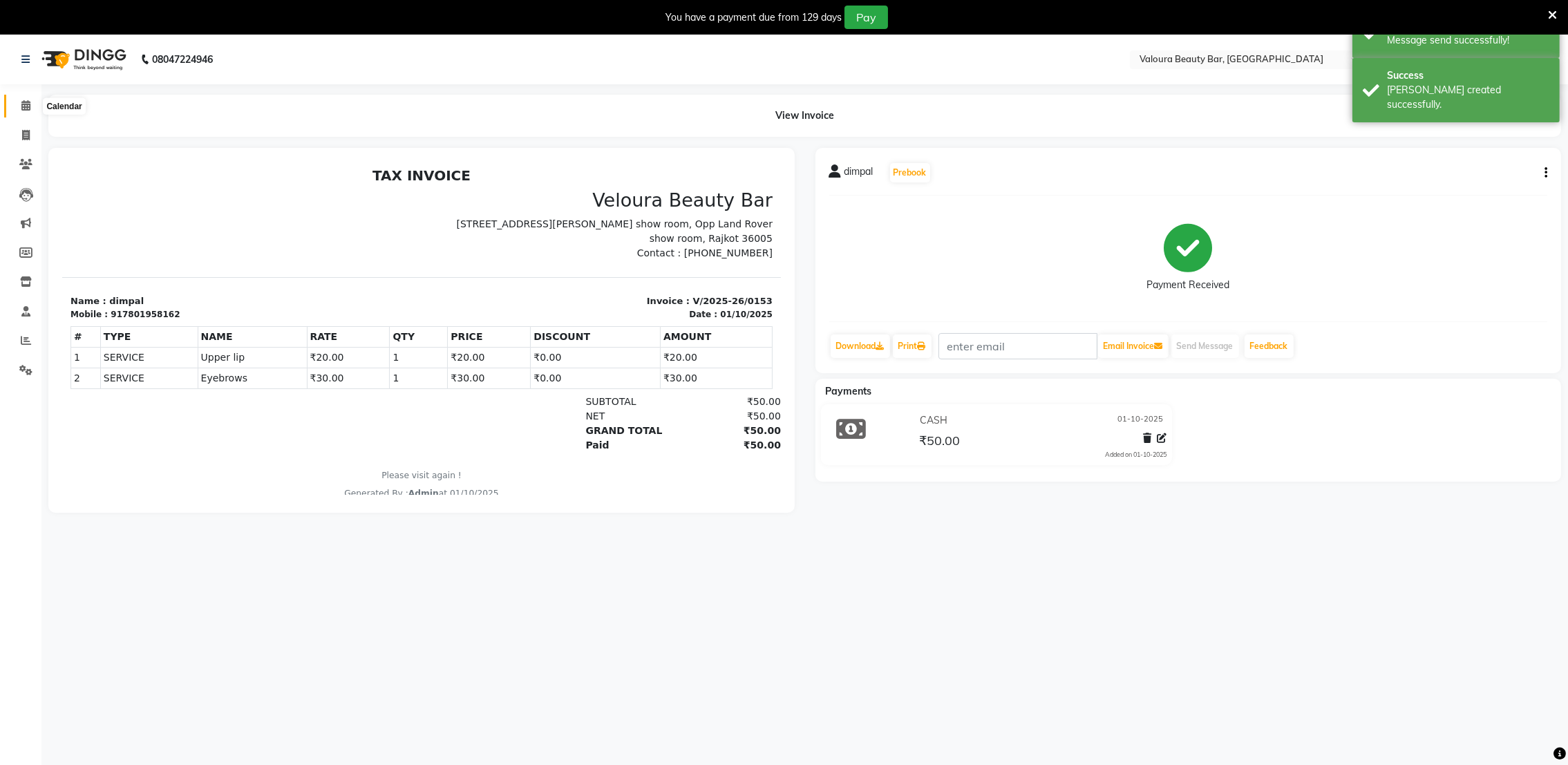
click at [21, 109] on icon at bounding box center [26, 105] width 9 height 10
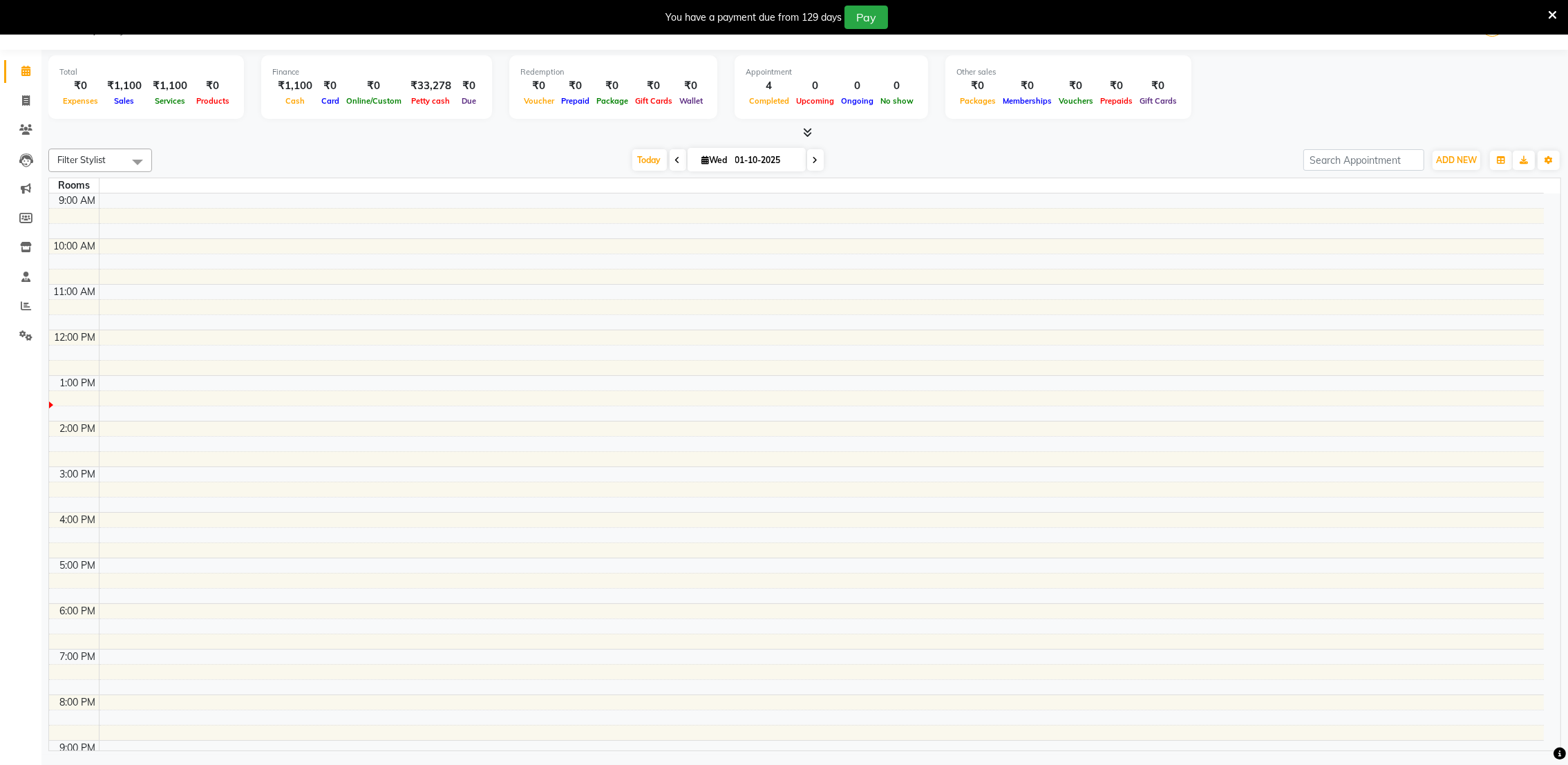
click at [676, 161] on icon at bounding box center [678, 159] width 6 height 8
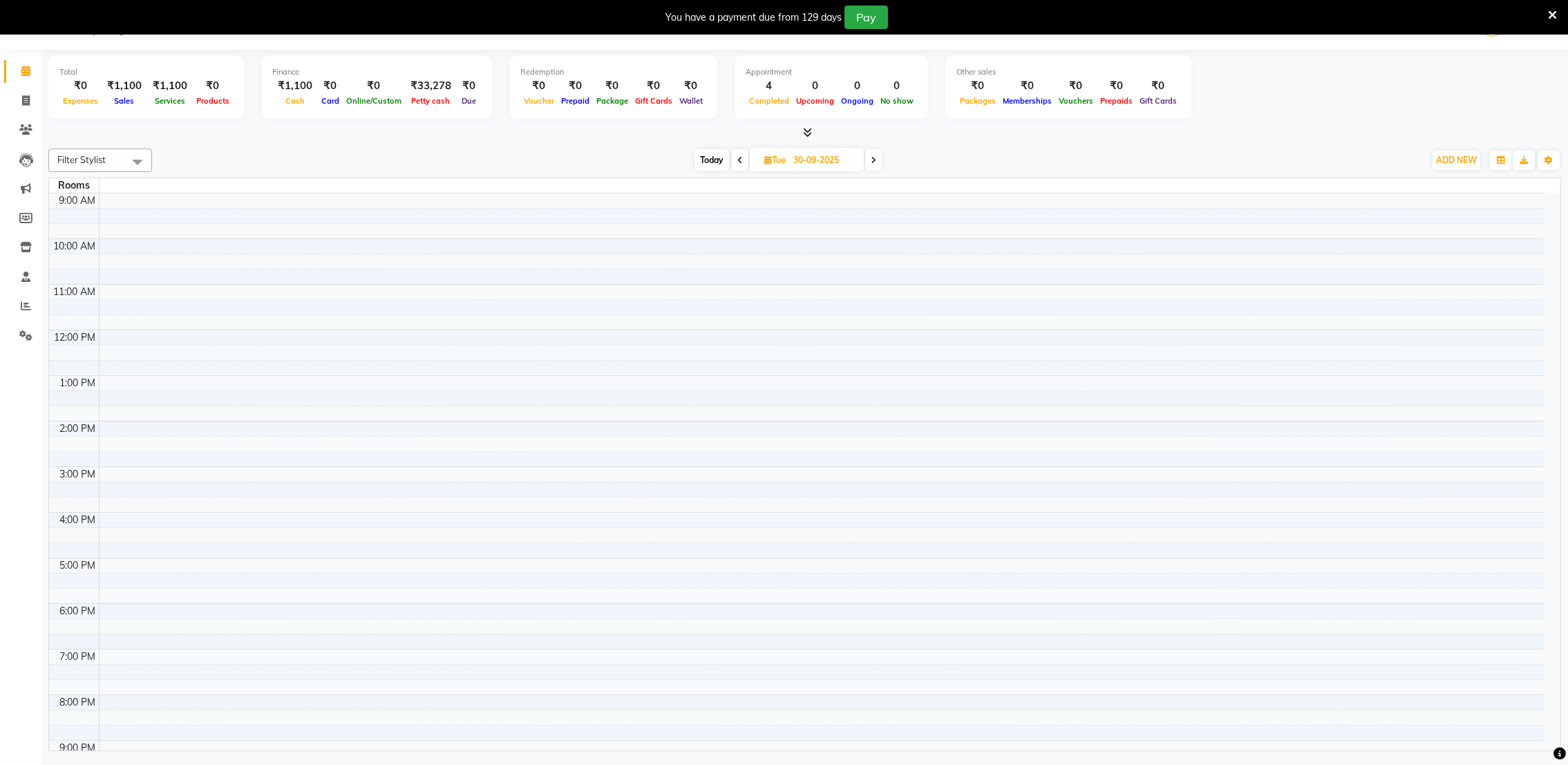
scroll to position [86, 0]
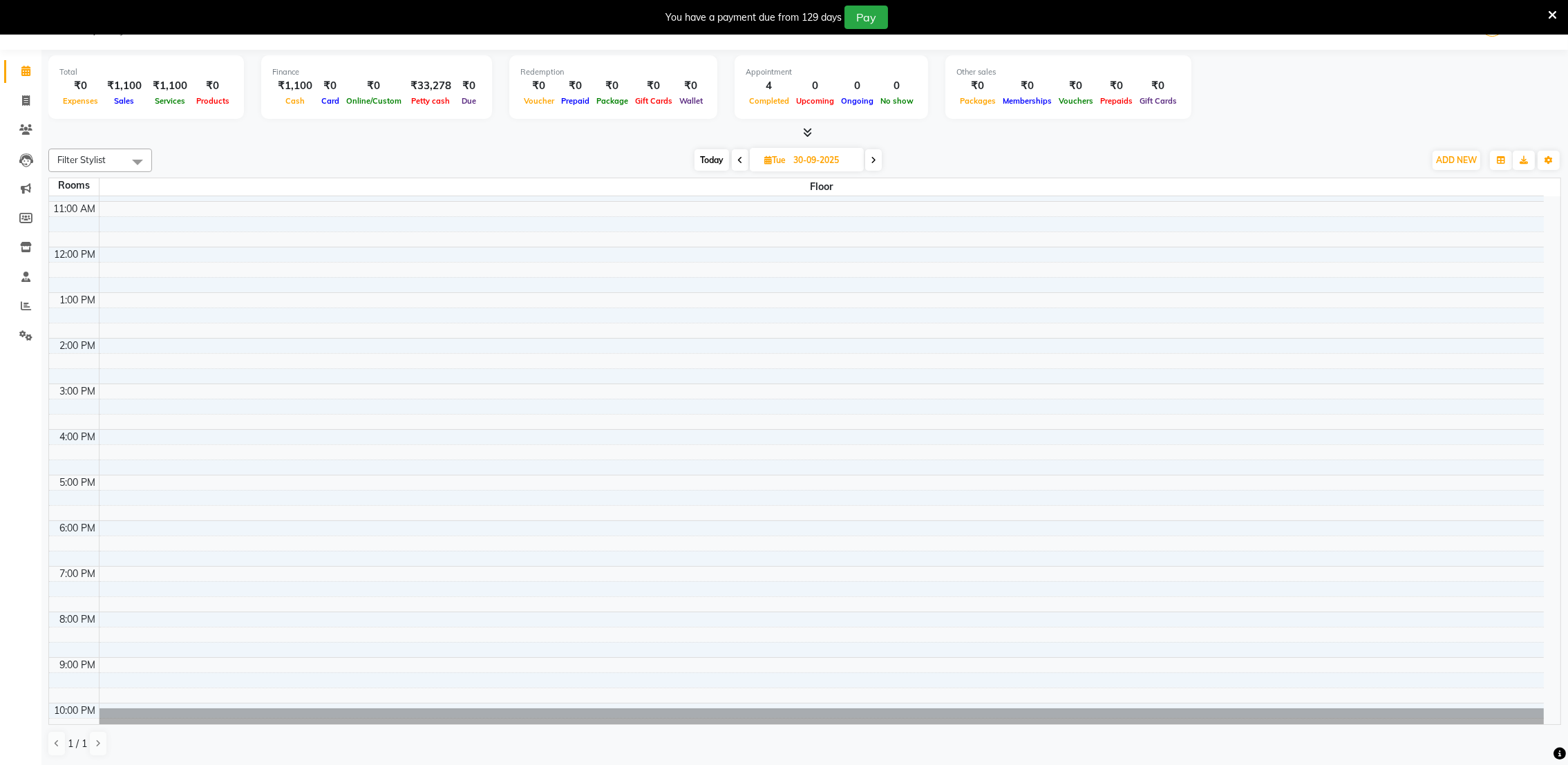
click at [869, 158] on span at bounding box center [874, 159] width 17 height 21
type input "01-10-2025"
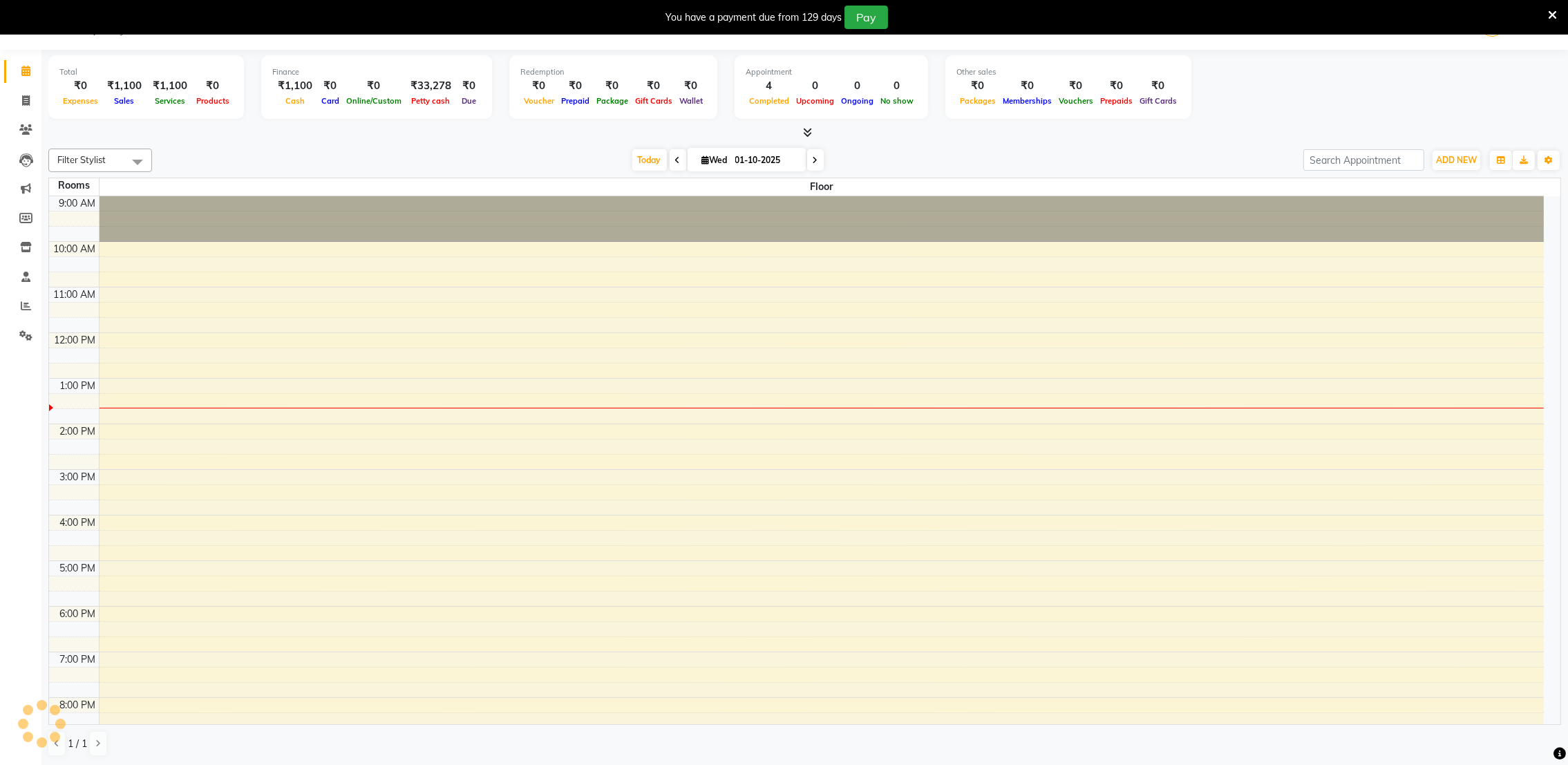
scroll to position [114, 0]
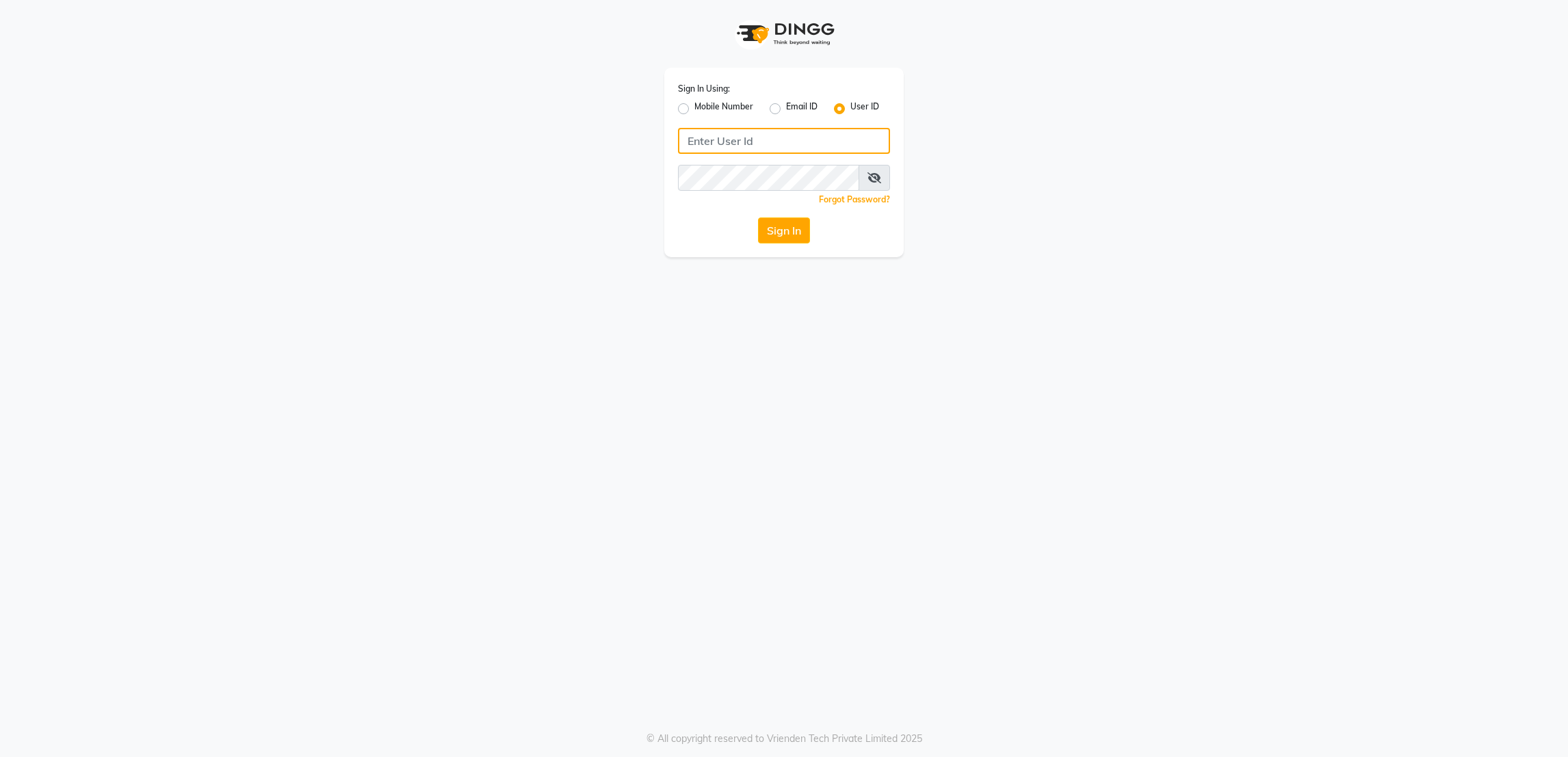
type input "rk123"
click at [791, 224] on button "Sign In" at bounding box center [784, 230] width 52 height 26
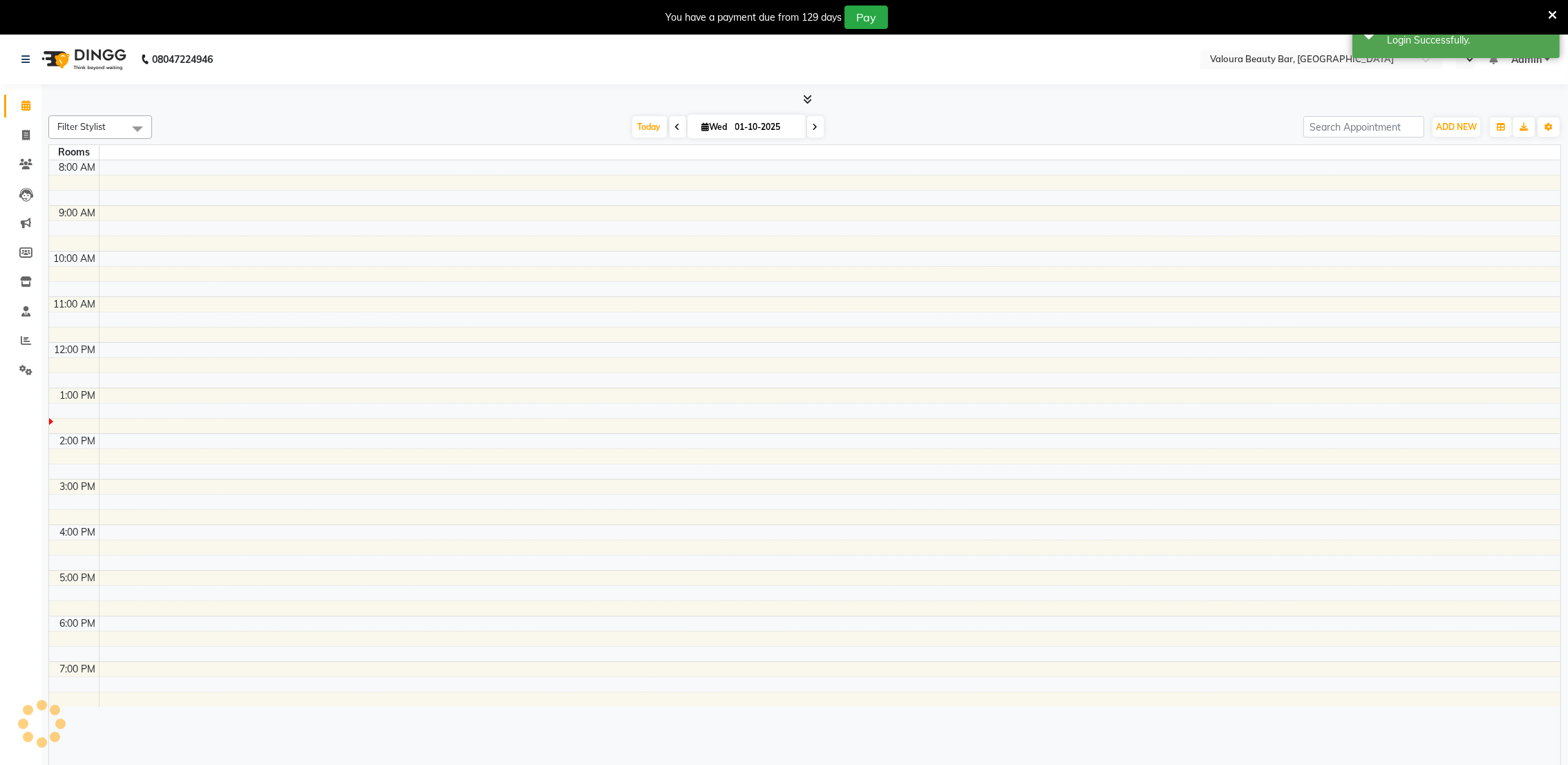
select select "en"
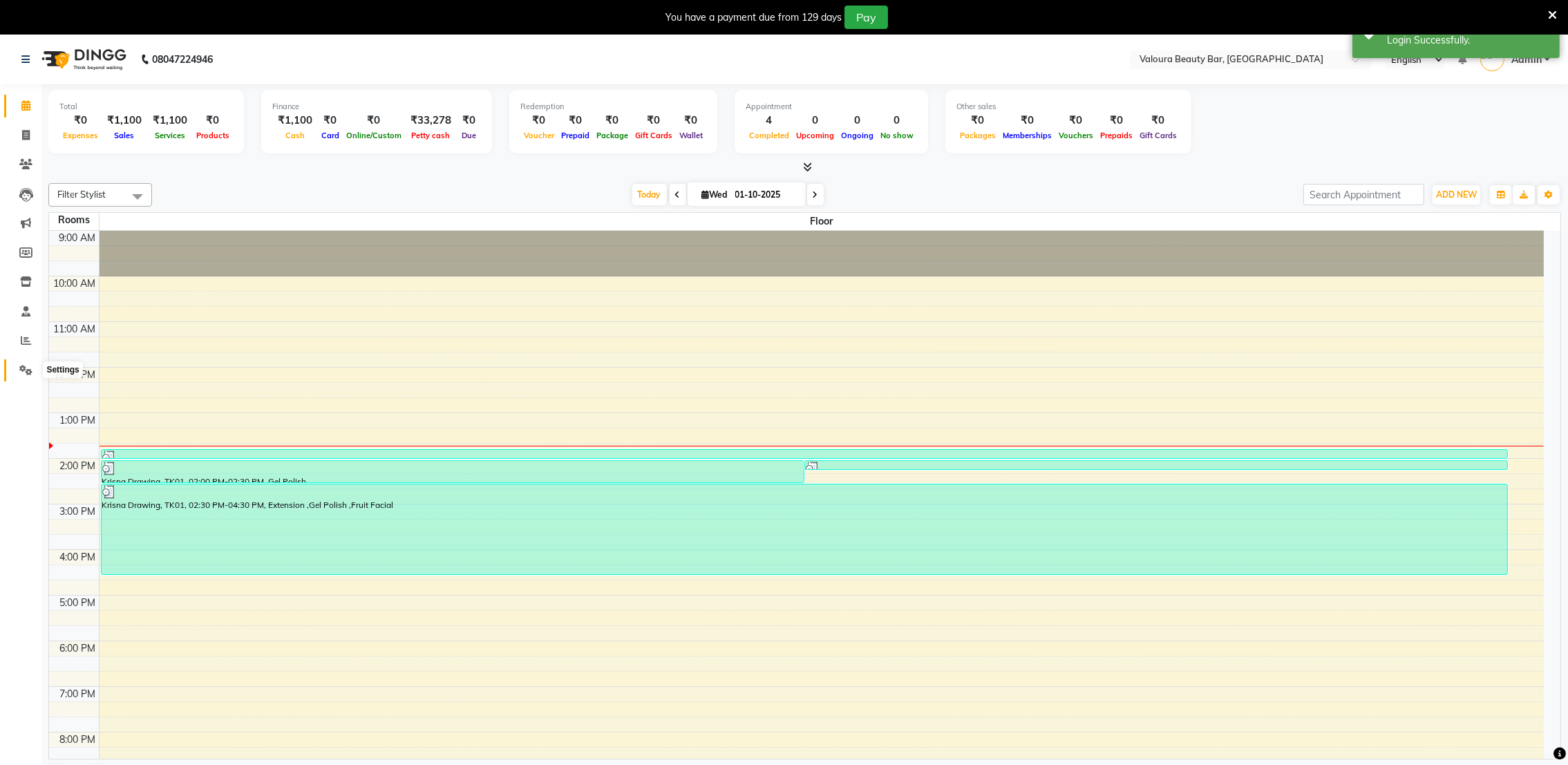
click at [30, 368] on icon at bounding box center [26, 370] width 13 height 10
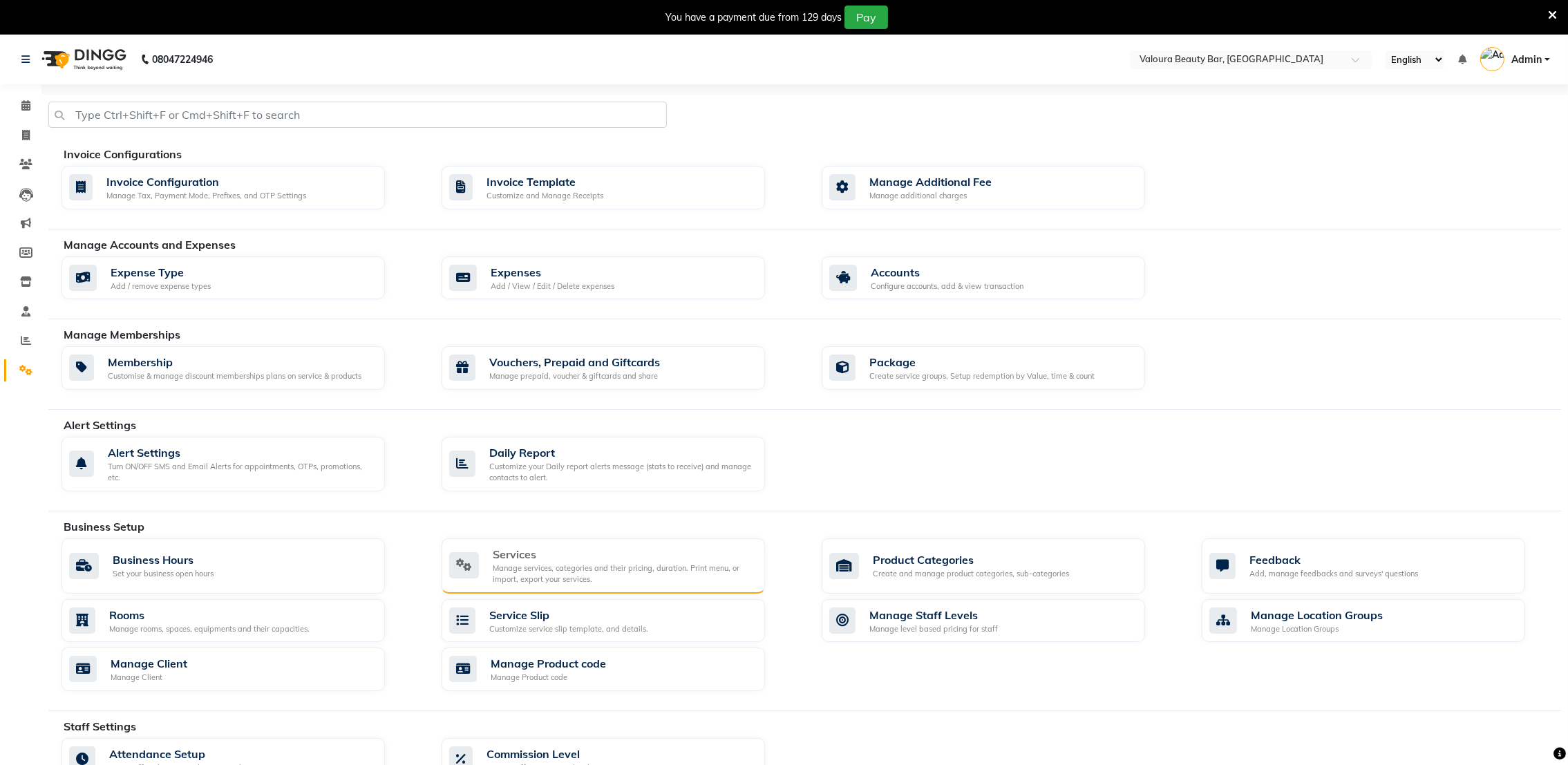
click at [513, 555] on div "Services" at bounding box center [623, 554] width 261 height 17
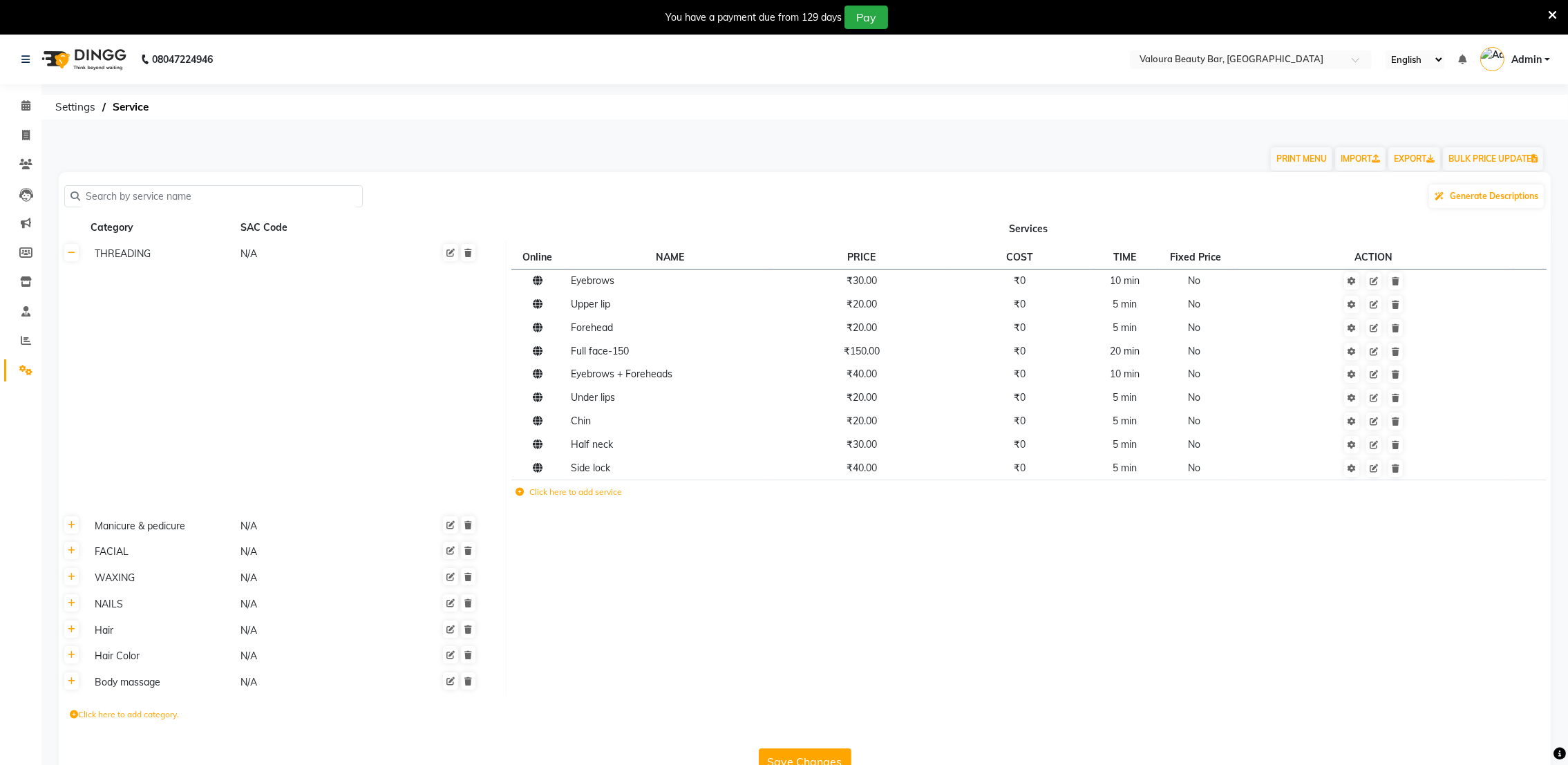
click at [181, 534] on div "Manicure & pedicure" at bounding box center [161, 526] width 145 height 18
click at [70, 536] on th at bounding box center [72, 533] width 26 height 41
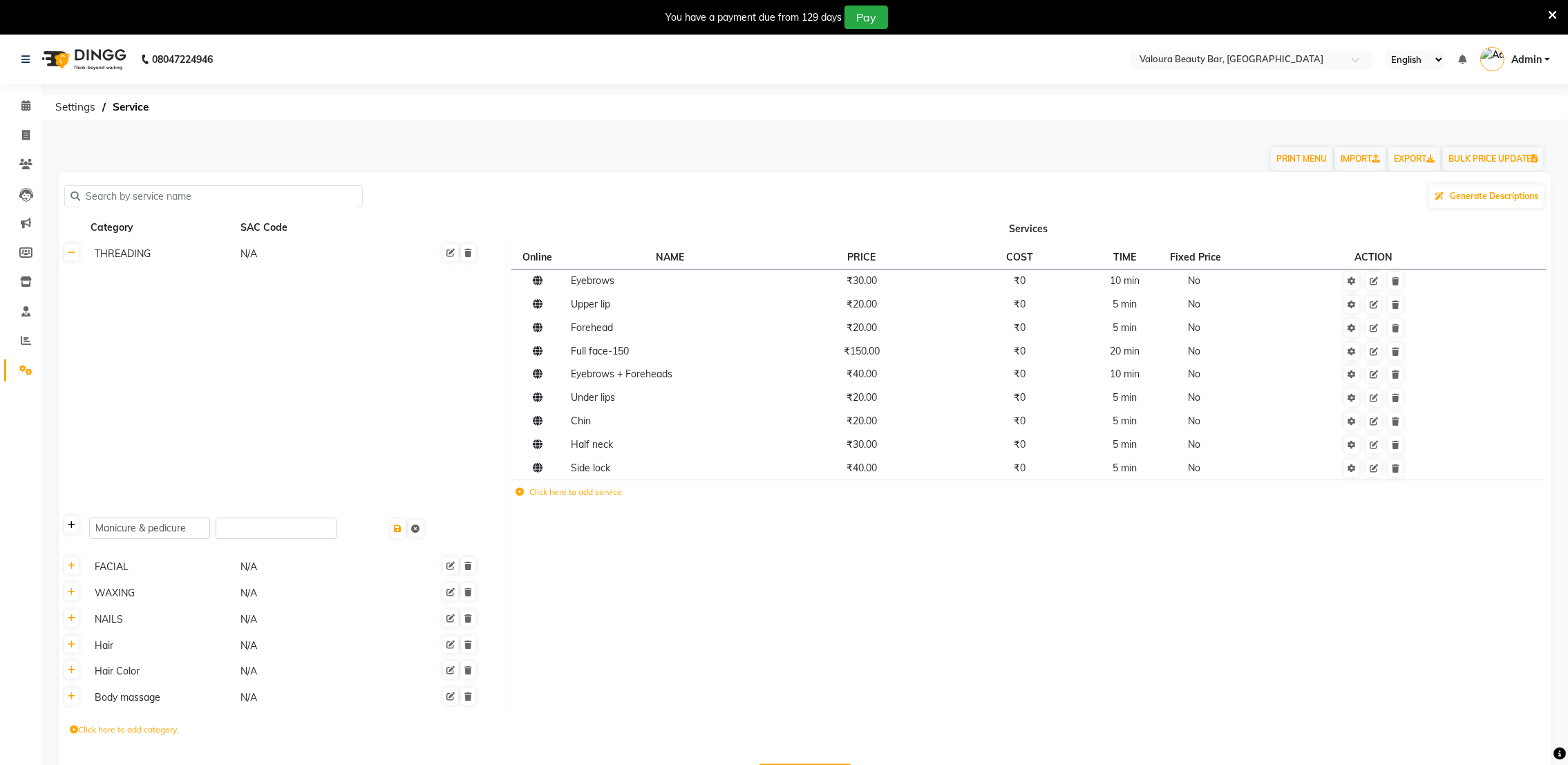
click at [73, 526] on icon at bounding box center [71, 524] width 7 height 8
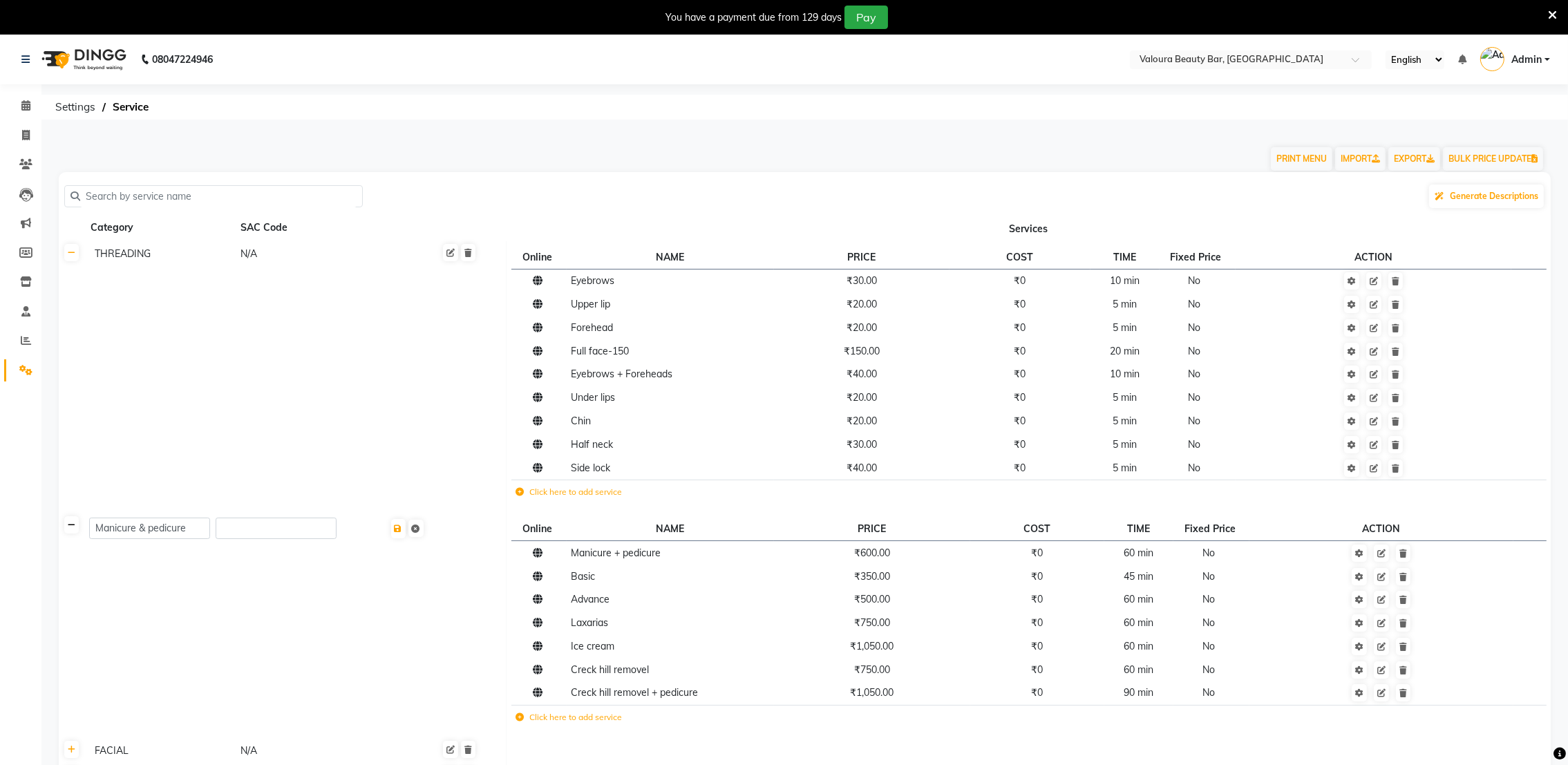
click at [73, 526] on icon at bounding box center [71, 524] width 7 height 8
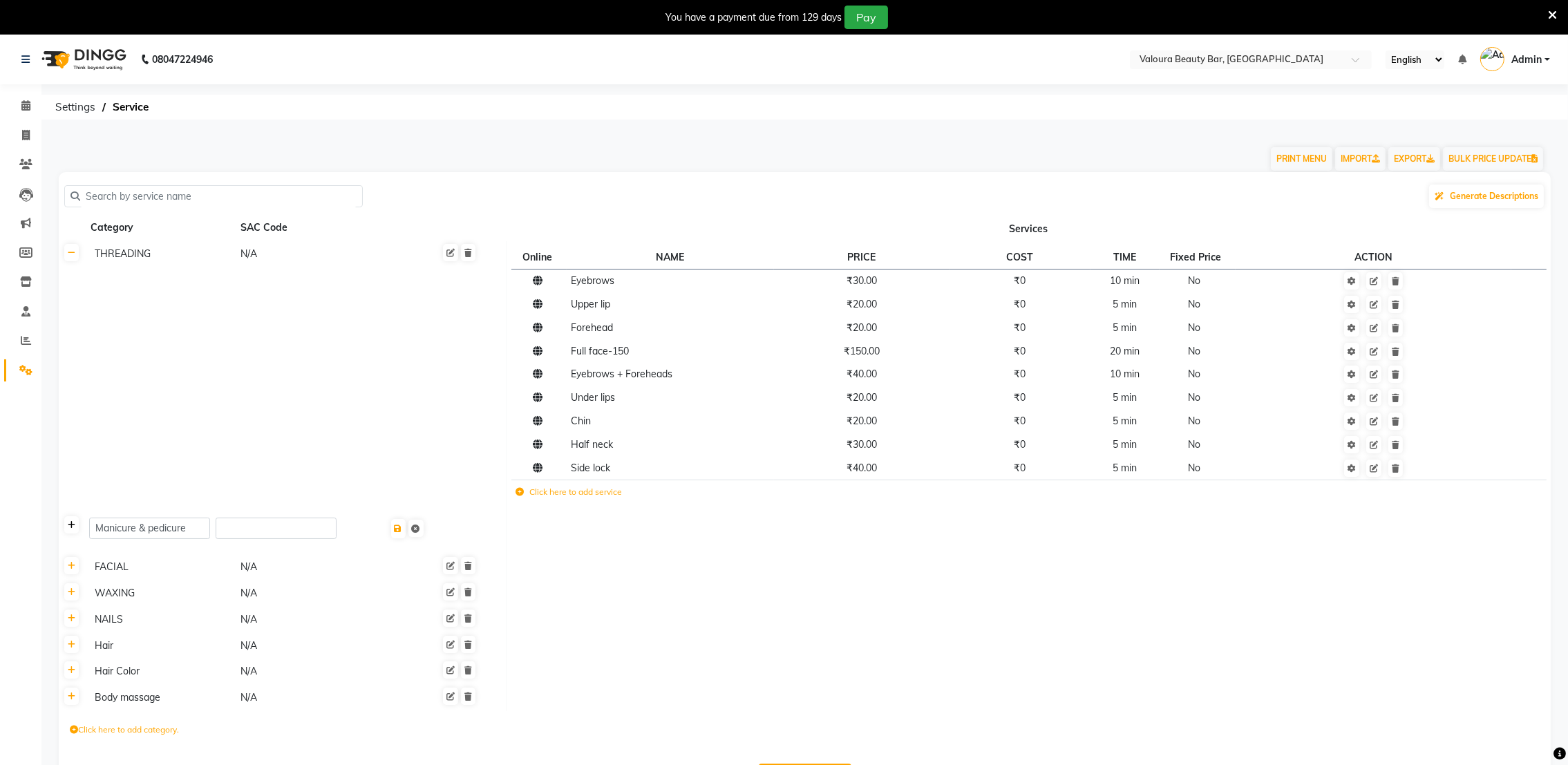
click at [73, 526] on icon at bounding box center [71, 524] width 7 height 8
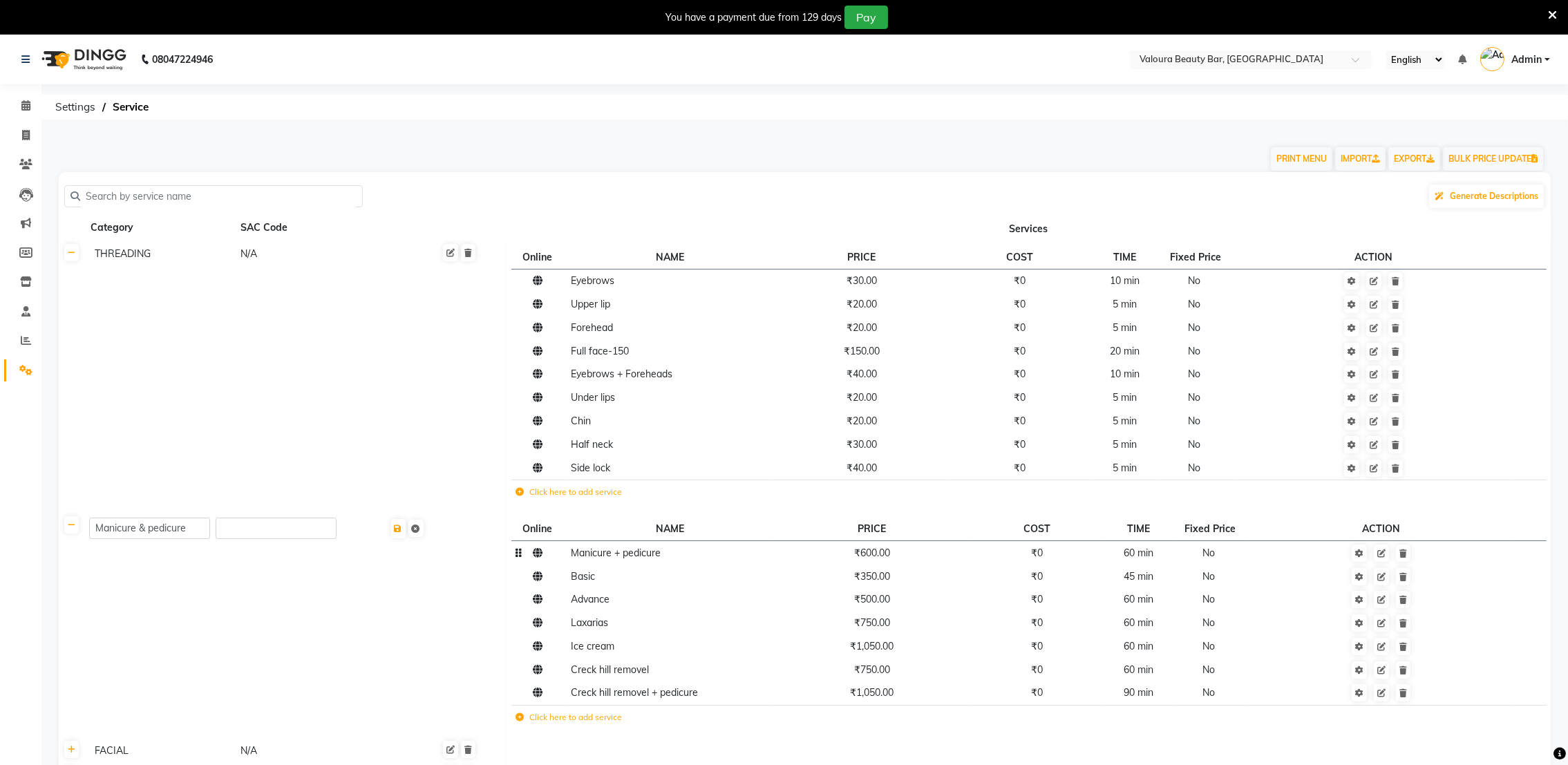
click at [886, 557] on span "₹600.00" at bounding box center [872, 552] width 36 height 12
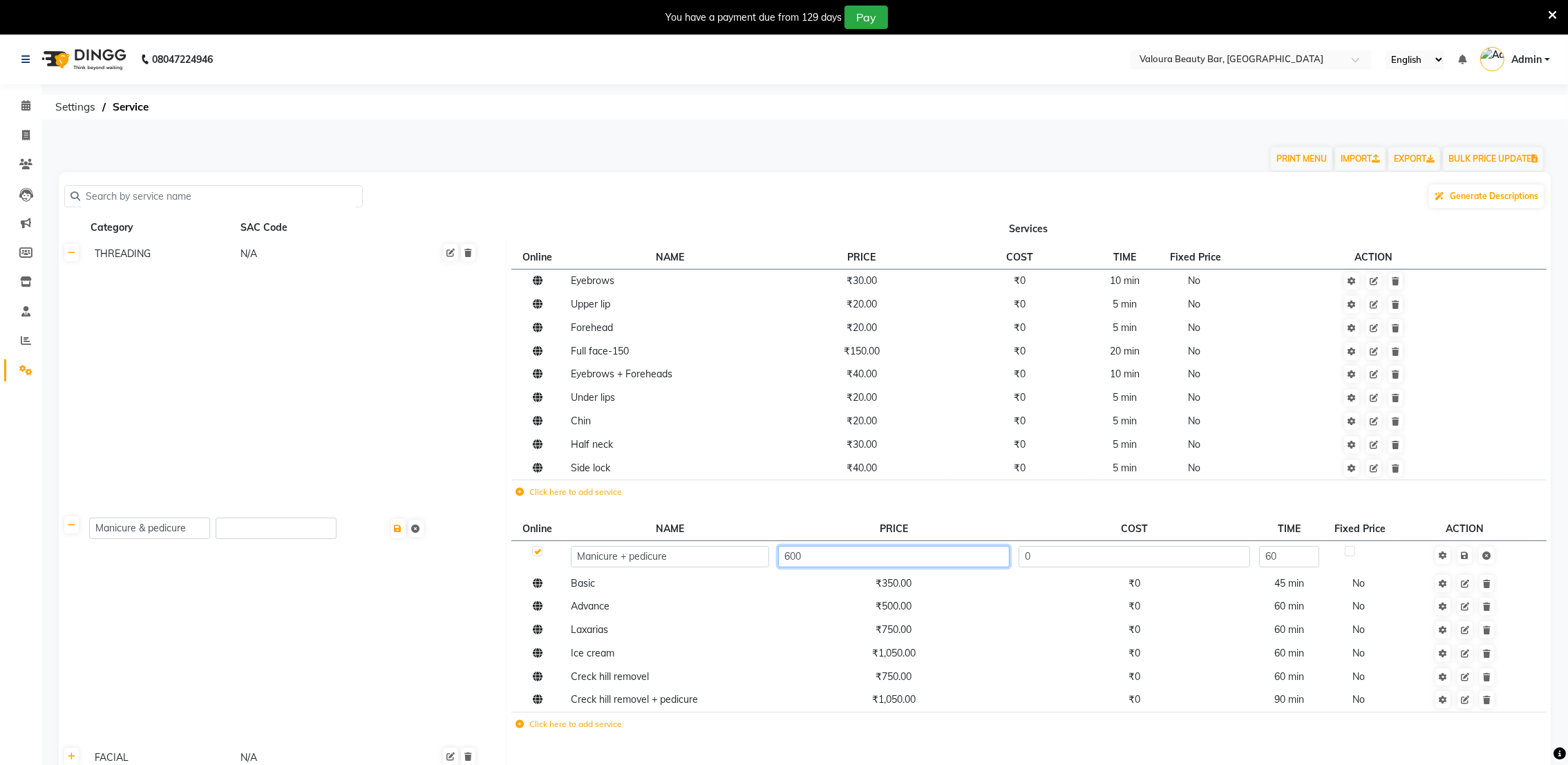
click at [806, 562] on input "600" at bounding box center [893, 556] width 231 height 21
type input "650"
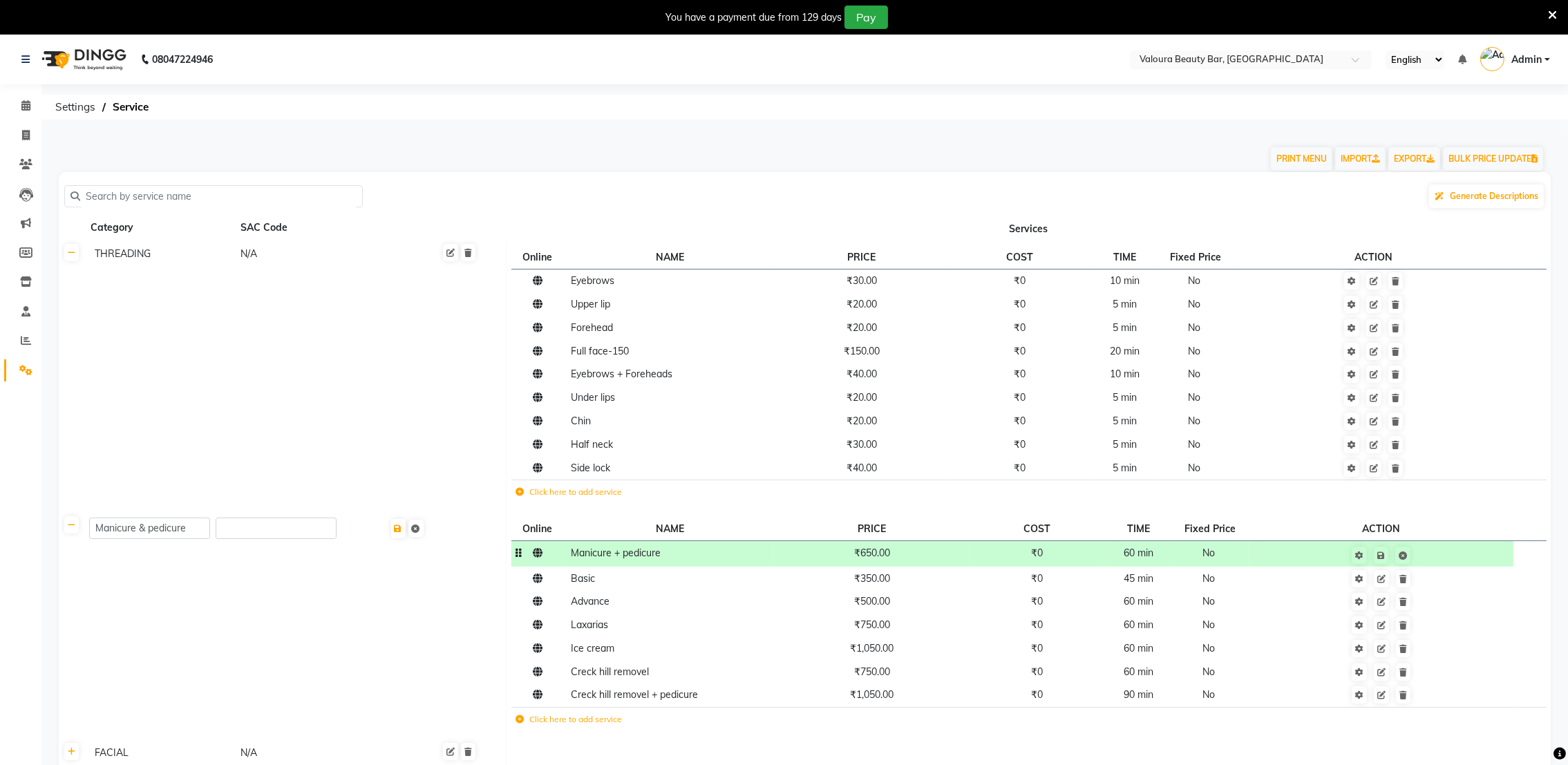
click at [1470, 565] on td at bounding box center [1382, 554] width 264 height 26
click at [23, 104] on icon at bounding box center [26, 105] width 9 height 10
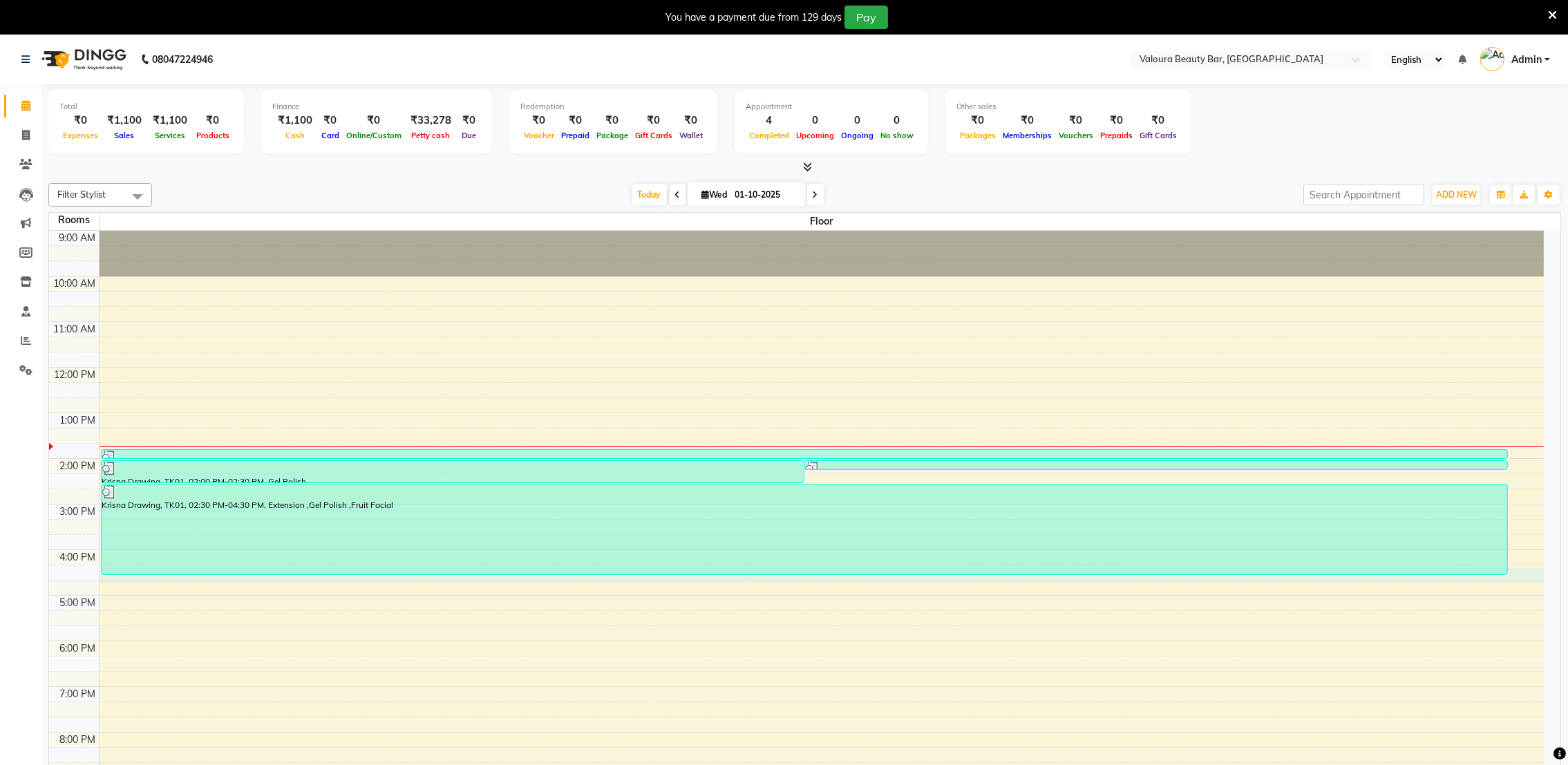
select select "tentative"
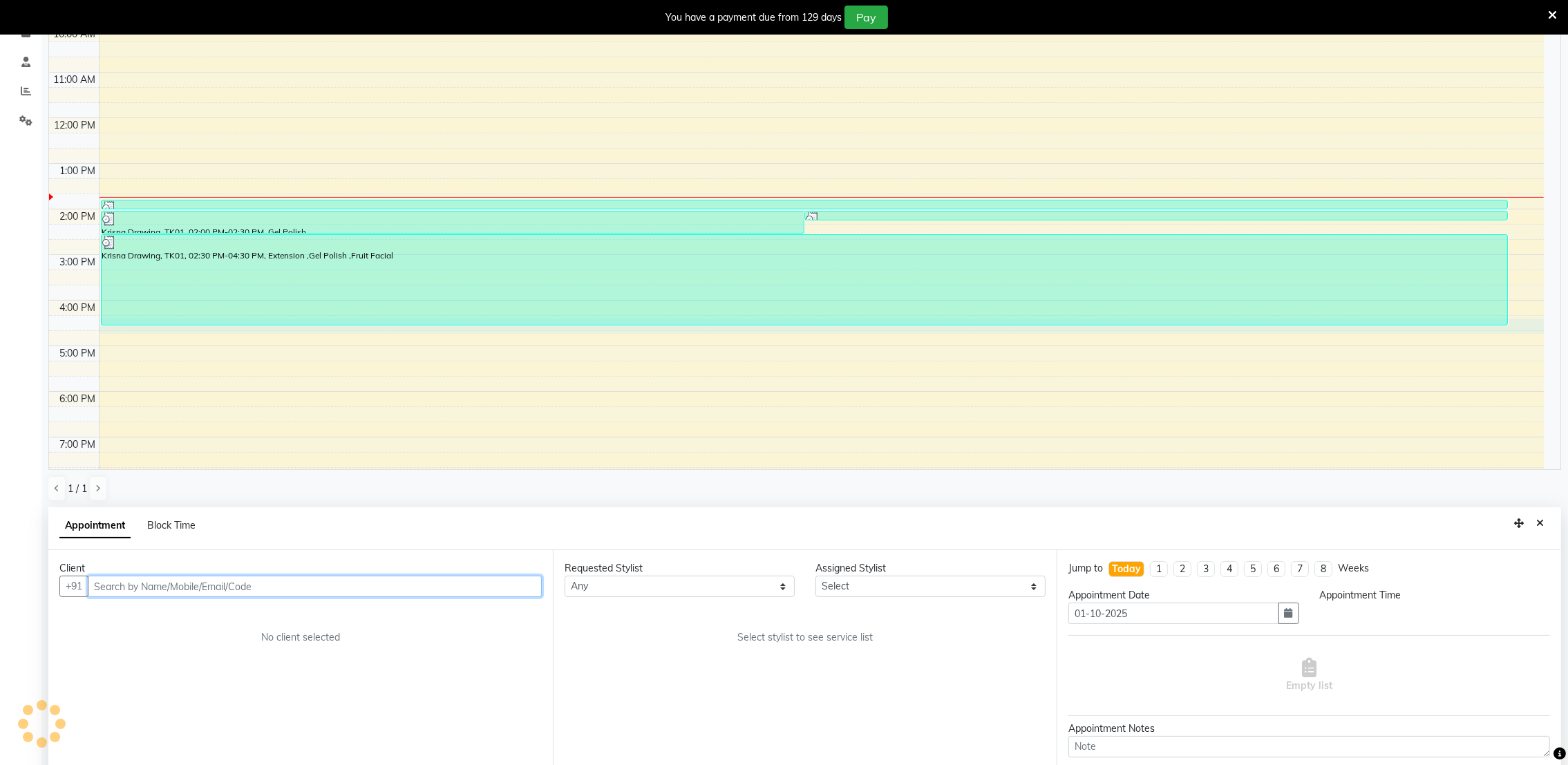
select select "975"
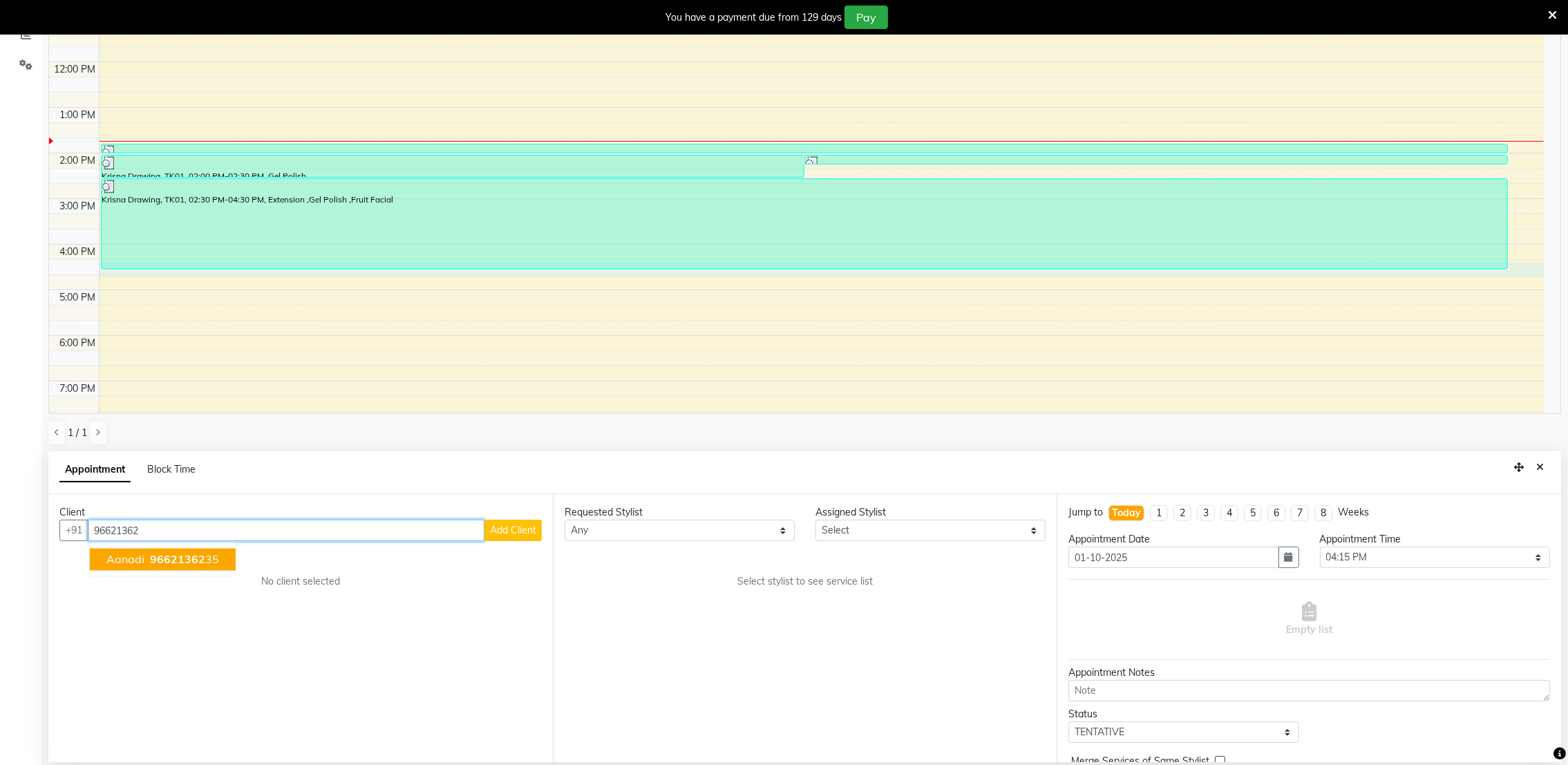
click at [202, 561] on ngb-highlight "96621362 35" at bounding box center [183, 559] width 72 height 14
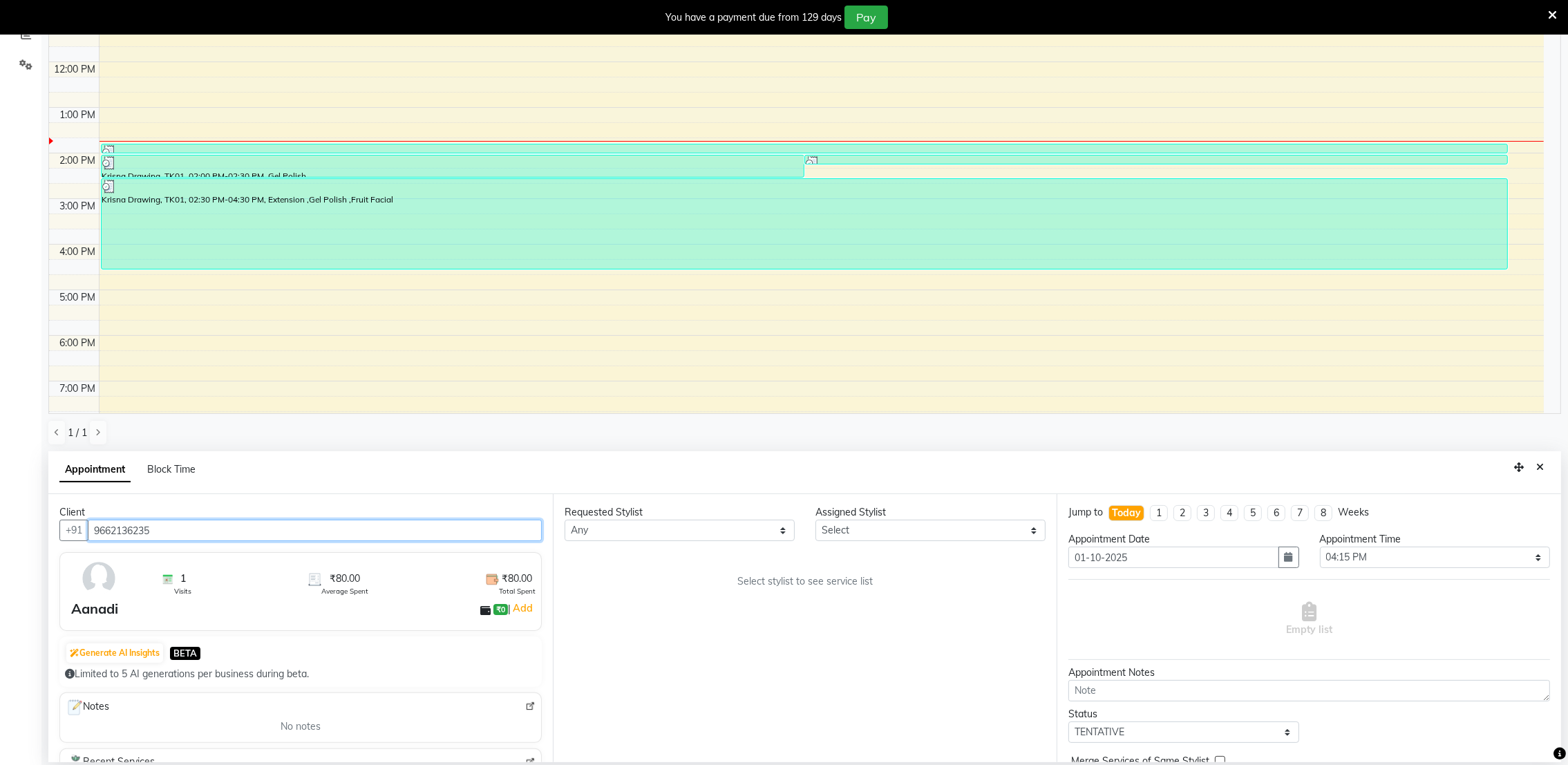
type input "9662136235"
click at [782, 536] on select "Any [PERSON_NAME] [PERSON_NAME]" at bounding box center [680, 530] width 230 height 21
select select "72271"
click at [565, 520] on select "Any [PERSON_NAME] [PERSON_NAME]" at bounding box center [680, 530] width 230 height 21
select select "72271"
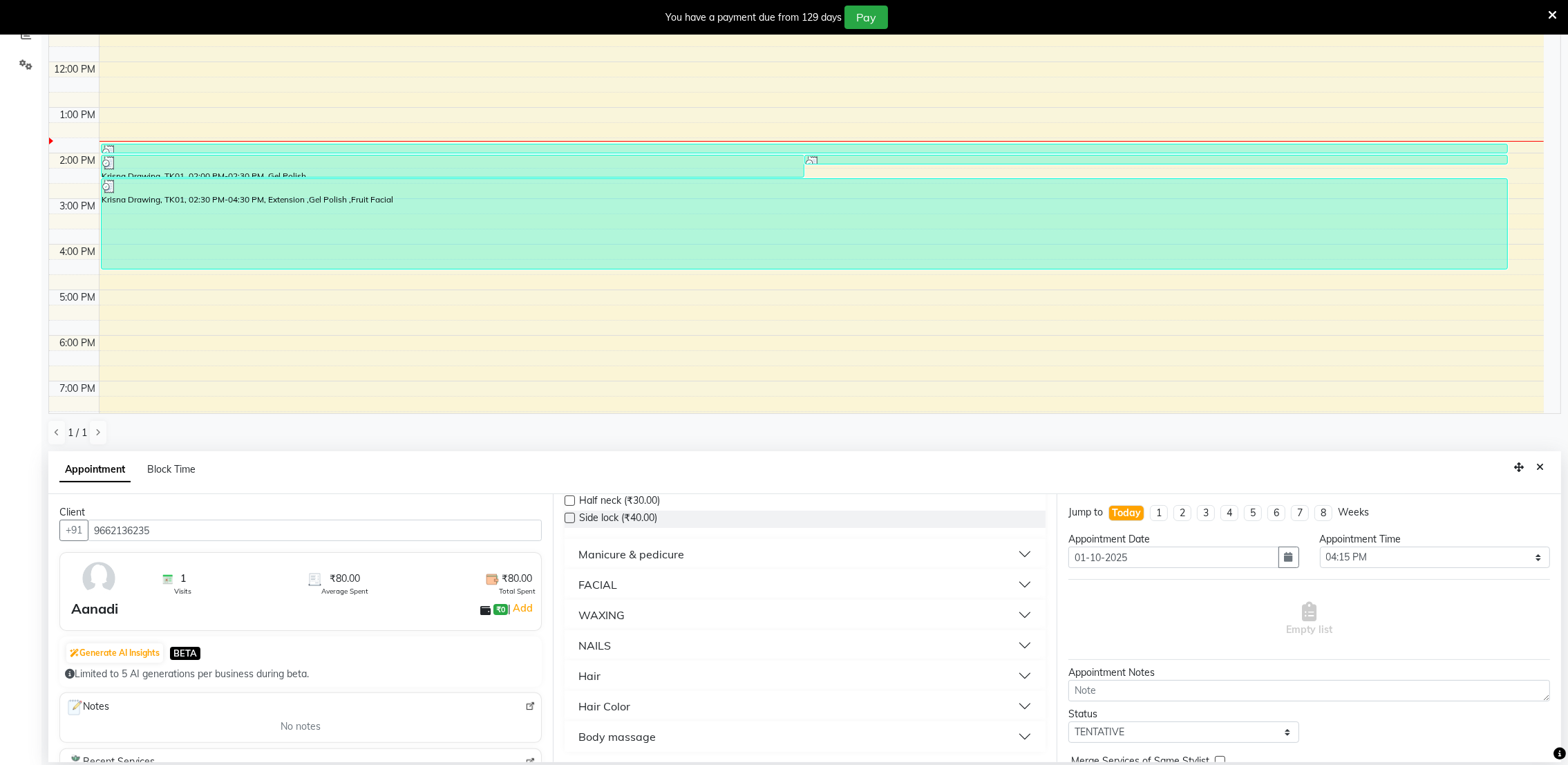
scroll to position [248, 0]
click at [732, 553] on button "Manicure & pedicure" at bounding box center [806, 554] width 471 height 25
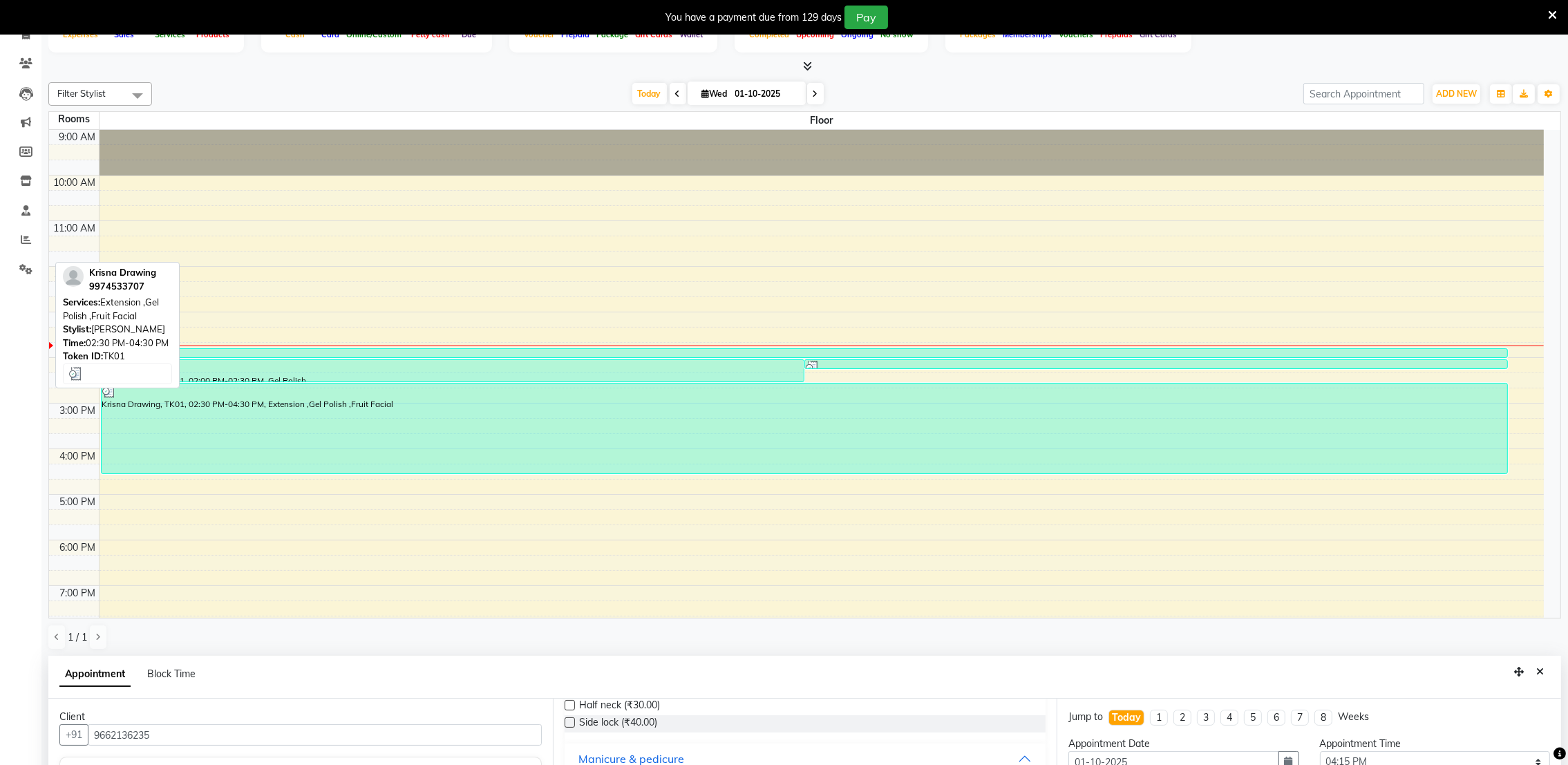
scroll to position [0, 0]
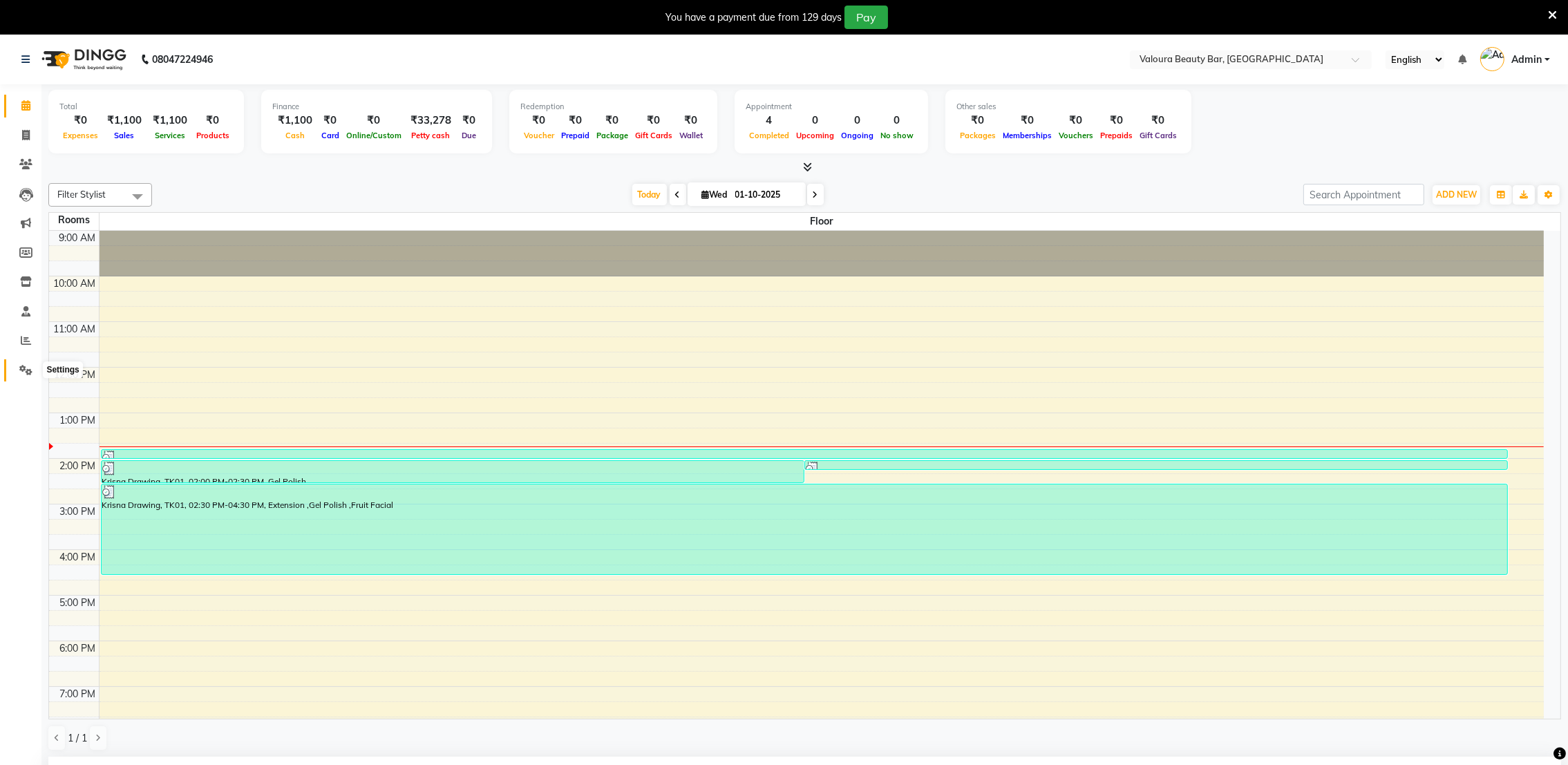
click at [22, 371] on icon at bounding box center [26, 370] width 13 height 10
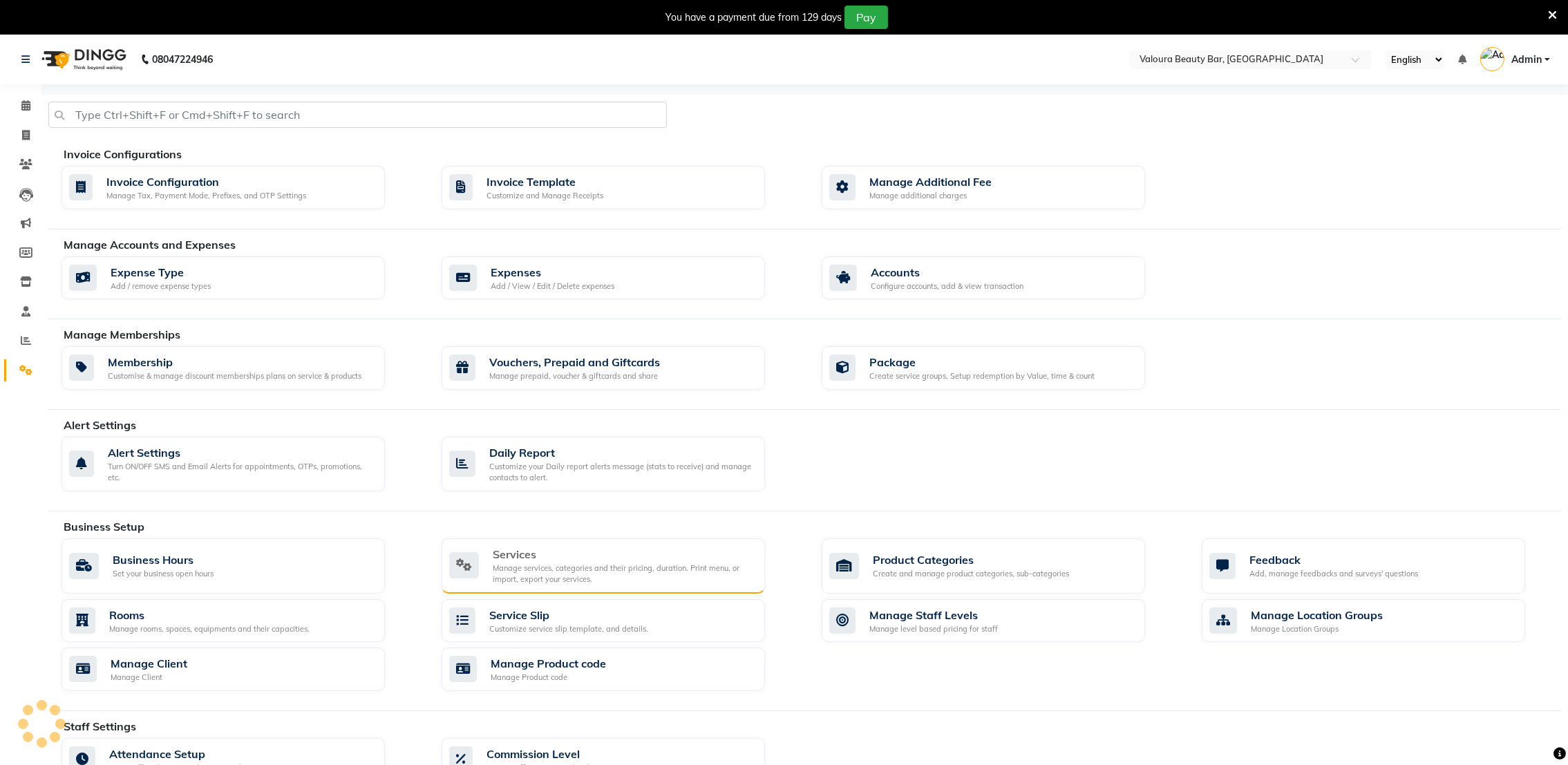
click at [515, 560] on div "Services" at bounding box center [623, 554] width 261 height 17
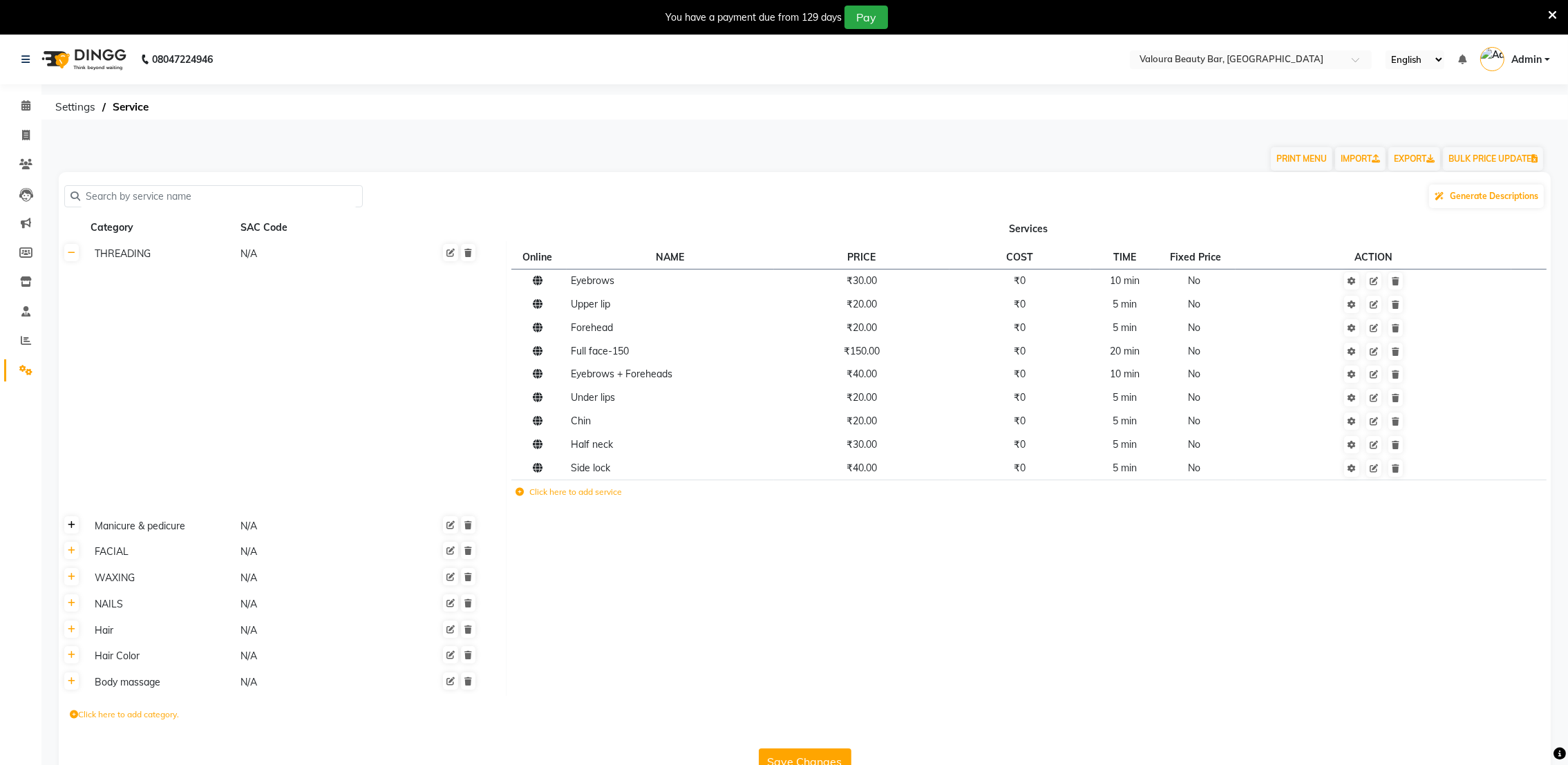
click at [71, 528] on icon at bounding box center [71, 524] width 7 height 8
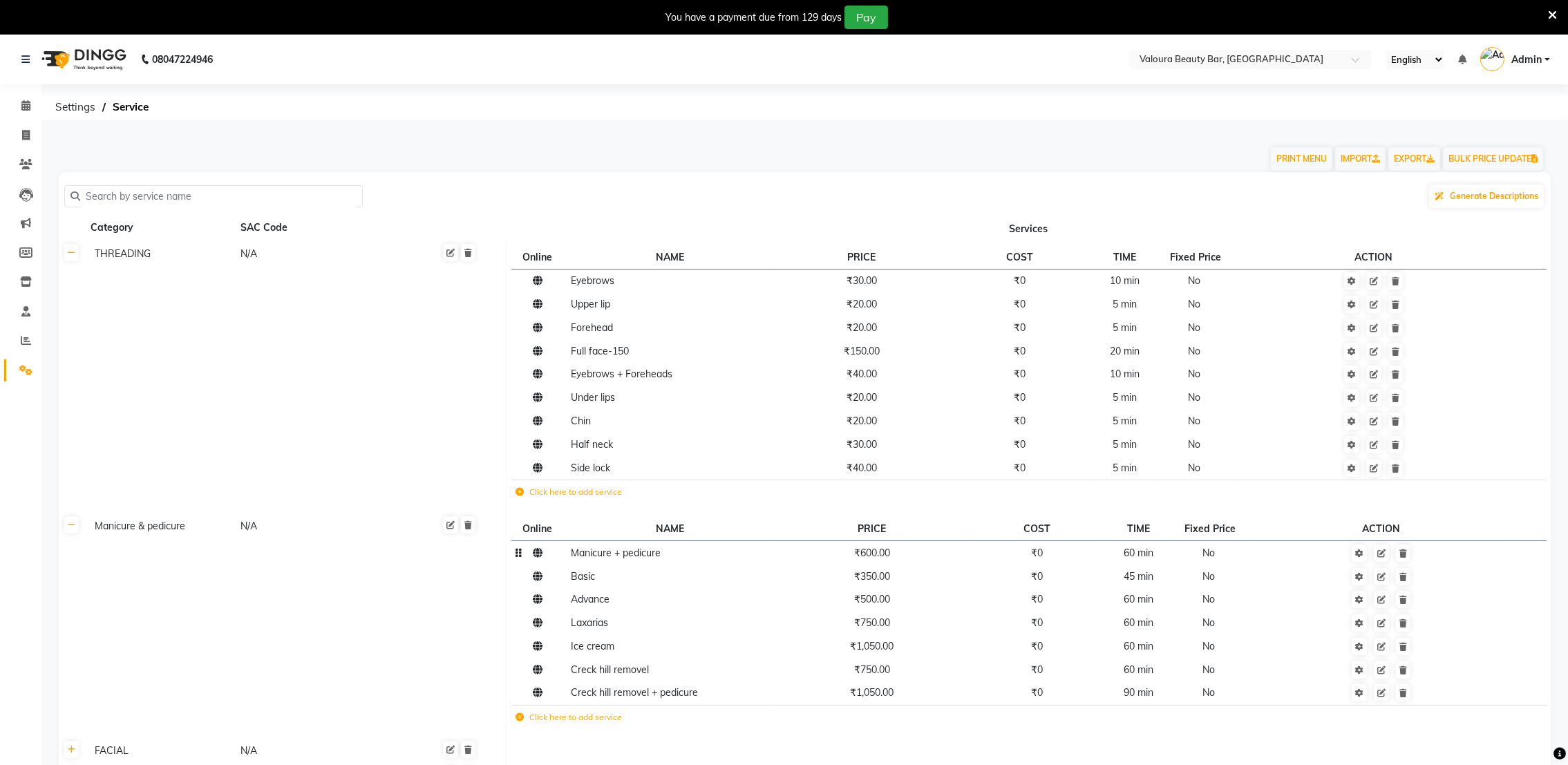
click at [894, 555] on td "₹600.00" at bounding box center [872, 552] width 196 height 23
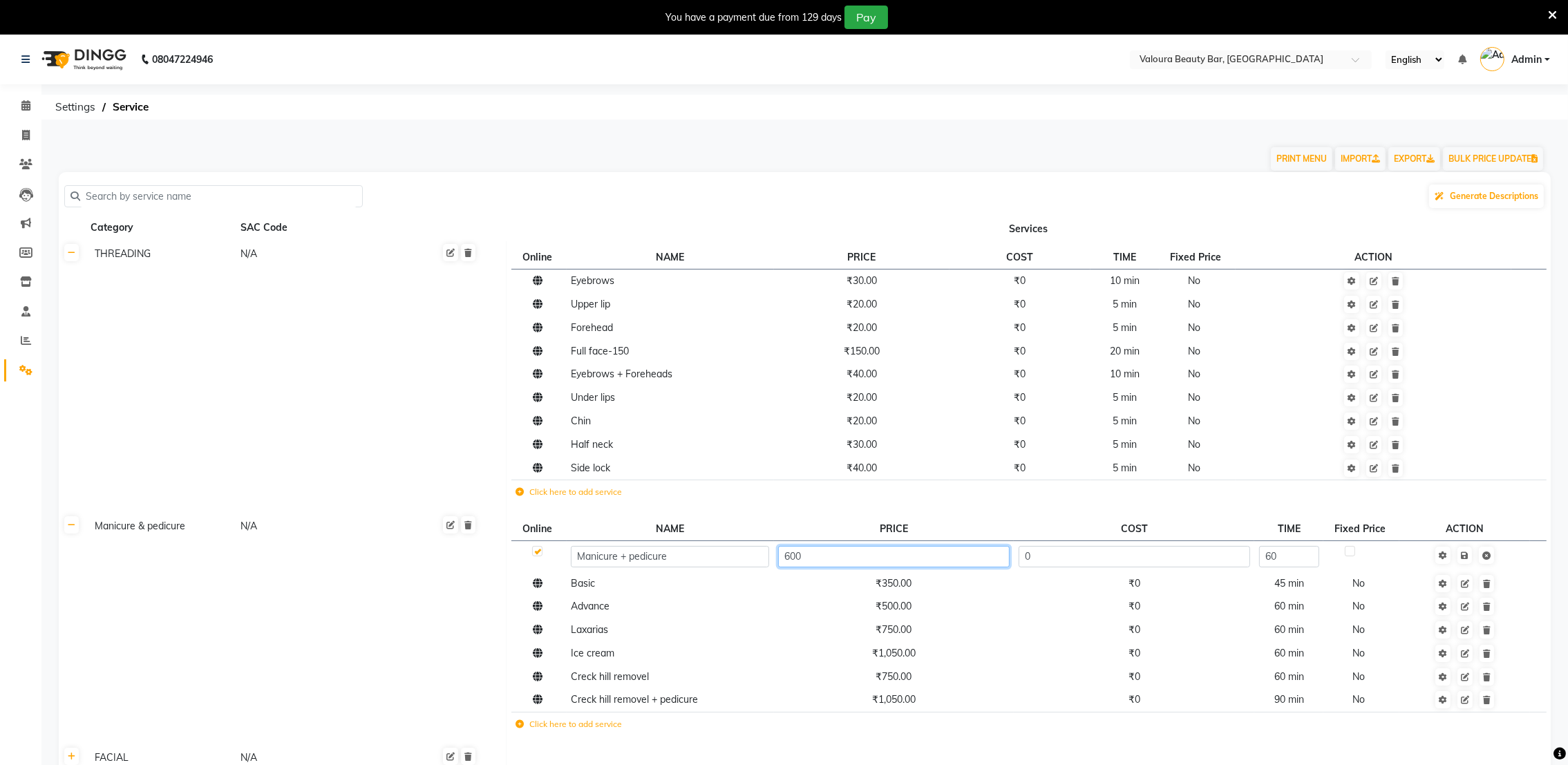
click at [835, 559] on input "600" at bounding box center [893, 556] width 231 height 21
type input "650"
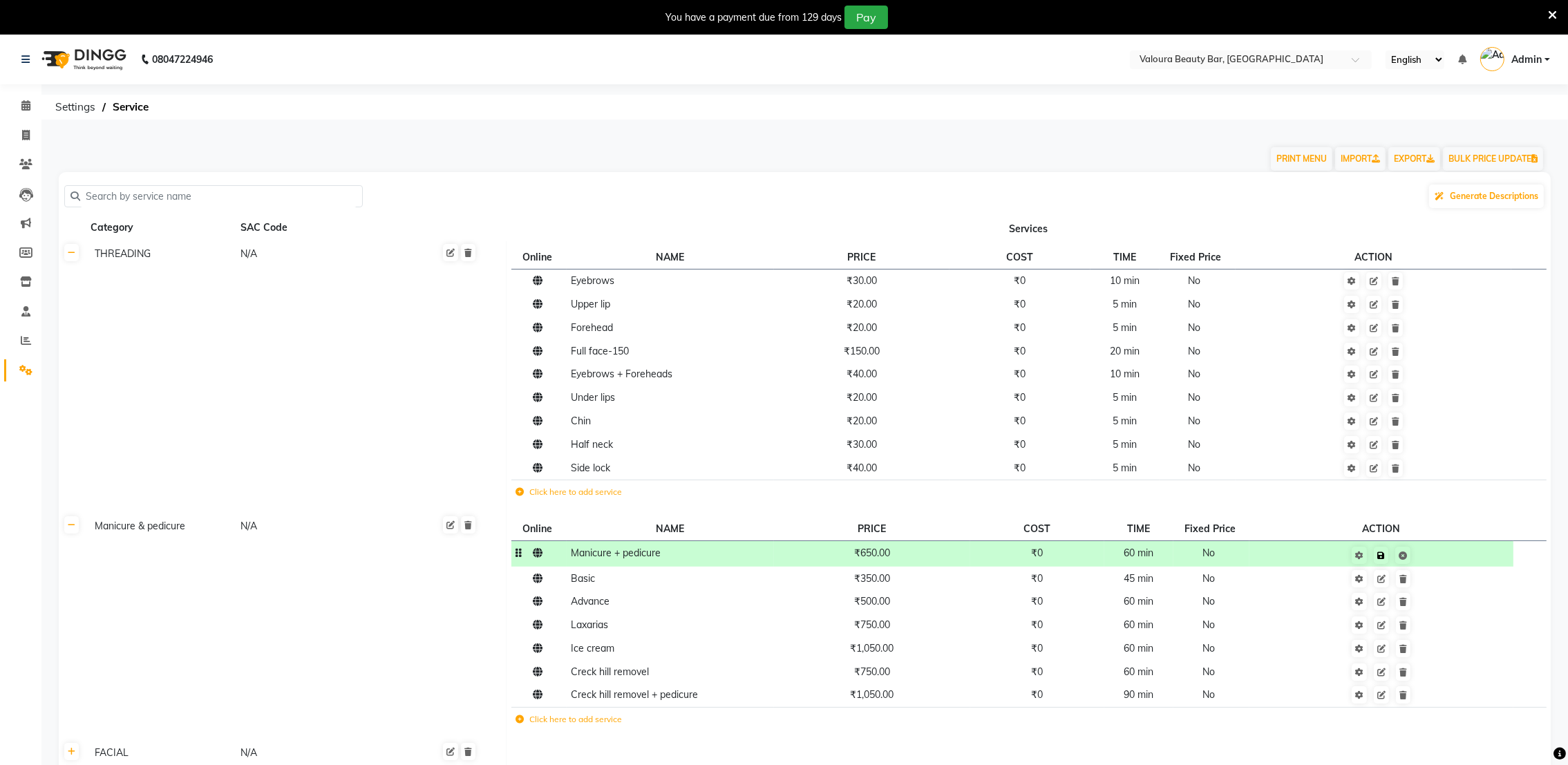
click at [1468, 560] on td "Save" at bounding box center [1382, 554] width 264 height 26
click at [1386, 564] on td at bounding box center [1382, 554] width 264 height 26
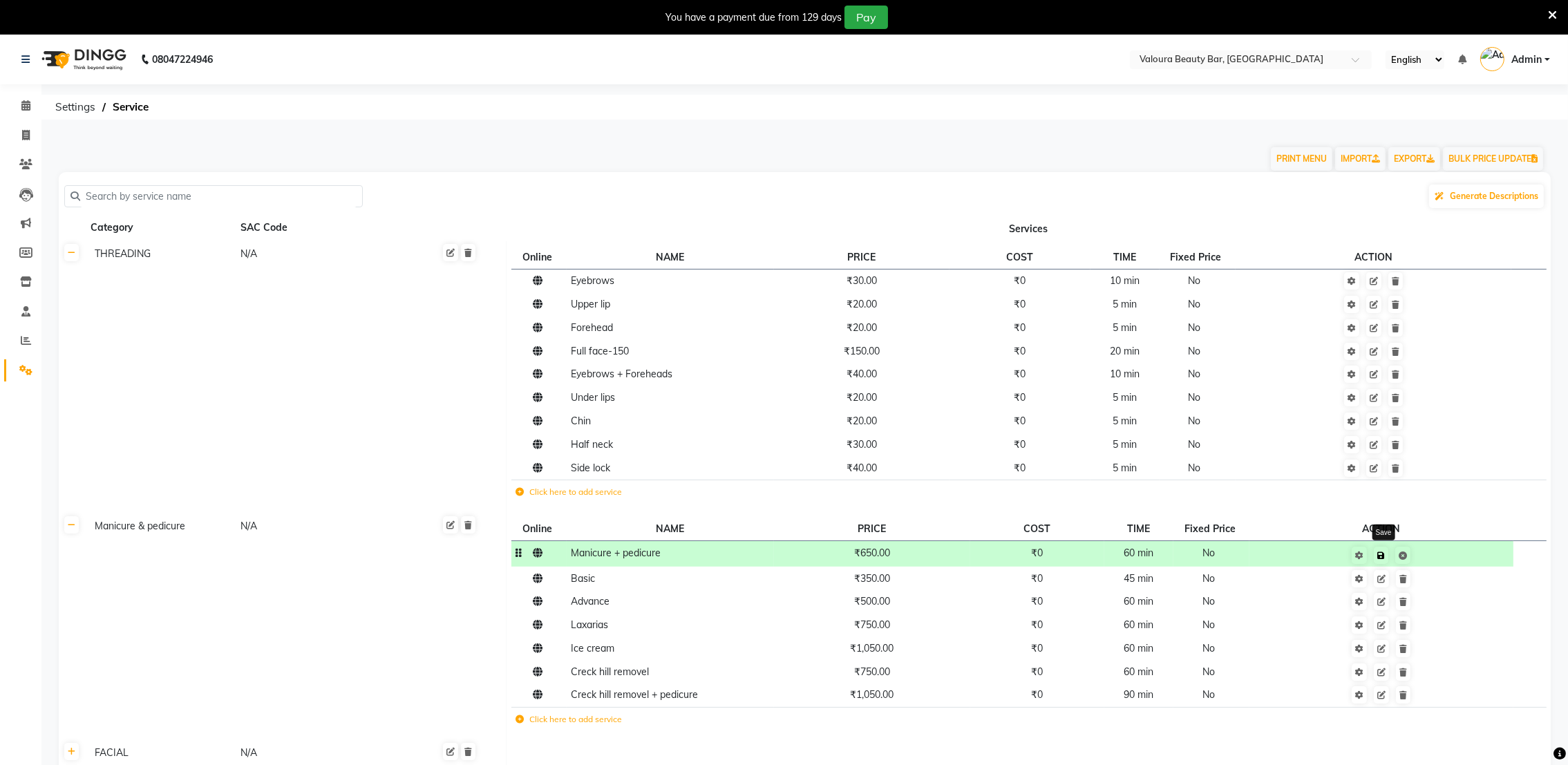
click at [1387, 562] on link at bounding box center [1382, 555] width 15 height 18
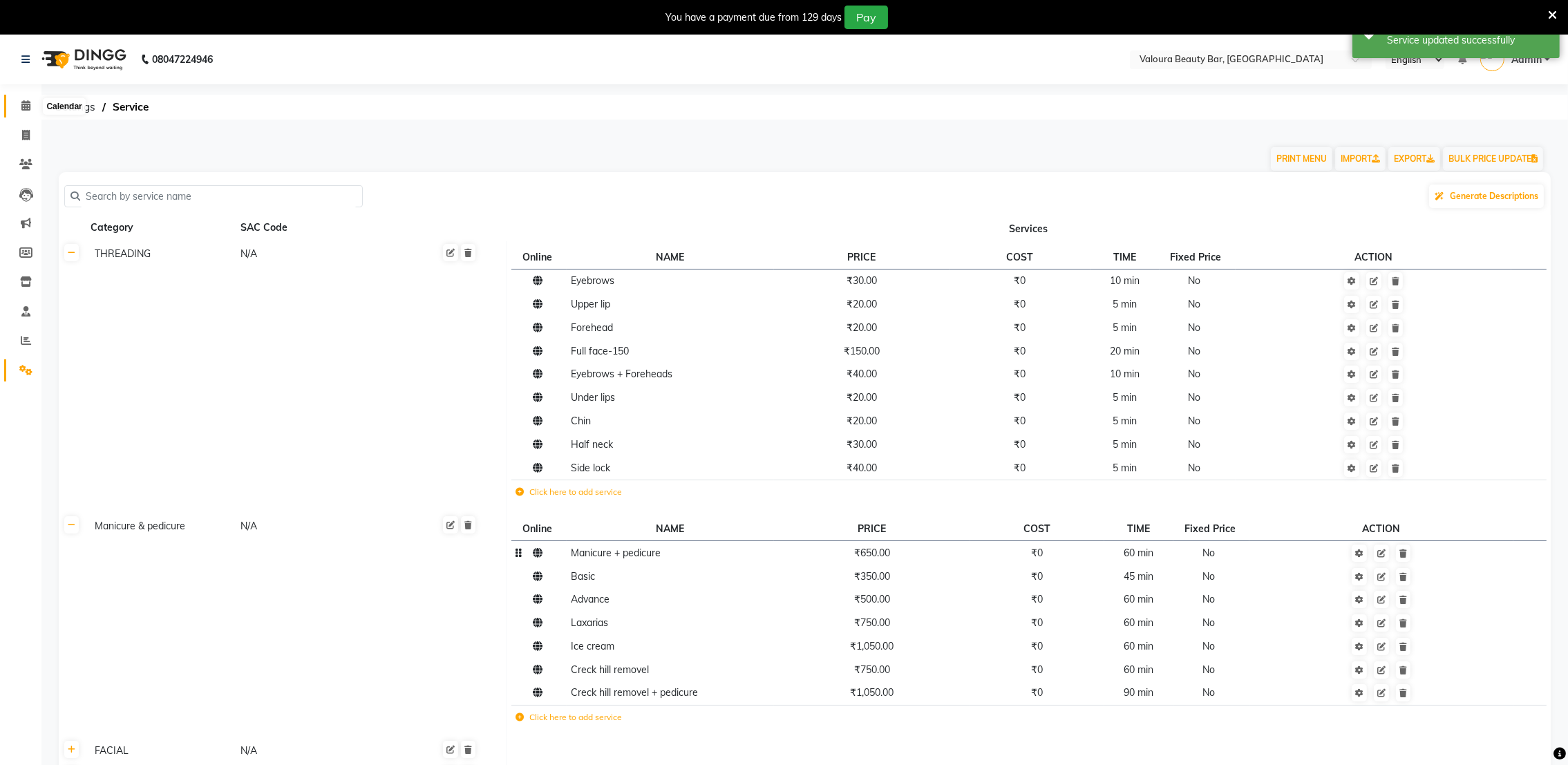
click at [27, 111] on icon at bounding box center [26, 105] width 9 height 10
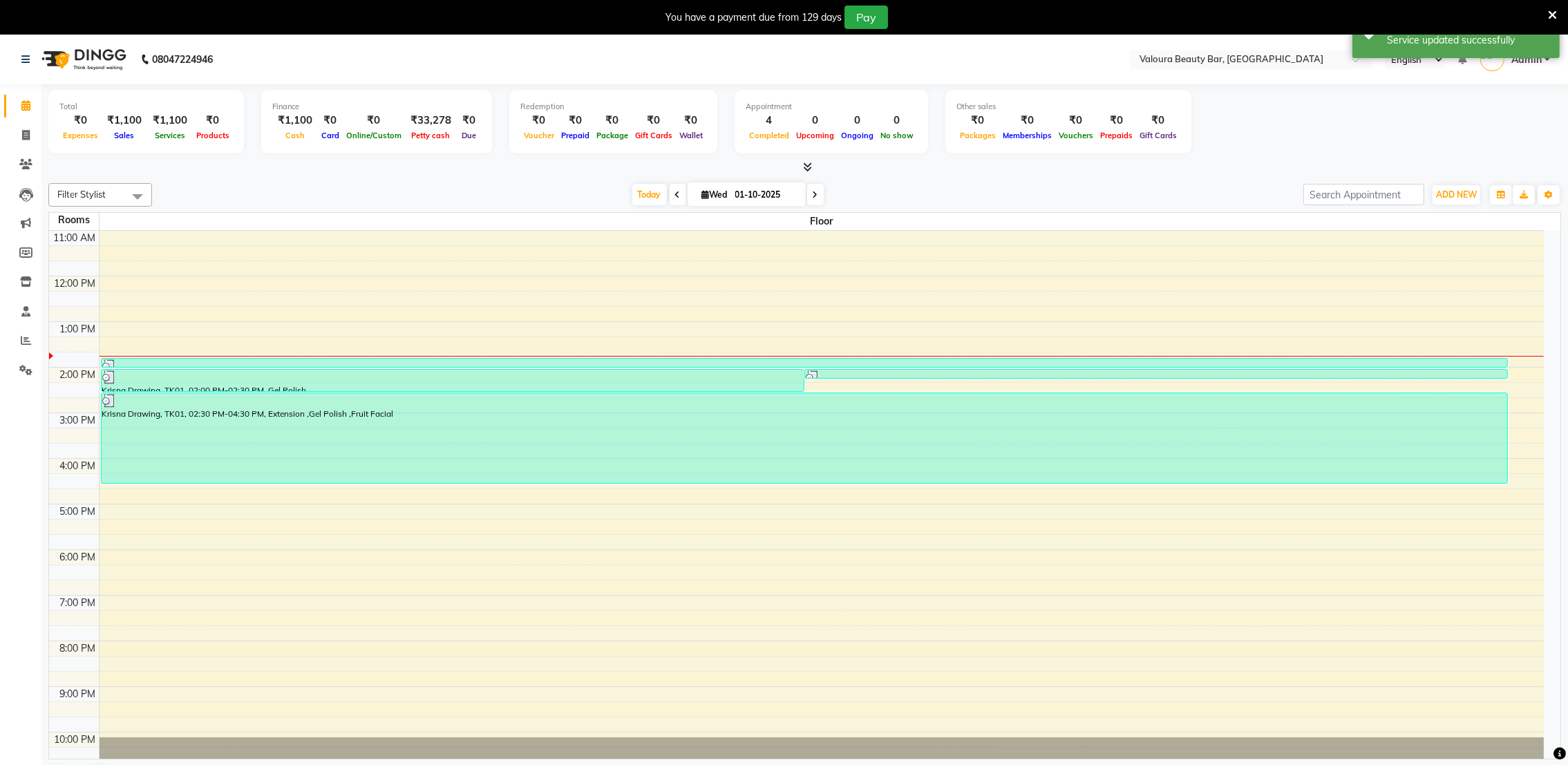
scroll to position [91, 0]
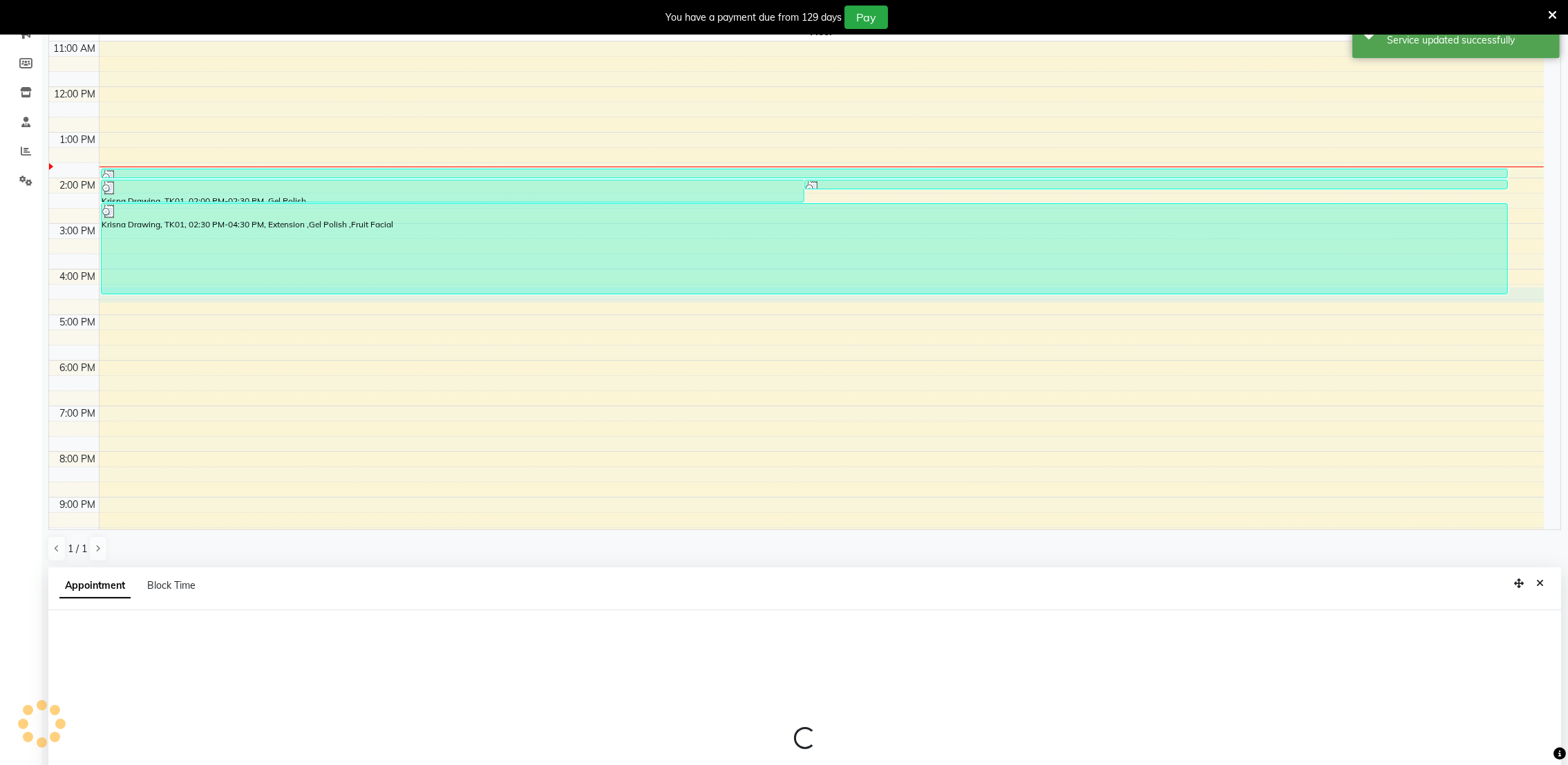
select select "975"
select select "tentative"
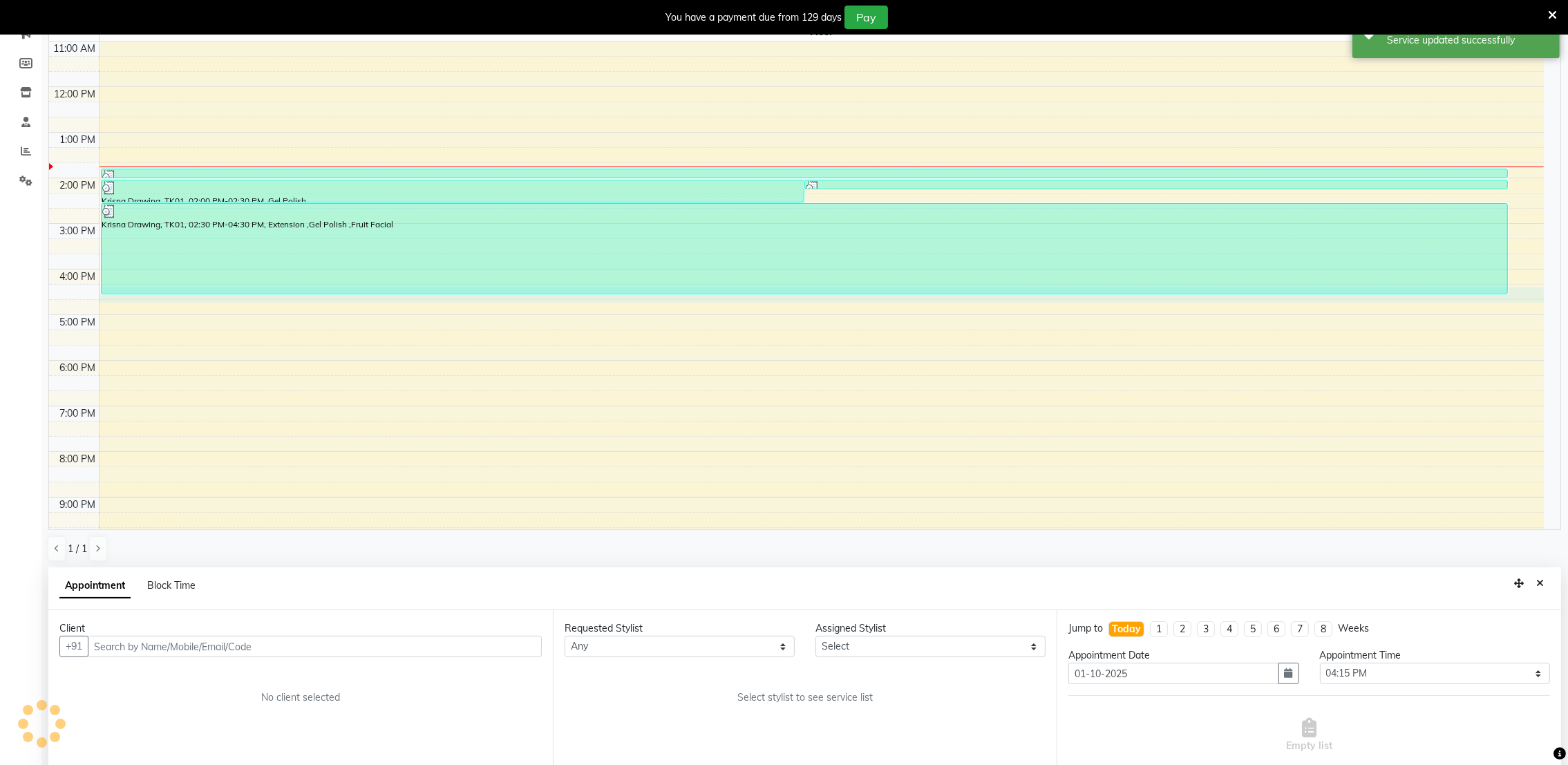
scroll to position [305, 0]
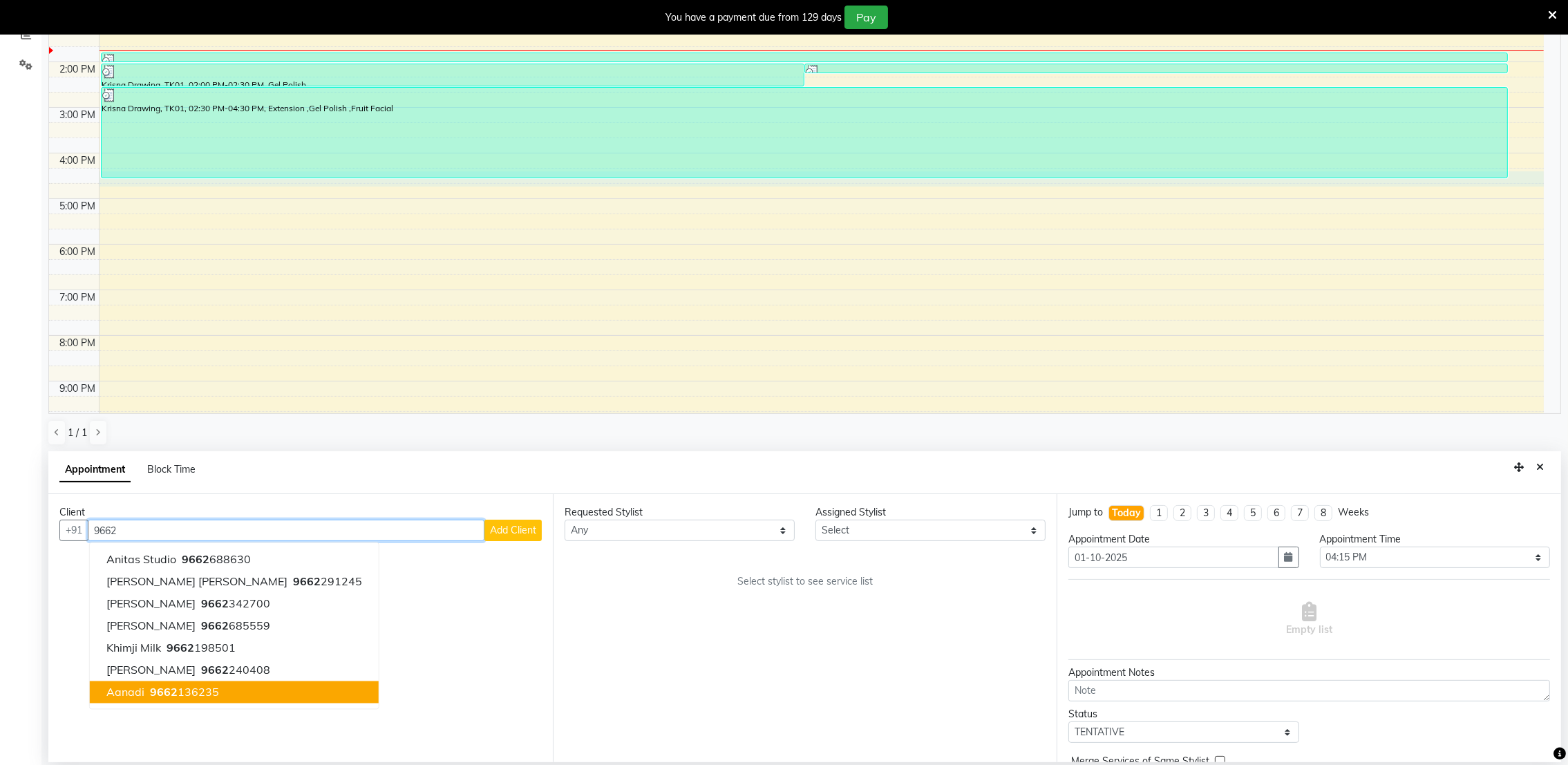
click at [217, 688] on button "Aanadi 9662 136235" at bounding box center [233, 692] width 289 height 22
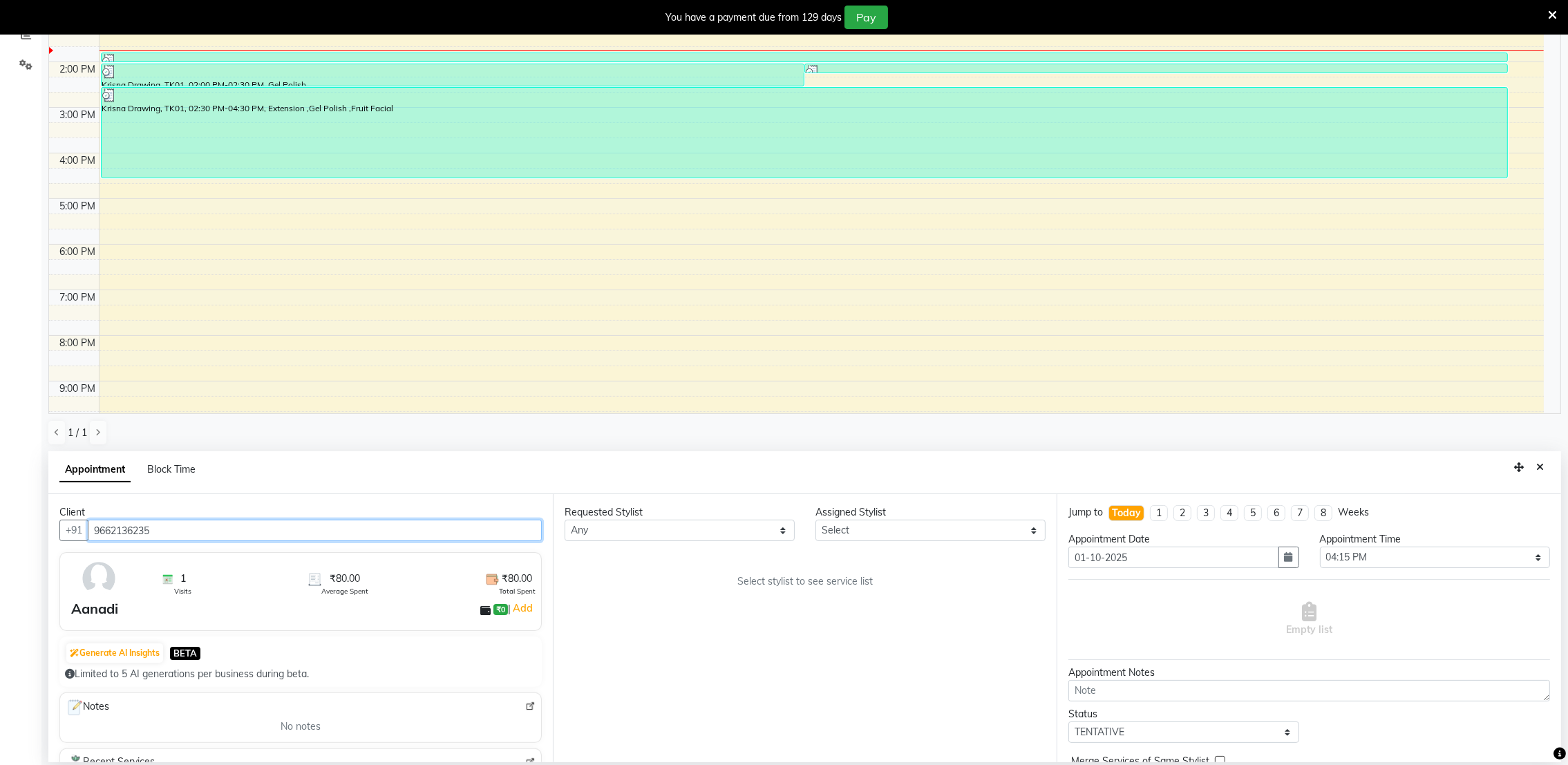
type input "9662136235"
click at [779, 526] on select "Any [PERSON_NAME] [PERSON_NAME]" at bounding box center [680, 530] width 230 height 21
select select "72271"
click at [565, 520] on select "Any [PERSON_NAME] [PERSON_NAME]" at bounding box center [680, 530] width 230 height 21
select select "72271"
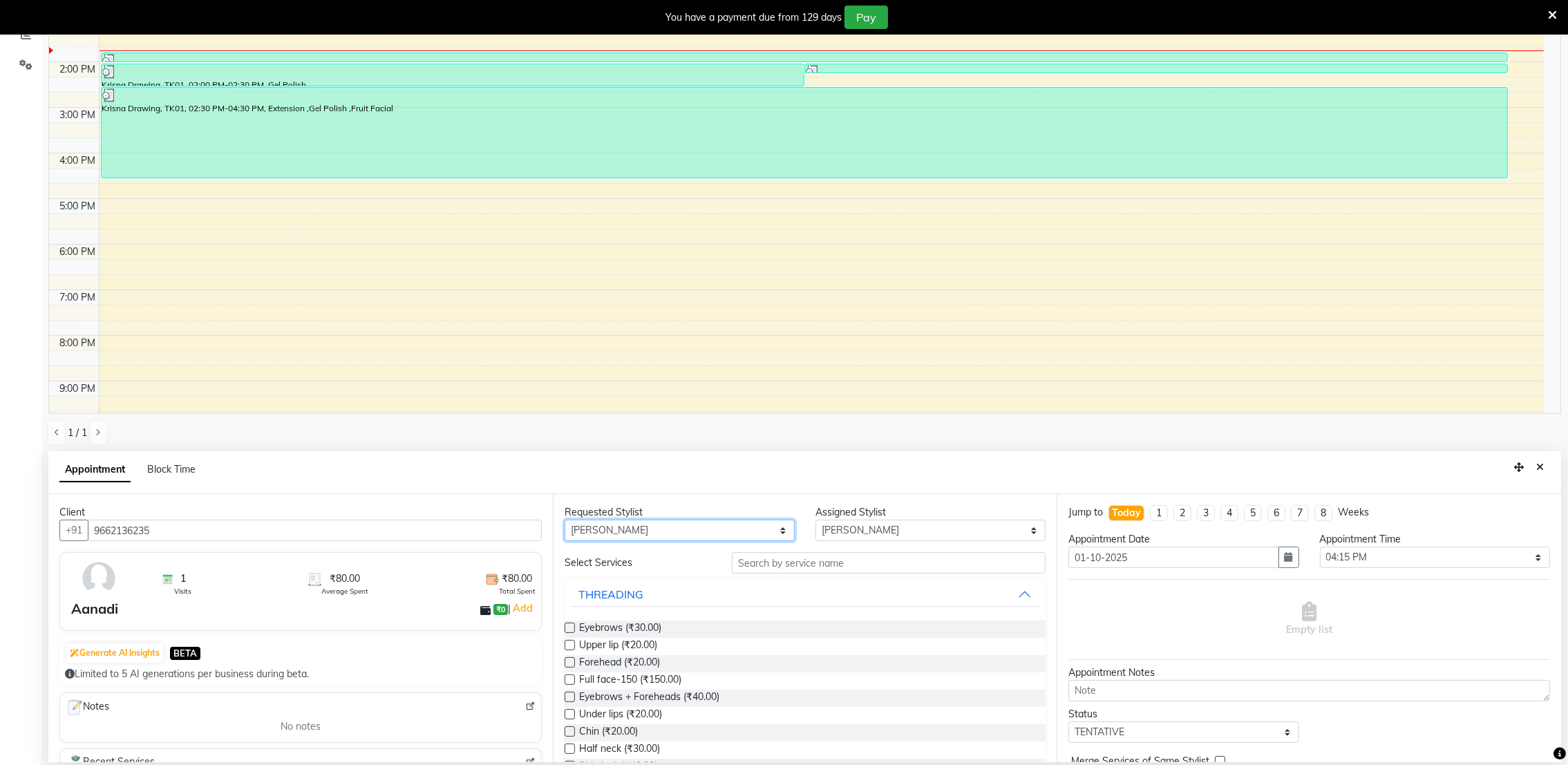
scroll to position [248, 0]
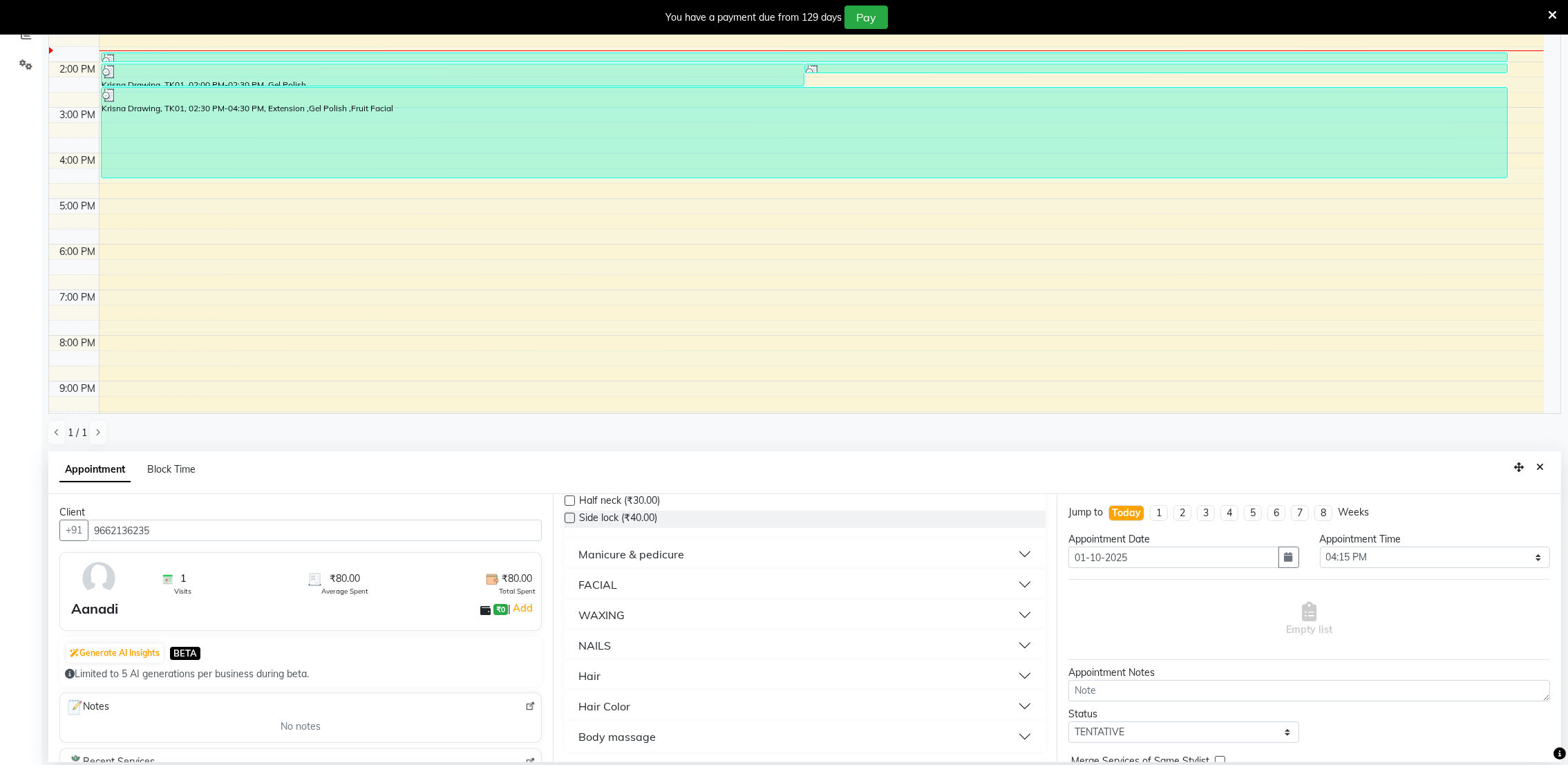
click at [701, 553] on button "Manicure & pedicure" at bounding box center [806, 554] width 471 height 25
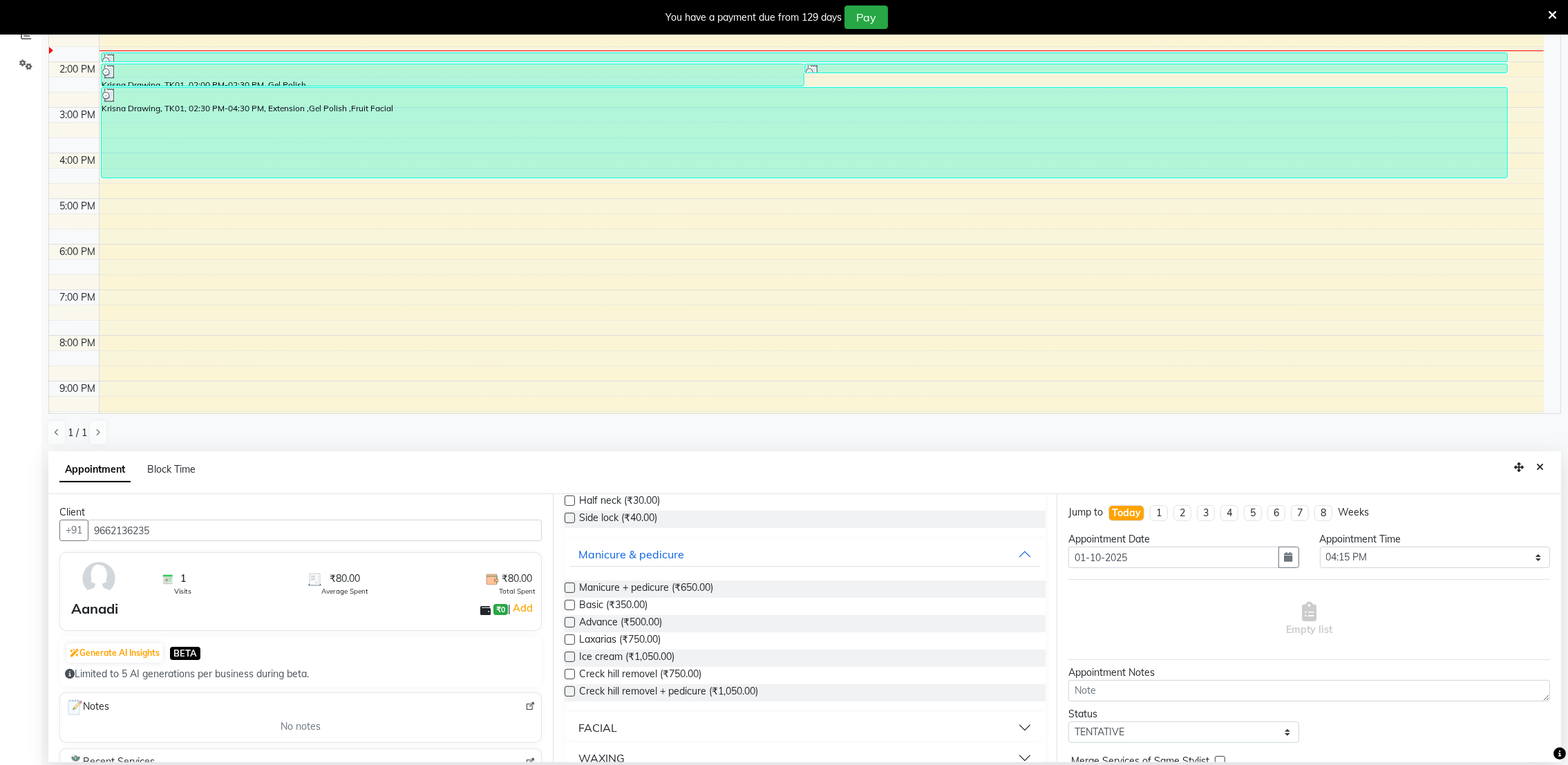
click at [571, 587] on label at bounding box center [570, 587] width 10 height 10
click at [571, 587] on input "checkbox" at bounding box center [570, 589] width 9 height 9
checkbox input "true"
select select "4024"
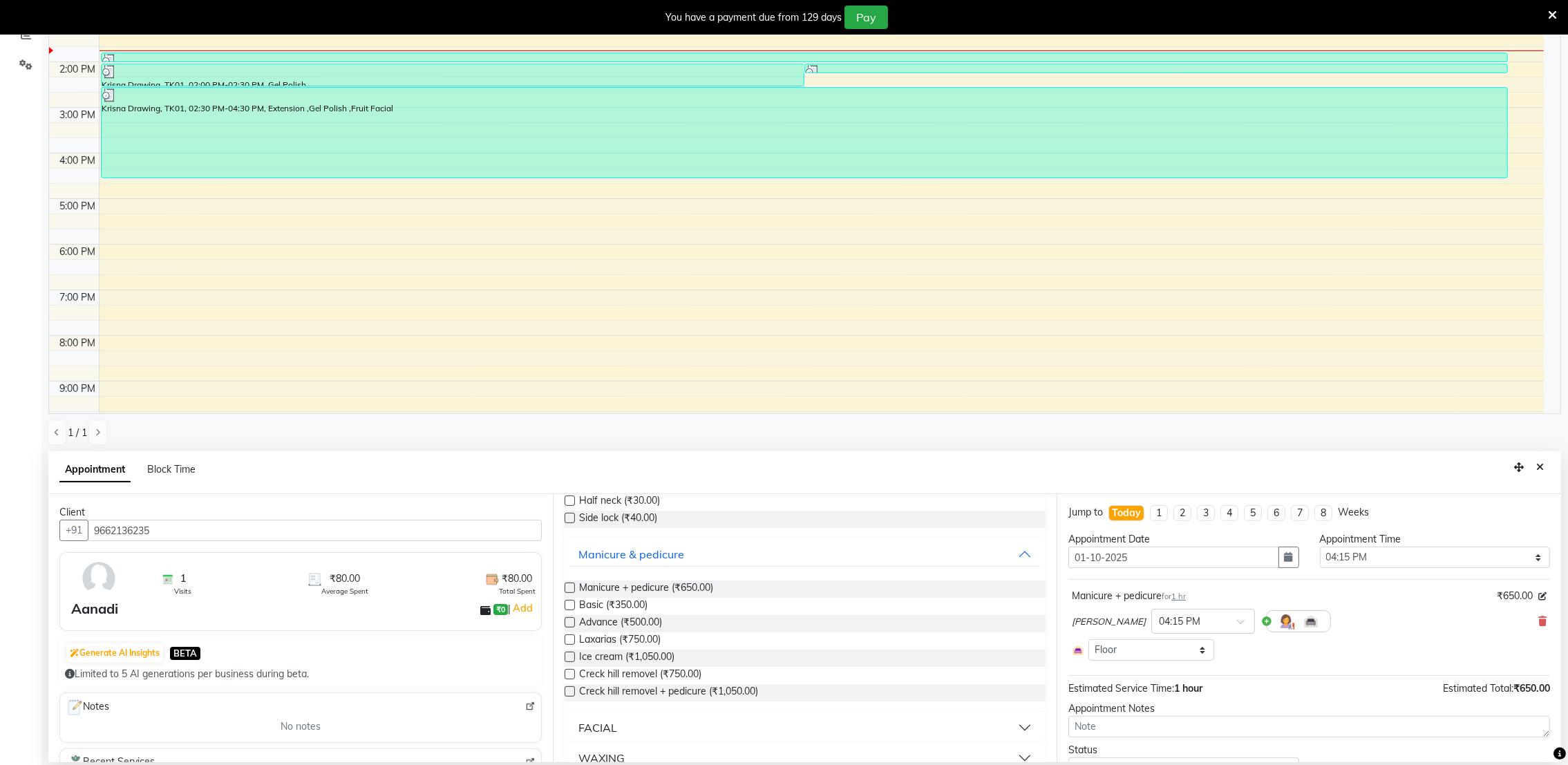
checkbox input "false"
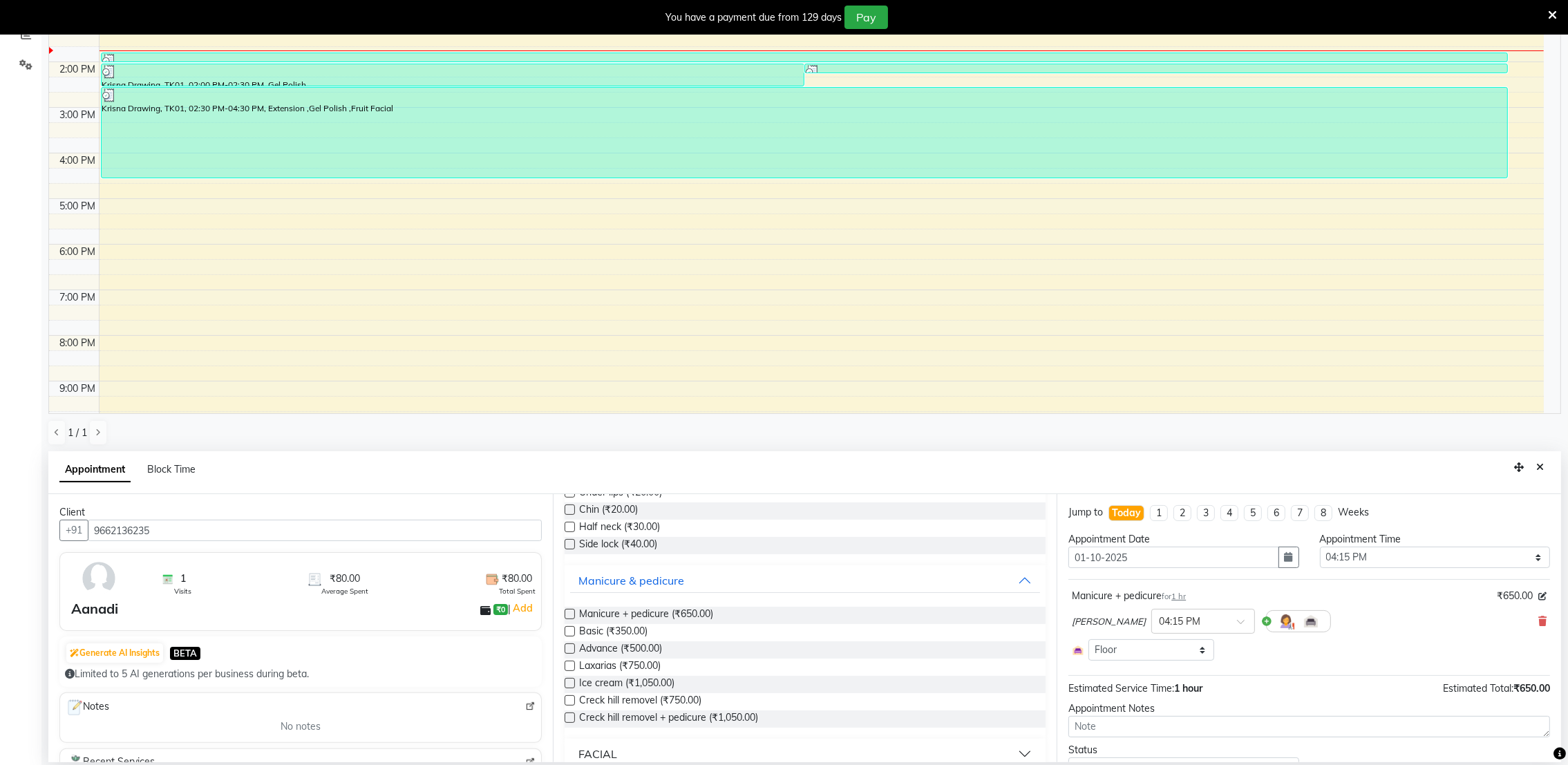
scroll to position [277, 0]
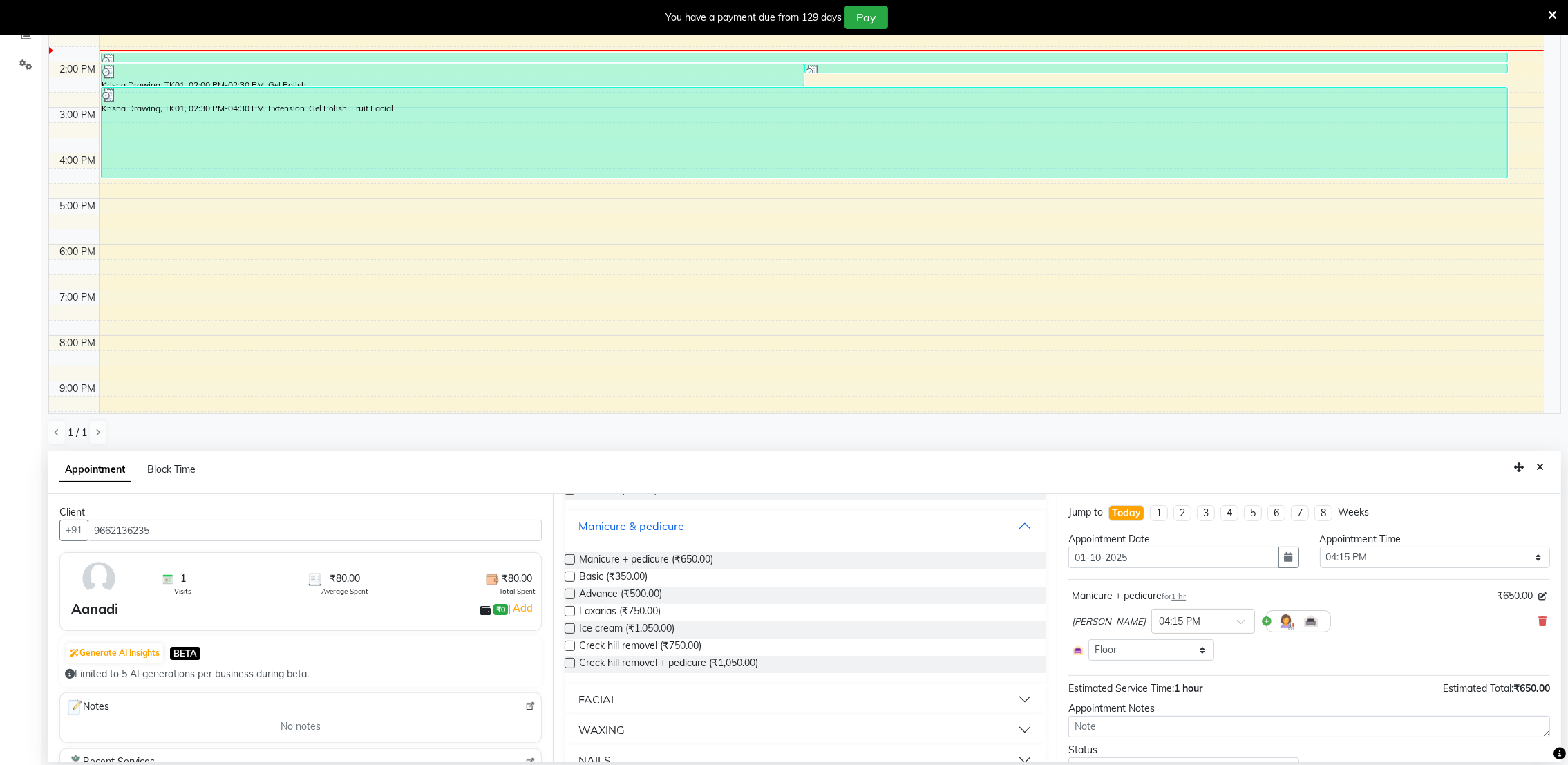
click at [681, 689] on button "FACIAL" at bounding box center [806, 699] width 471 height 25
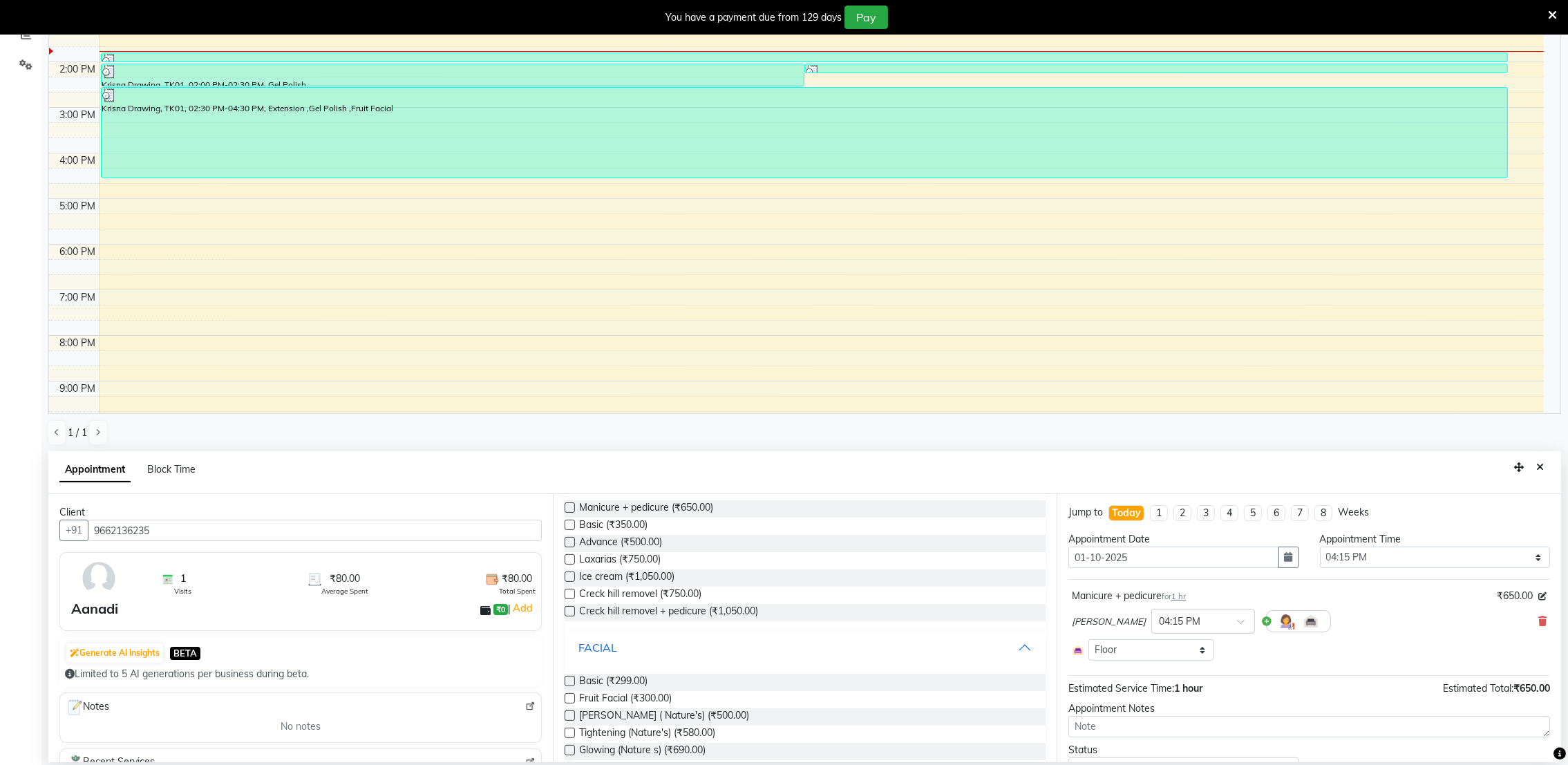
scroll to position [330, 0]
click at [571, 697] on label at bounding box center [570, 696] width 10 height 10
click at [571, 697] on input "checkbox" at bounding box center [570, 698] width 9 height 9
checkbox input "true"
select select "4024"
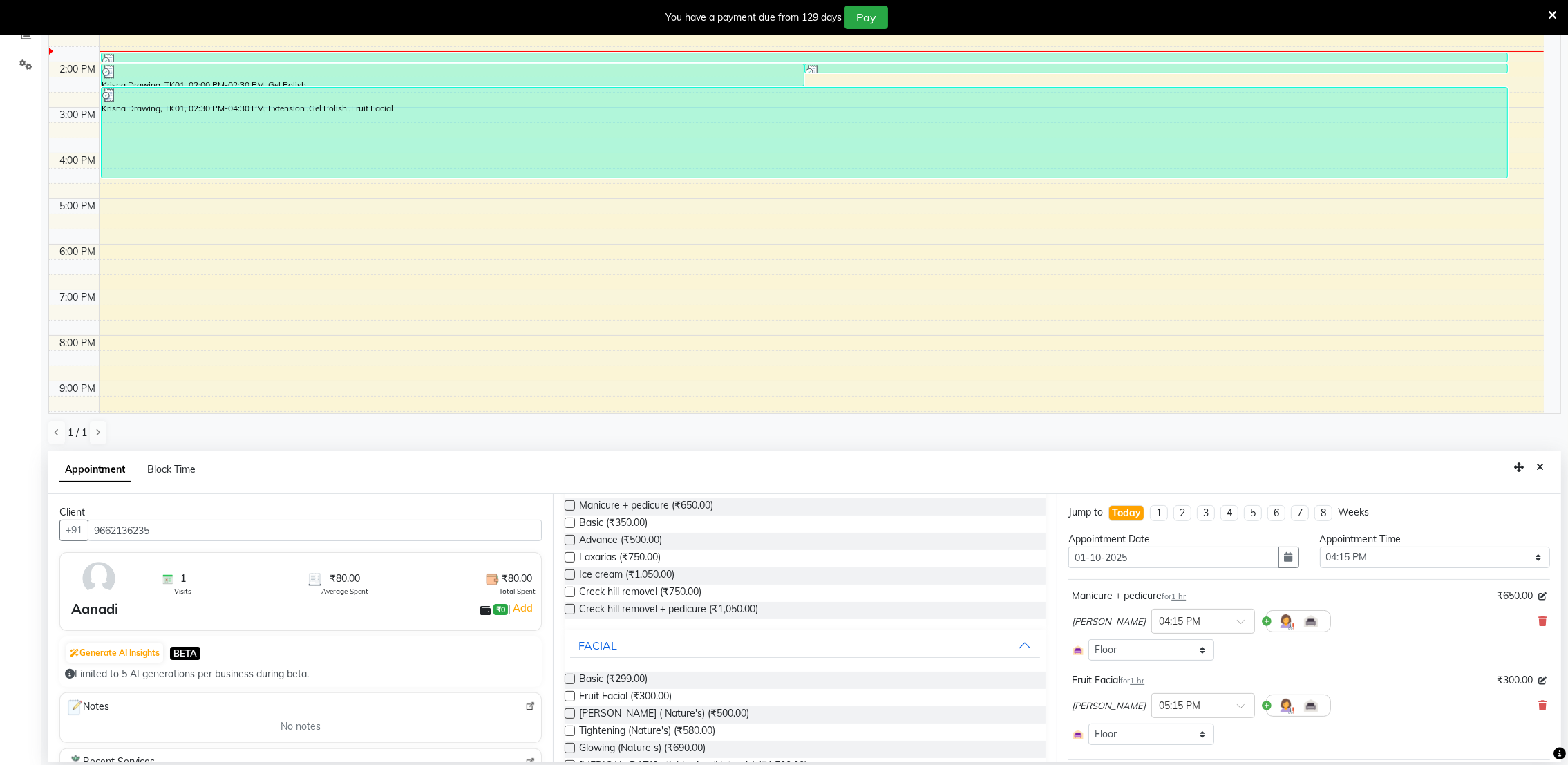
checkbox input "false"
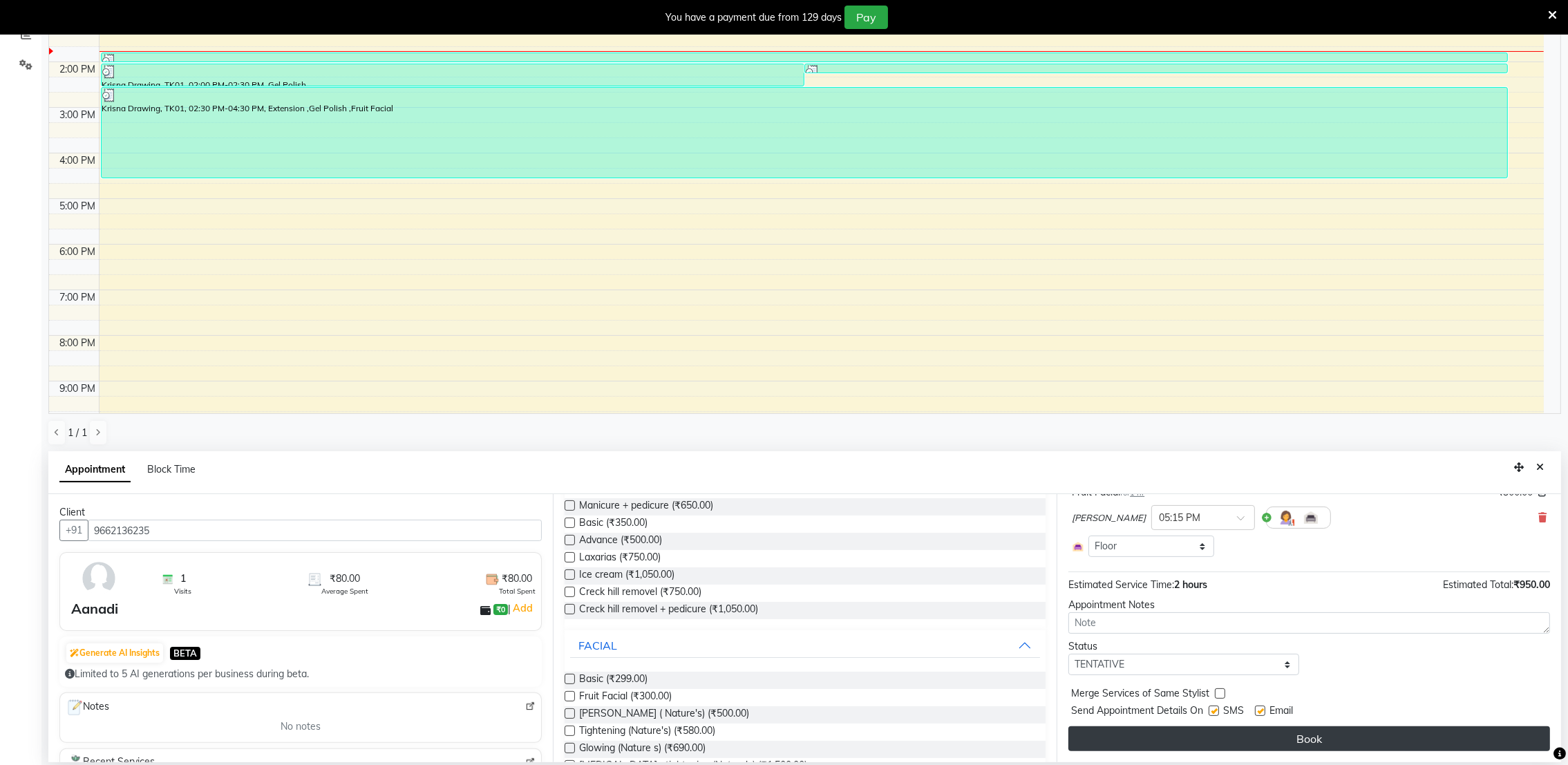
click at [1104, 733] on button "Book" at bounding box center [1309, 738] width 482 height 25
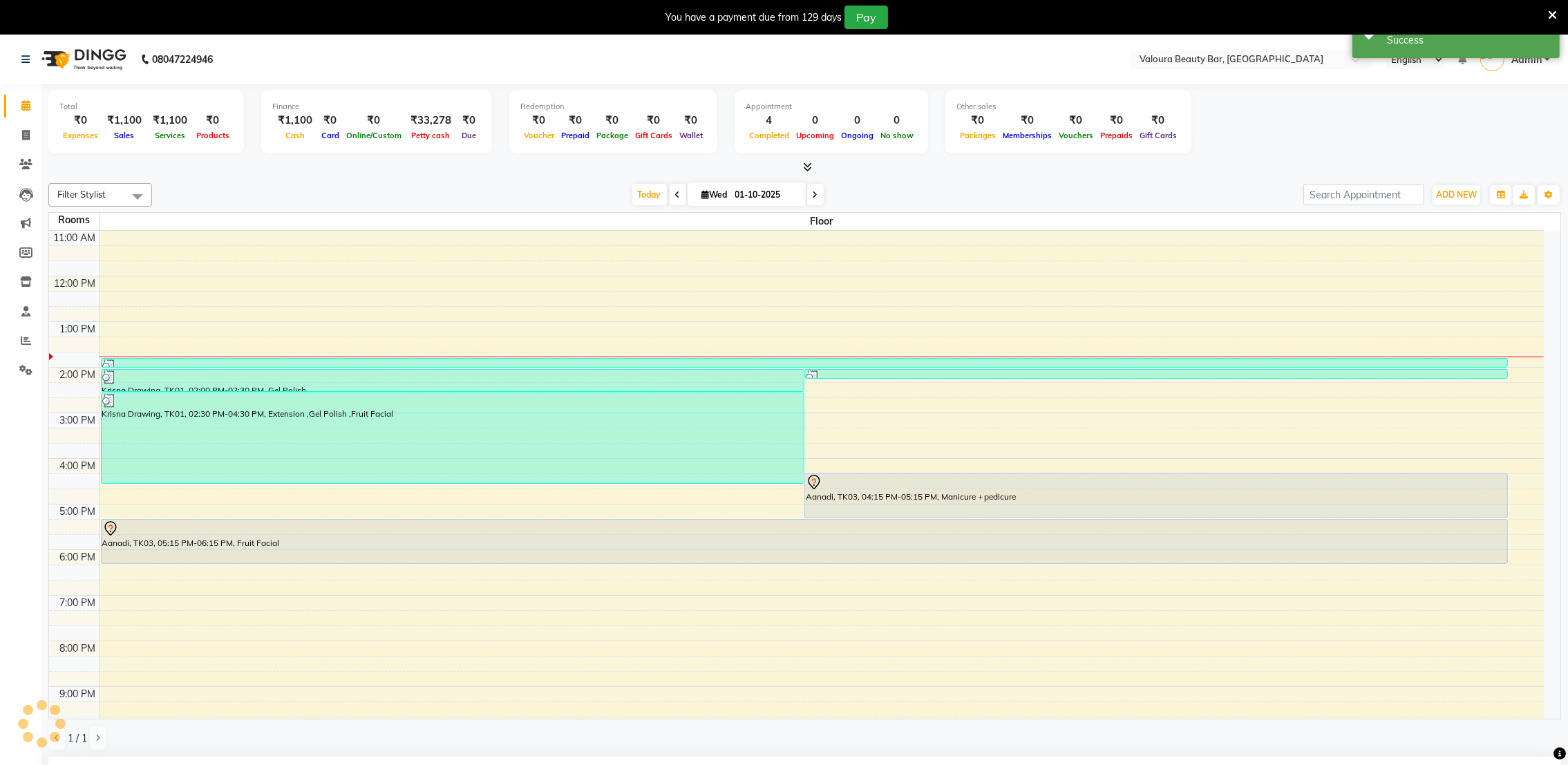
scroll to position [203, 0]
